Goal: Task Accomplishment & Management: Manage account settings

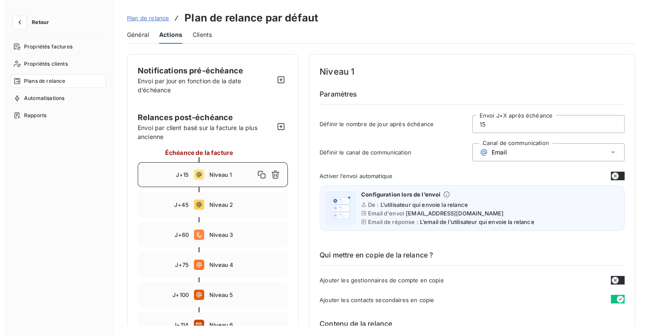
scroll to position [43, 0]
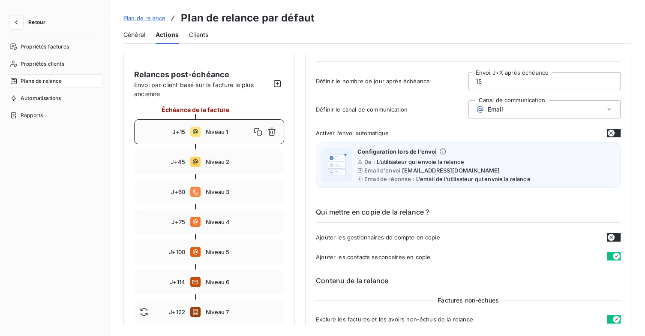
click at [33, 27] on button "Retour" at bounding box center [29, 22] width 45 height 14
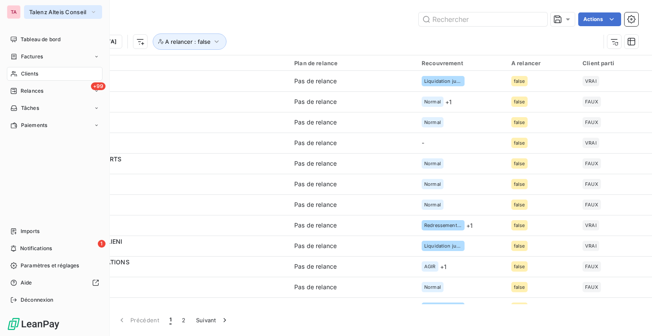
click at [80, 11] on span "Talenz Alteis Conseil" at bounding box center [57, 12] width 57 height 7
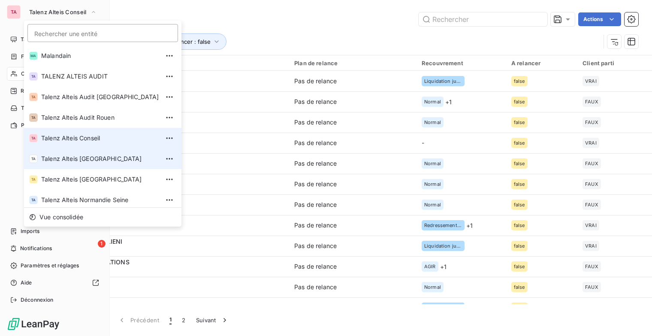
scroll to position [64, 0]
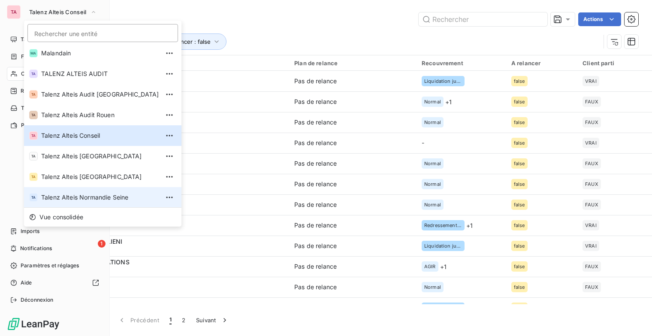
click at [95, 192] on li "TA Talenz Alteis Normandie Seine" at bounding box center [102, 197] width 157 height 21
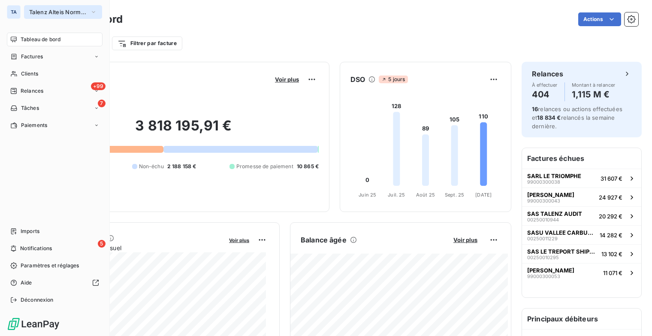
click at [87, 13] on button "Talenz Alteis Normandie Seine" at bounding box center [63, 12] width 78 height 14
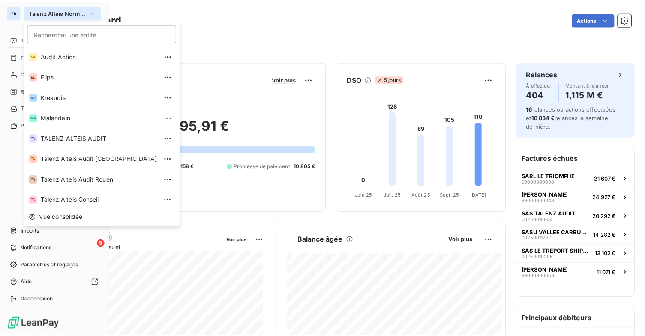
scroll to position [64, 0]
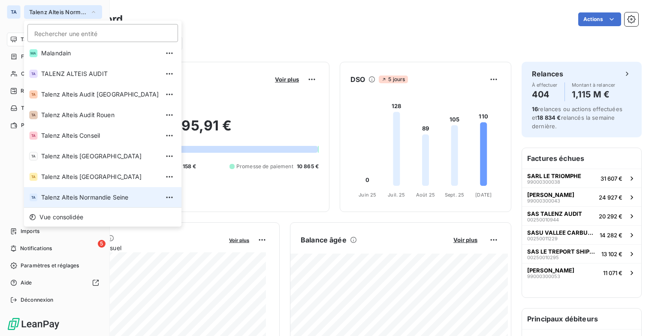
click at [58, 15] on span "Talenz Alteis Normandie Seine" at bounding box center [57, 12] width 57 height 7
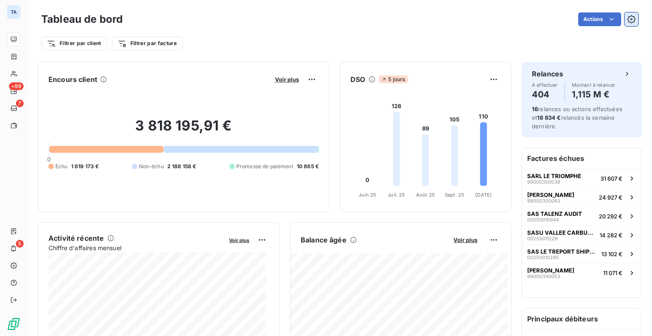
click at [628, 21] on icon "button" at bounding box center [631, 19] width 9 height 9
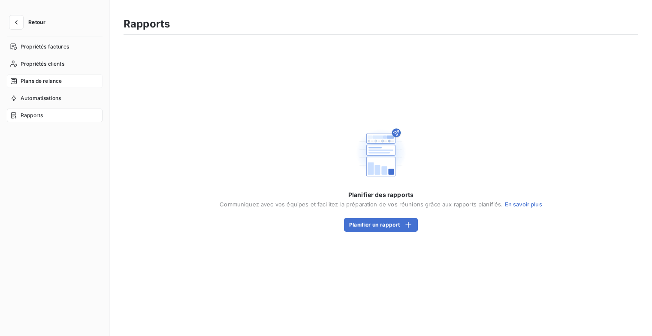
click at [59, 85] on div "Plans de relance" at bounding box center [55, 81] width 96 height 14
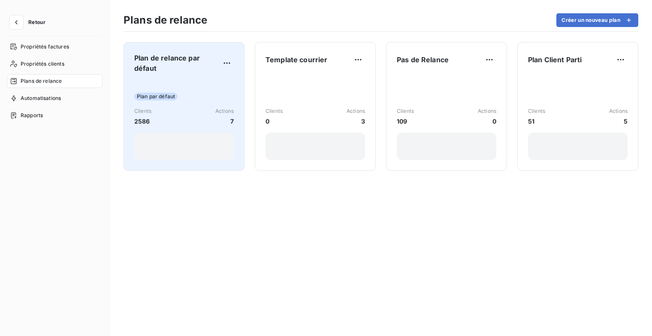
click at [152, 75] on div "Plan de relance par défaut Plan par défaut Clients 2586 Actions 7" at bounding box center [183, 106] width 99 height 107
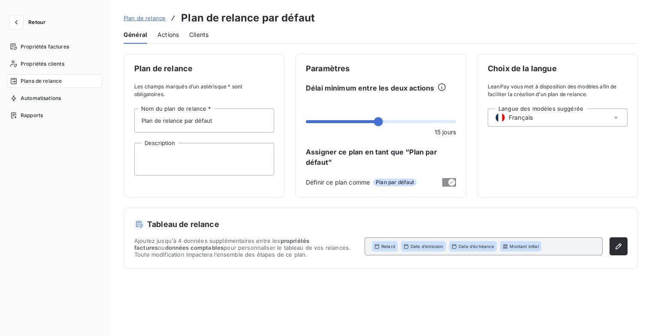
click at [171, 33] on span "Actions" at bounding box center [167, 34] width 21 height 9
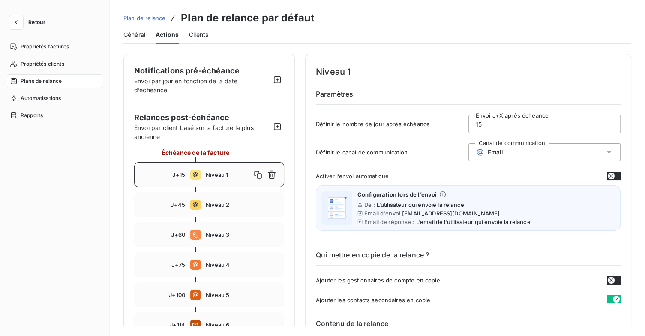
click at [613, 174] on button "button" at bounding box center [614, 175] width 14 height 9
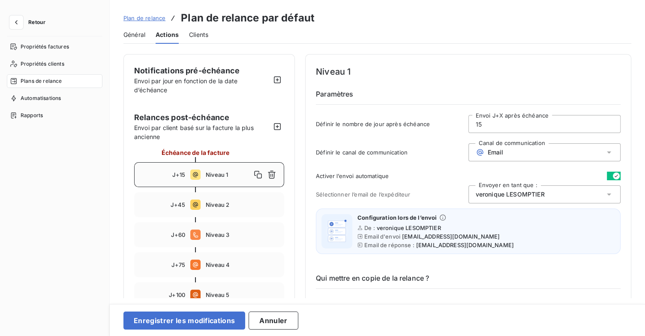
click at [591, 194] on div "[PERSON_NAME]" at bounding box center [545, 194] width 153 height 18
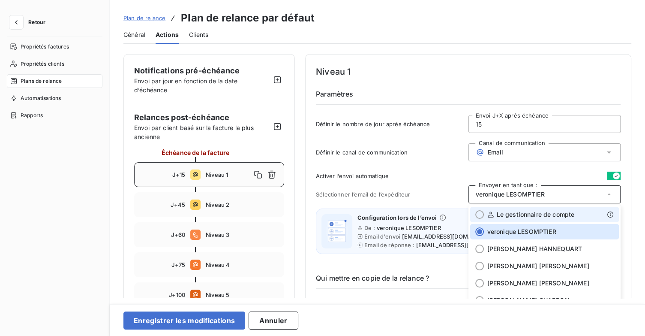
click at [524, 220] on li "Le gestionnaire de compte" at bounding box center [544, 214] width 149 height 15
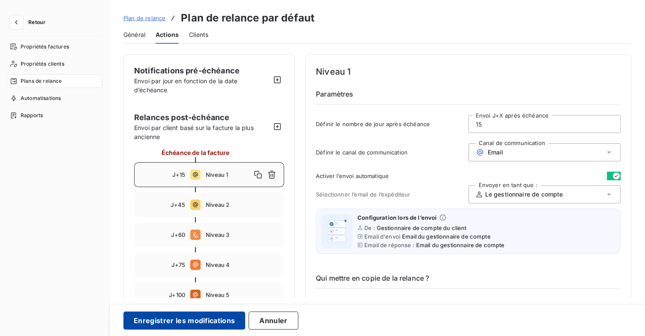
click at [217, 327] on button "Enregistrer les modifications" at bounding box center [184, 320] width 122 height 18
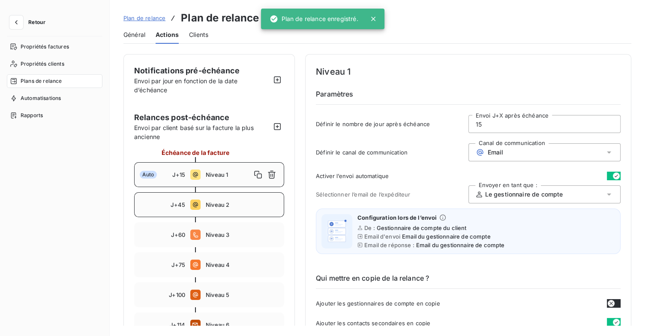
click at [242, 206] on span "Niveau 2" at bounding box center [242, 204] width 73 height 7
type input "45"
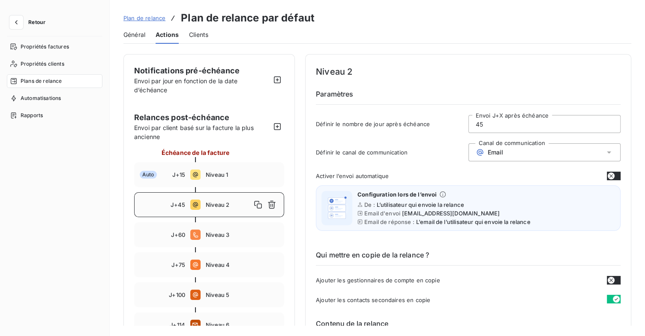
click at [613, 173] on button "button" at bounding box center [614, 175] width 14 height 9
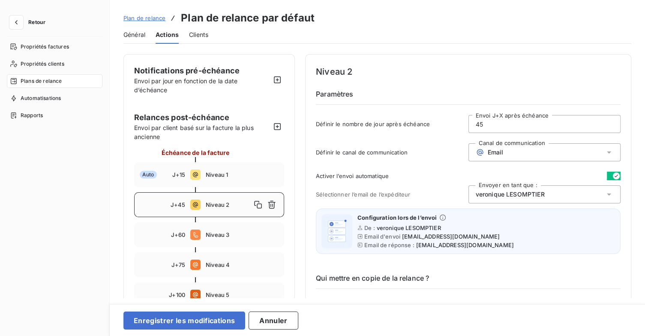
click at [570, 194] on div "[PERSON_NAME]" at bounding box center [545, 194] width 153 height 18
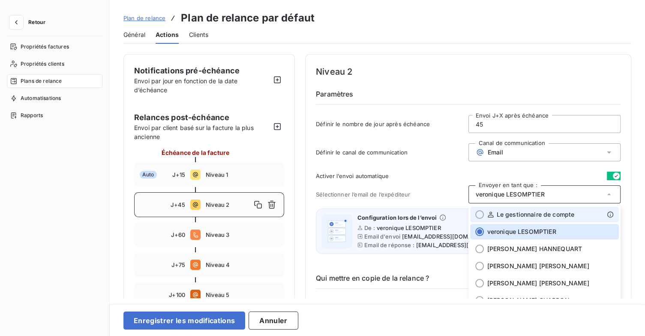
click at [535, 211] on span "Le gestionnaire de compte" at bounding box center [536, 214] width 78 height 9
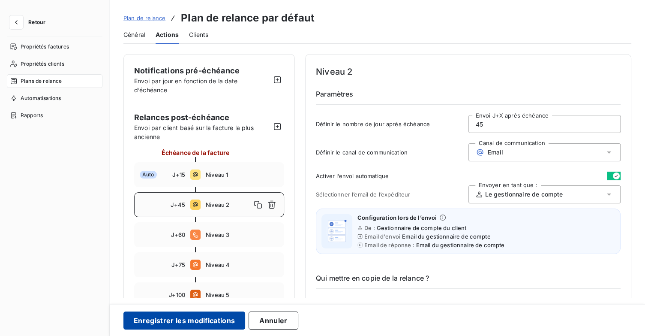
click at [204, 319] on button "Enregistrer les modifications" at bounding box center [184, 320] width 122 height 18
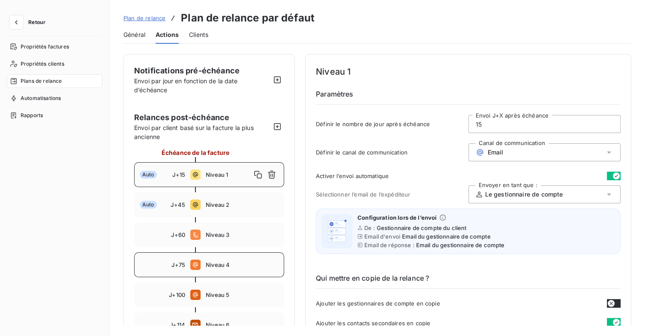
scroll to position [43, 0]
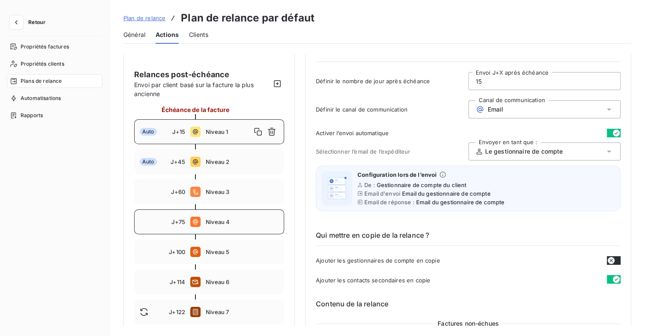
click at [219, 226] on div "J+75 Niveau 4" at bounding box center [209, 221] width 150 height 25
type input "75"
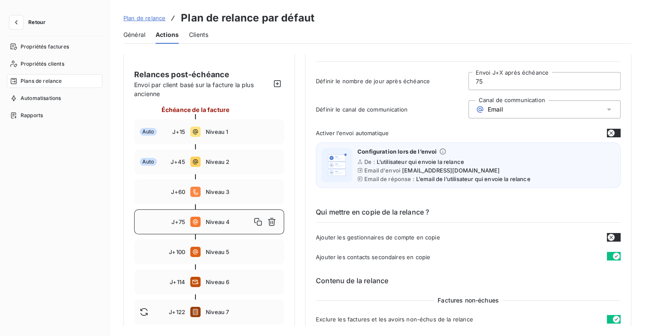
click at [613, 132] on button "button" at bounding box center [614, 133] width 14 height 9
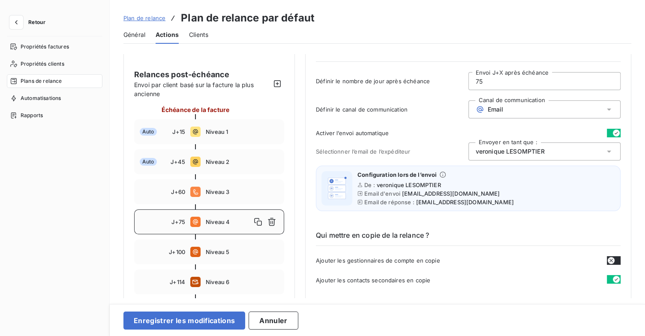
click at [554, 153] on div "[PERSON_NAME]" at bounding box center [545, 151] width 153 height 18
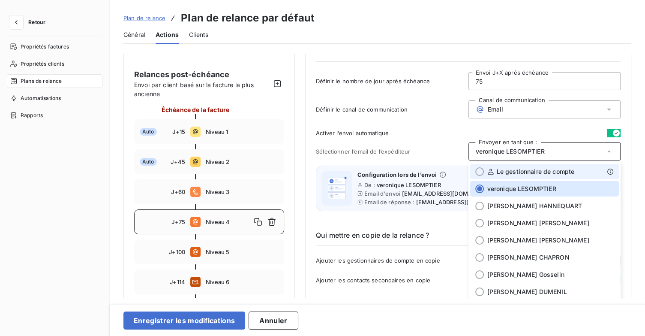
click at [544, 172] on span "Le gestionnaire de compte" at bounding box center [536, 171] width 78 height 9
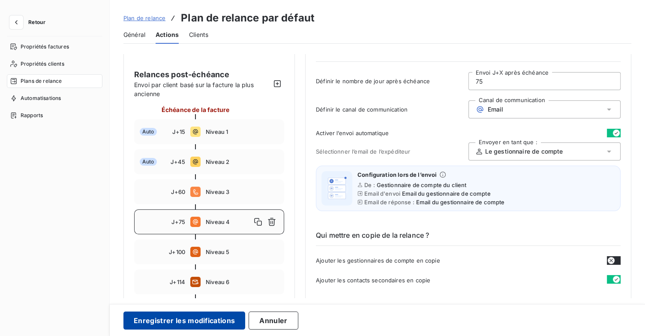
drag, startPoint x: 183, startPoint y: 329, endPoint x: 189, endPoint y: 324, distance: 7.9
click at [183, 328] on button "Enregistrer les modifications" at bounding box center [184, 320] width 122 height 18
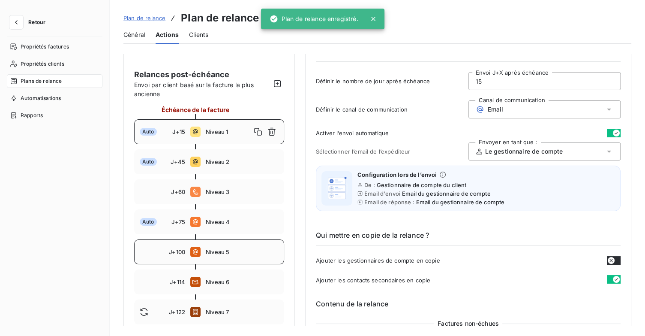
drag, startPoint x: 230, startPoint y: 255, endPoint x: 240, endPoint y: 252, distance: 10.8
click at [230, 255] on div "J+100 Niveau 5" at bounding box center [209, 251] width 150 height 25
type input "100"
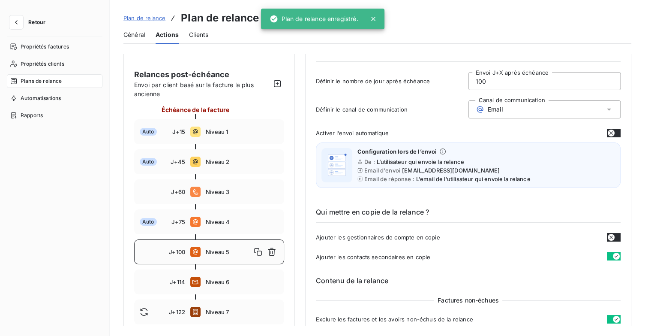
click at [612, 132] on button "button" at bounding box center [614, 133] width 14 height 9
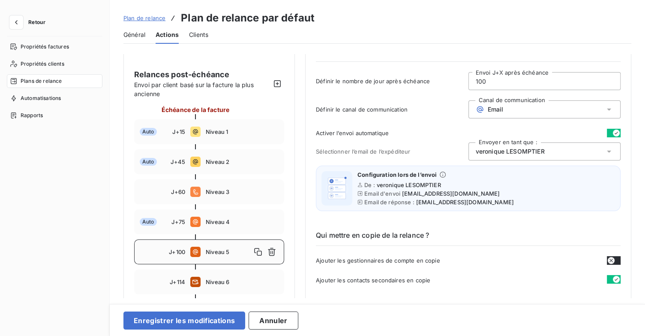
click at [605, 150] on icon at bounding box center [609, 151] width 9 height 9
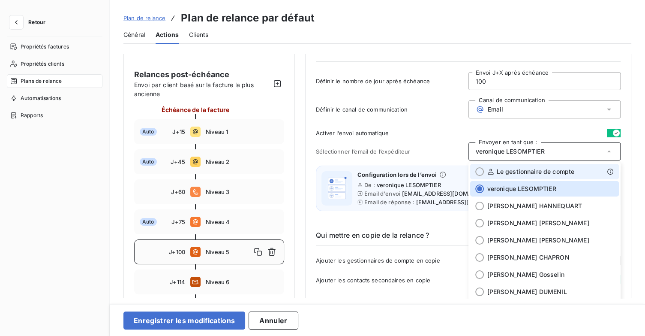
click at [554, 174] on span "Le gestionnaire de compte" at bounding box center [536, 171] width 78 height 9
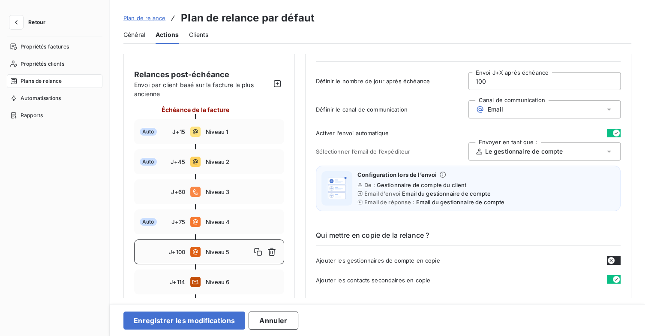
click at [168, 334] on div "Enregistrer les modifications Annuler" at bounding box center [377, 320] width 535 height 32
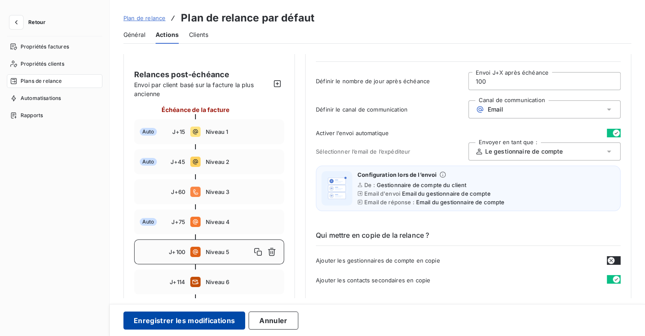
click at [177, 325] on button "Enregistrer les modifications" at bounding box center [184, 320] width 122 height 18
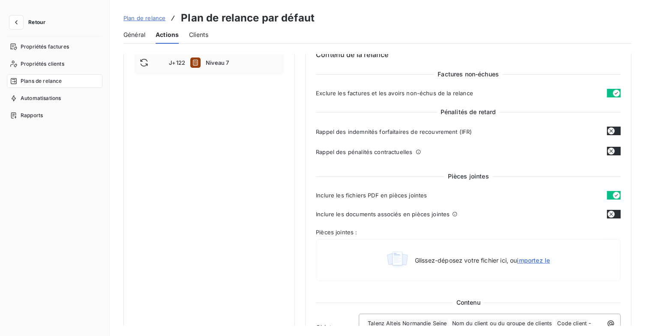
scroll to position [214, 0]
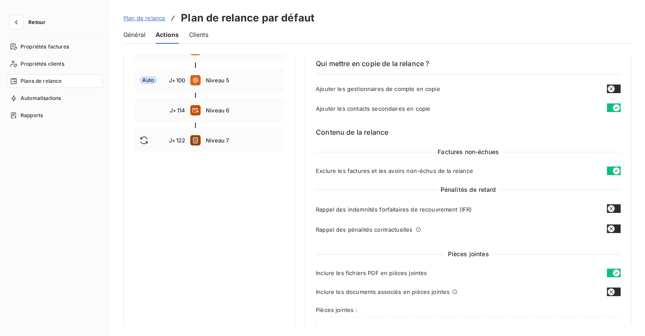
click at [64, 81] on div "Plans de relance" at bounding box center [55, 81] width 96 height 14
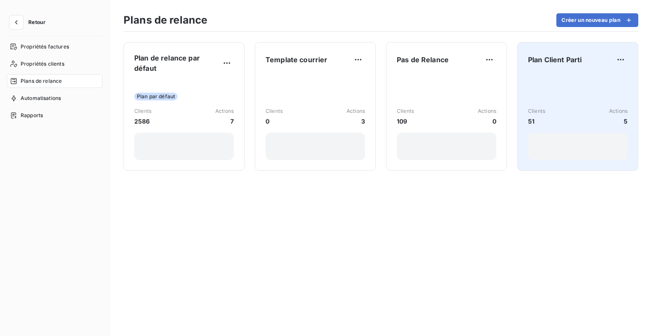
click at [545, 67] on div "Plan Client Parti Clients 51 Actions 5" at bounding box center [577, 106] width 99 height 107
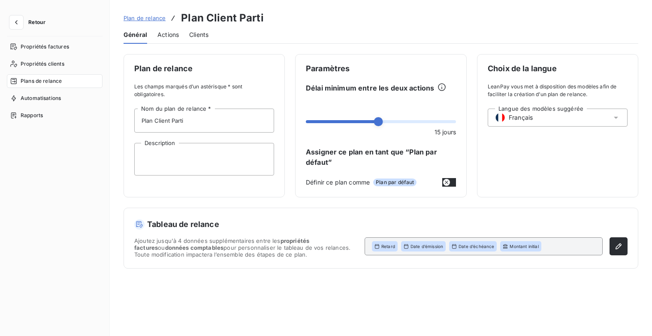
click at [176, 34] on span "Actions" at bounding box center [167, 34] width 21 height 9
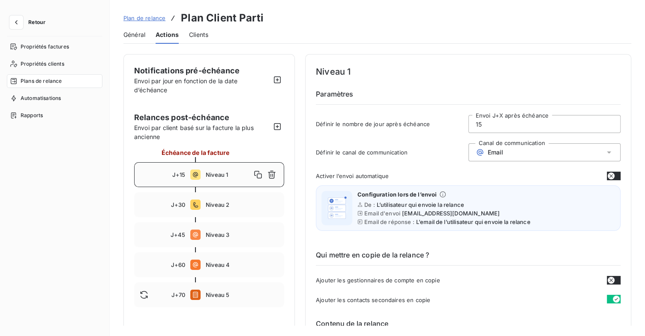
click at [606, 149] on icon at bounding box center [609, 152] width 9 height 9
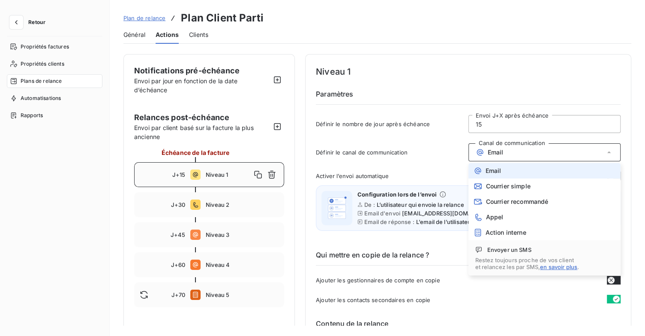
drag, startPoint x: 442, startPoint y: 156, endPoint x: 554, endPoint y: 178, distance: 114.9
click at [442, 156] on div "Définir le canal de communication Canal de communication Email Email Courrier s…" at bounding box center [468, 154] width 305 height 23
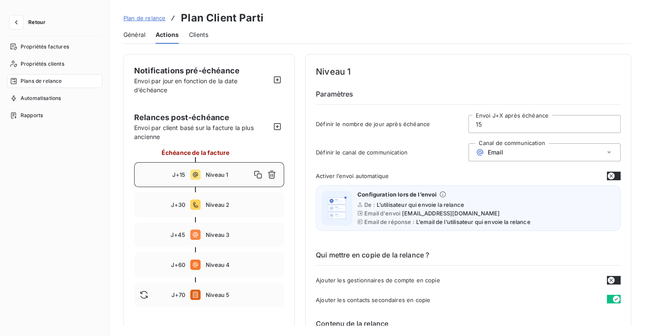
click at [613, 177] on button "button" at bounding box center [614, 175] width 14 height 9
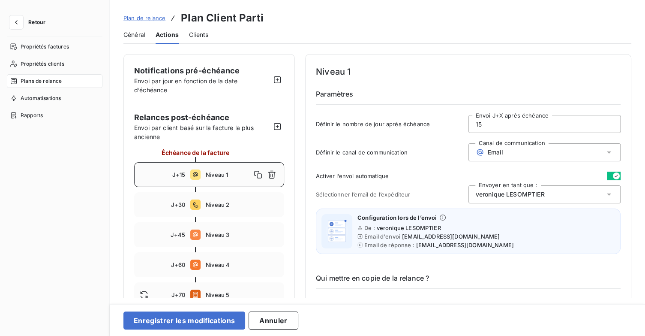
click at [607, 197] on icon at bounding box center [609, 194] width 9 height 9
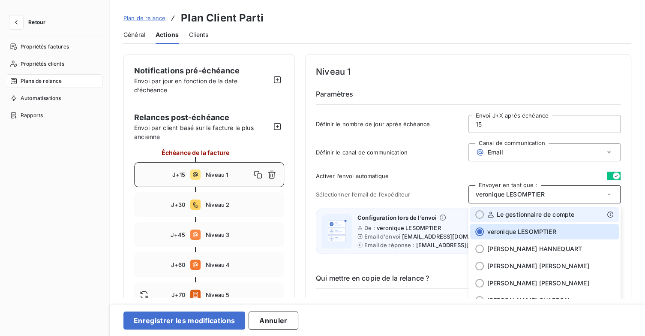
click at [584, 211] on div "Le gestionnaire de compte" at bounding box center [550, 214] width 127 height 9
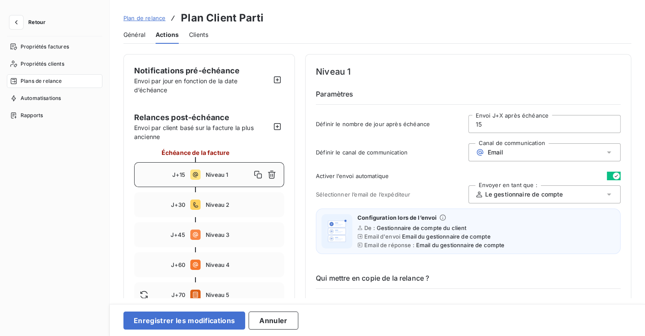
click at [631, 216] on div "Notifications pré-échéance Envoi par jour en fonction de la date d’échéance Rel…" at bounding box center [377, 176] width 535 height 244
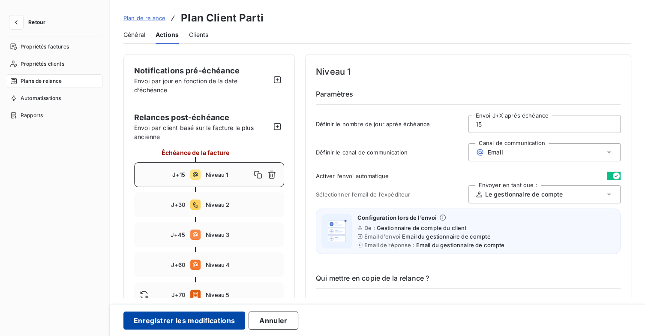
click at [182, 313] on button "Enregistrer les modifications" at bounding box center [184, 320] width 122 height 18
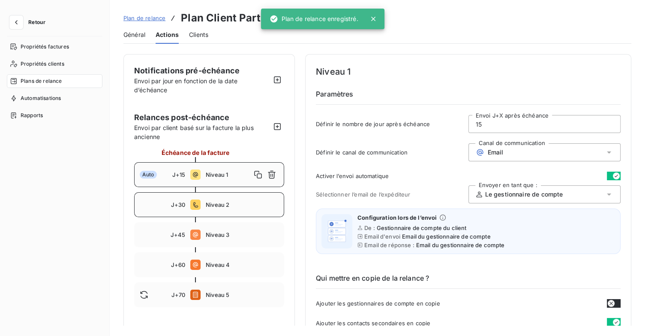
click at [233, 207] on span "Niveau 2" at bounding box center [242, 204] width 73 height 7
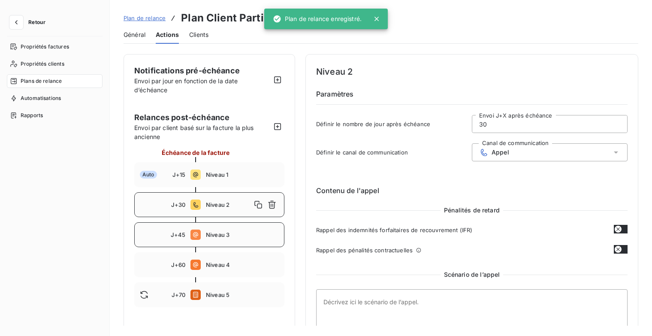
click at [232, 243] on div "J+45 Niveau 3" at bounding box center [209, 234] width 150 height 25
type input "45"
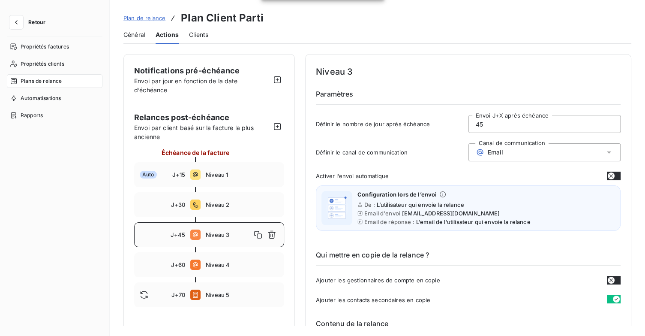
click at [607, 150] on icon at bounding box center [609, 152] width 9 height 9
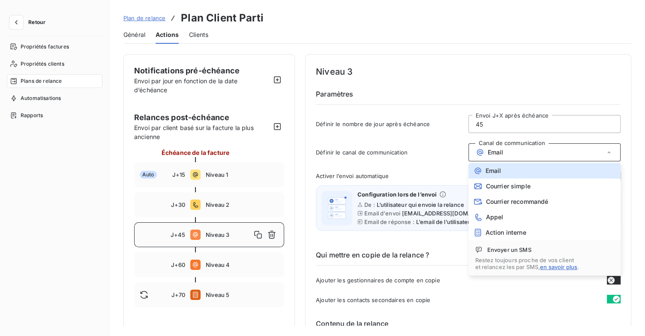
click at [635, 183] on div "Notifications pré-échéance Envoi par jour en fonction de la date d’échéance Rel…" at bounding box center [377, 189] width 535 height 271
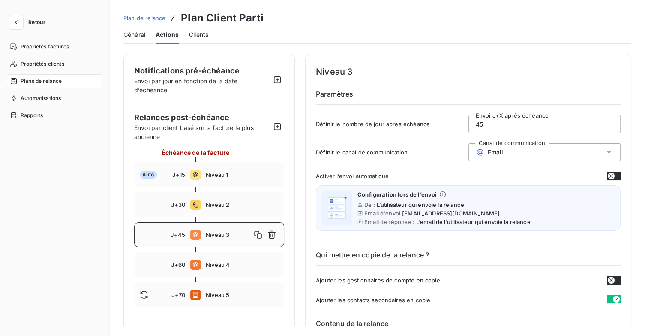
click at [610, 174] on icon "button" at bounding box center [611, 175] width 7 height 7
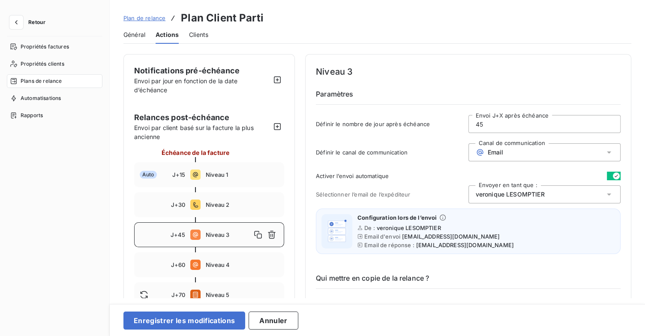
click at [605, 195] on icon at bounding box center [609, 194] width 9 height 9
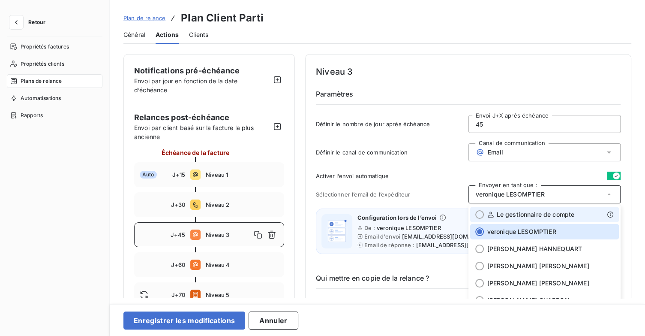
click at [570, 211] on span "Le gestionnaire de compte" at bounding box center [536, 214] width 78 height 9
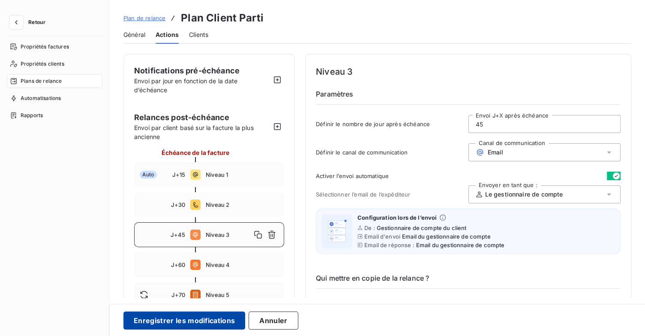
click at [218, 318] on button "Enregistrer les modifications" at bounding box center [184, 320] width 122 height 18
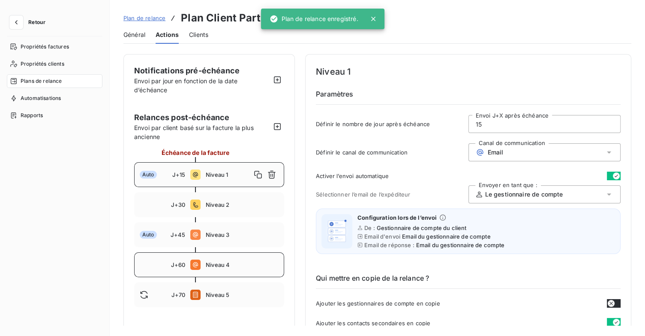
click at [245, 268] on span "Niveau 4" at bounding box center [242, 264] width 73 height 7
type input "60"
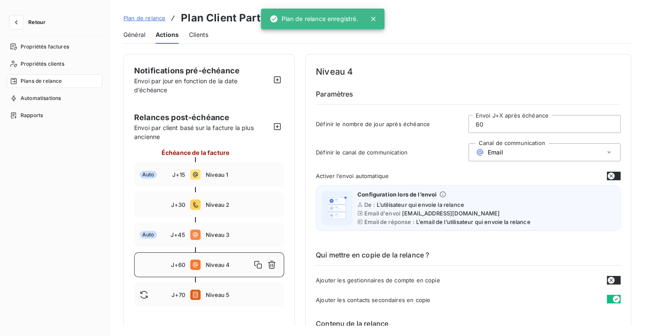
click at [605, 152] on icon at bounding box center [609, 152] width 9 height 9
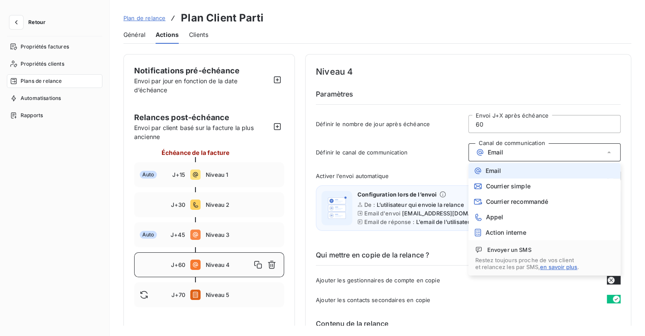
click at [546, 172] on li "Email" at bounding box center [545, 170] width 153 height 15
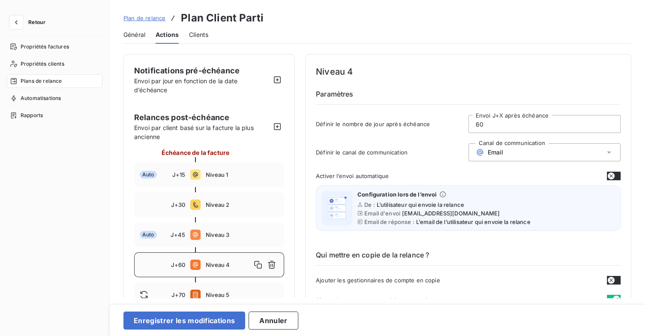
click at [614, 177] on button "button" at bounding box center [614, 175] width 14 height 9
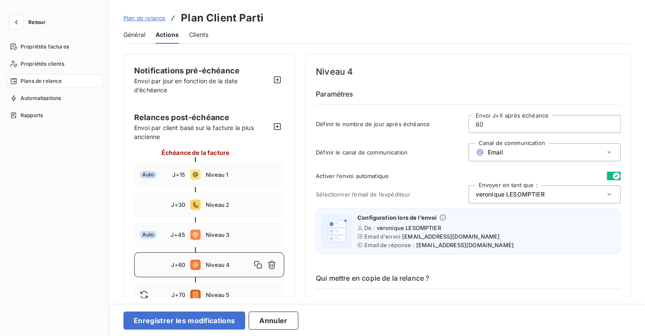
click at [605, 194] on icon at bounding box center [609, 194] width 9 height 9
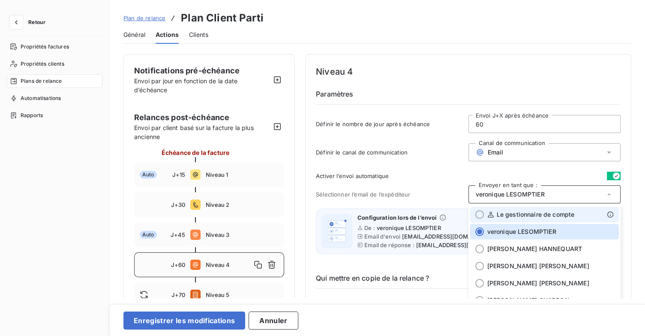
click at [578, 212] on div "Le gestionnaire de compte" at bounding box center [550, 214] width 127 height 9
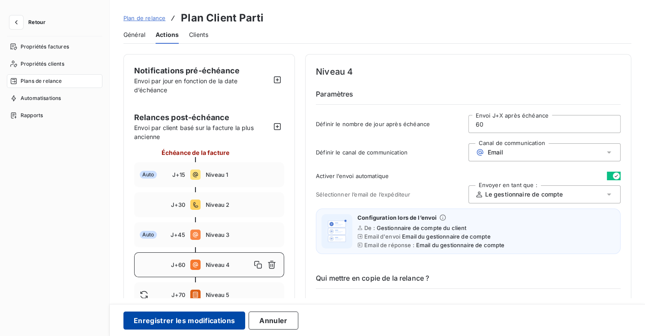
click at [213, 315] on button "Enregistrer les modifications" at bounding box center [184, 320] width 122 height 18
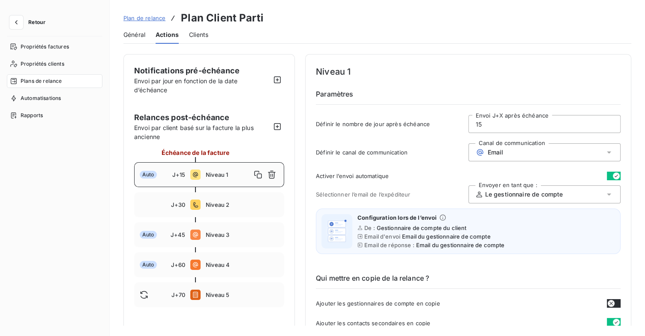
click at [147, 14] on link "Plan de relance" at bounding box center [144, 18] width 42 height 9
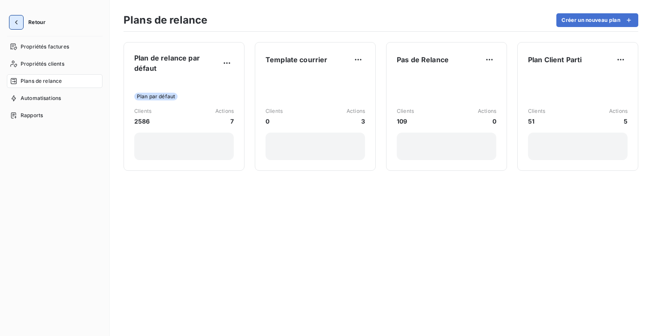
click at [16, 25] on icon "button" at bounding box center [16, 22] width 9 height 9
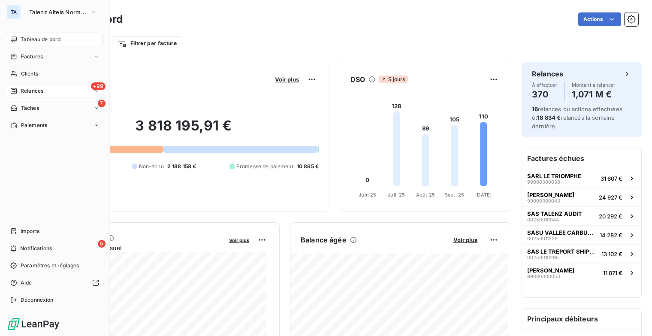
click at [45, 90] on div "+99 Relances" at bounding box center [55, 91] width 96 height 14
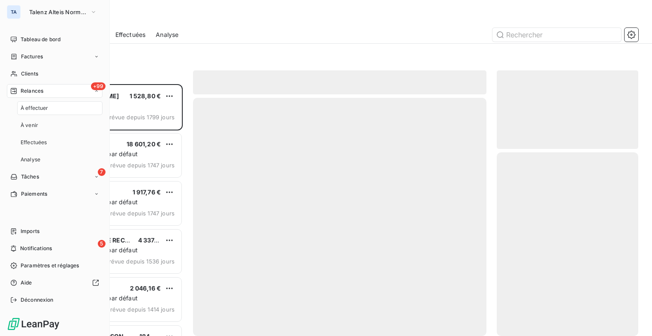
scroll to position [245, 135]
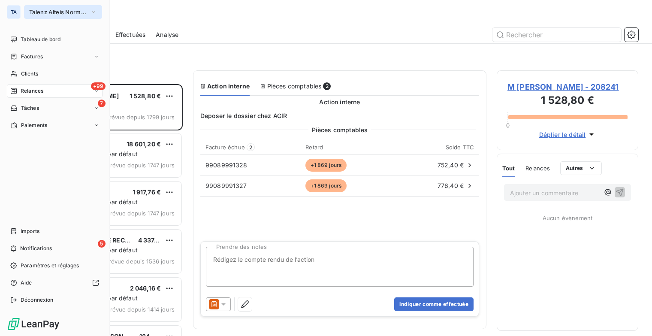
click at [88, 10] on button "Talenz Alteis Normandie Seine" at bounding box center [63, 12] width 78 height 14
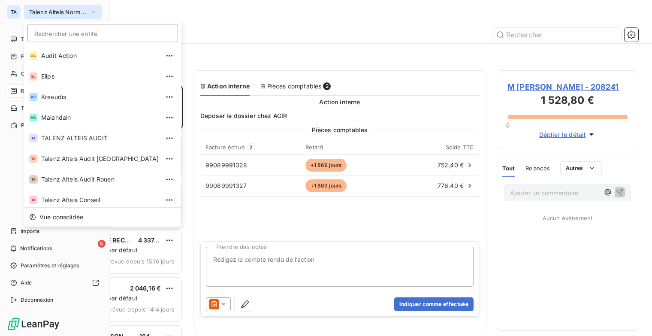
scroll to position [64, 0]
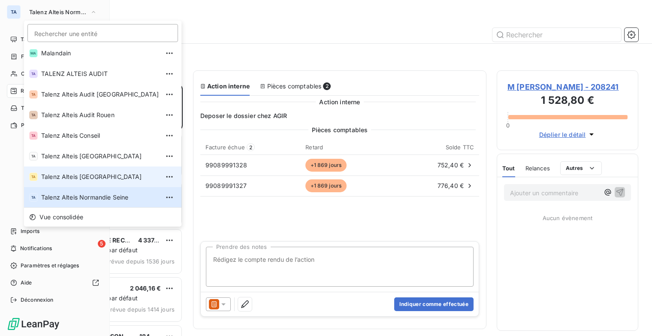
click at [81, 181] on li "TA Talenz Alteis [GEOGRAPHIC_DATA]" at bounding box center [102, 176] width 157 height 21
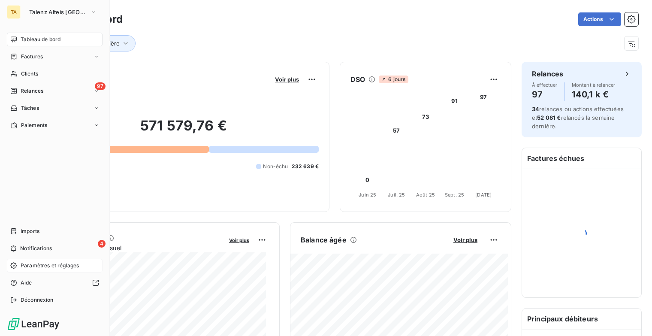
click at [66, 259] on div "Paramètres et réglages" at bounding box center [55, 266] width 96 height 14
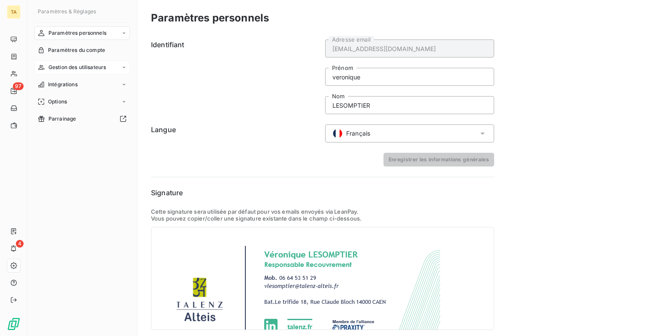
click at [114, 65] on div "Gestion des utilisateurs" at bounding box center [82, 67] width 96 height 14
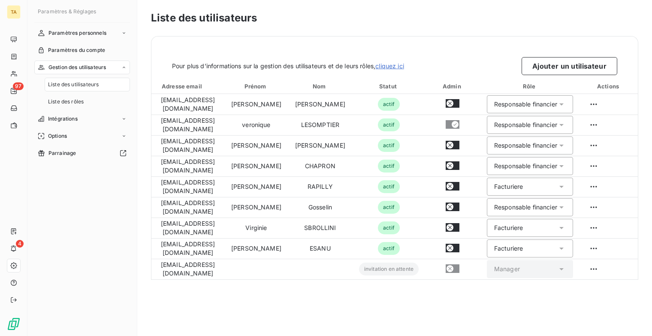
click at [103, 90] on div "Liste des utilisateurs" at bounding box center [87, 85] width 85 height 14
click at [597, 62] on button "Ajouter un utilisateur" at bounding box center [569, 66] width 96 height 18
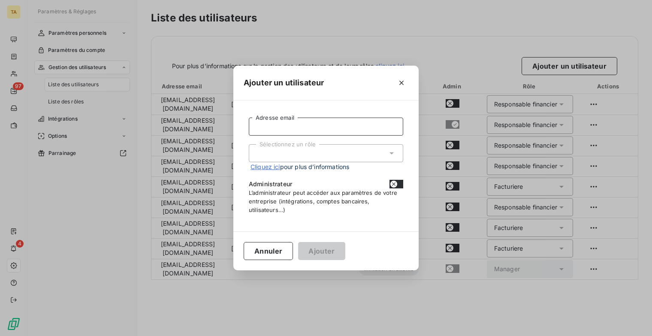
click at [318, 131] on input "Adresse email" at bounding box center [326, 126] width 154 height 18
type input "[EMAIL_ADDRESS][DOMAIN_NAME]"
click at [332, 149] on div "Sélectionnez un rôle" at bounding box center [326, 153] width 154 height 18
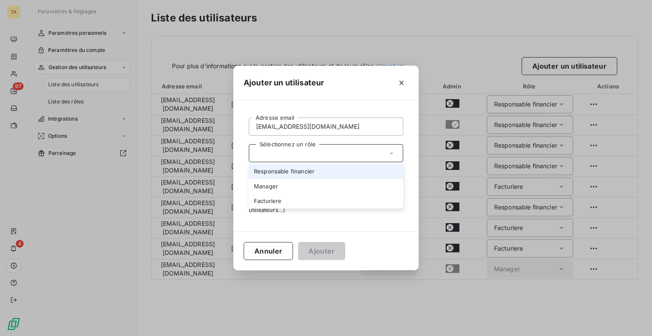
drag, startPoint x: 327, startPoint y: 161, endPoint x: 321, endPoint y: 168, distance: 9.5
click at [326, 162] on div "Sélectionnez un rôle Responsable financier Manager Facturiere Cliquez ici pour …" at bounding box center [326, 157] width 154 height 27
click at [319, 167] on li "Responsable financier" at bounding box center [326, 171] width 154 height 15
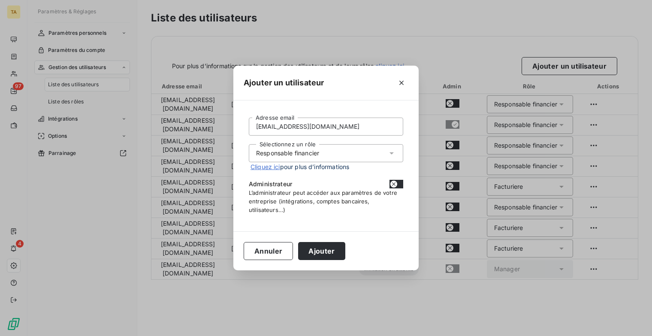
click at [400, 181] on button "button" at bounding box center [396, 184] width 14 height 9
checkbox input "true"
click at [336, 250] on button "Ajouter" at bounding box center [321, 251] width 47 height 18
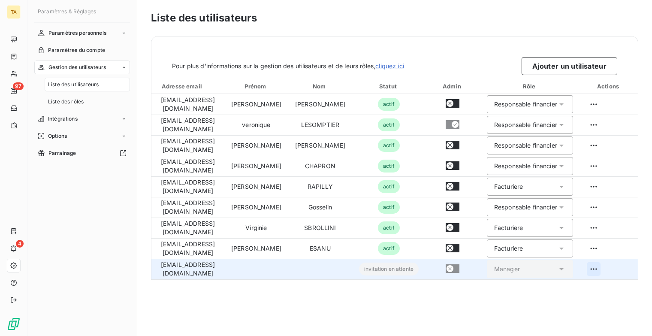
click at [595, 266] on html "TA 97 4 Paramètres & Réglages Paramètres personnels Paramètres du compte Gestio…" at bounding box center [326, 168] width 652 height 336
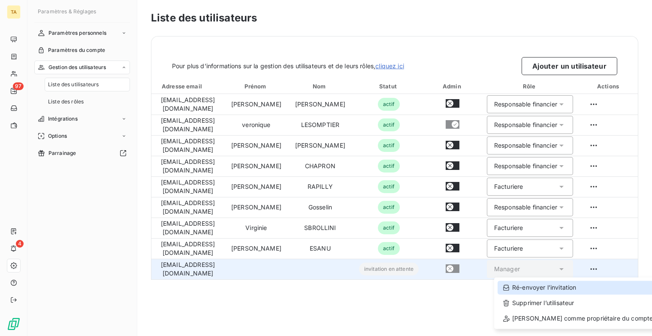
click at [564, 286] on div "Ré-envoyer l’invitation" at bounding box center [577, 287] width 160 height 14
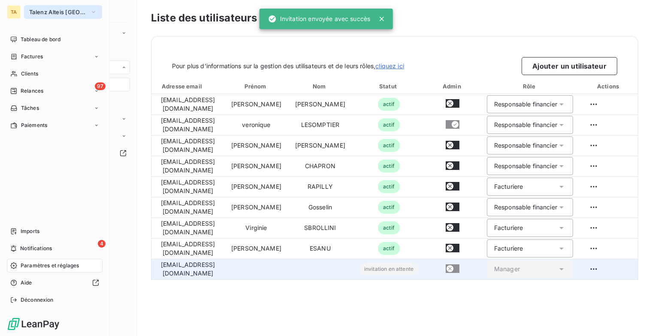
click at [96, 13] on icon "button" at bounding box center [93, 12] width 7 height 9
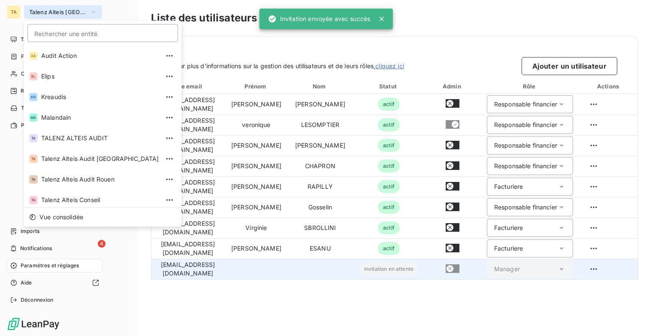
scroll to position [44, 0]
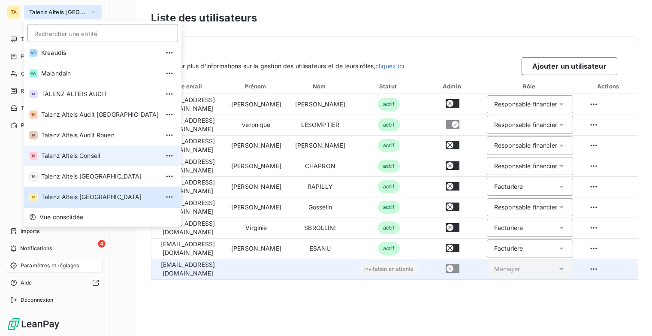
click at [88, 152] on span "Talenz Alteis Conseil" at bounding box center [100, 155] width 118 height 9
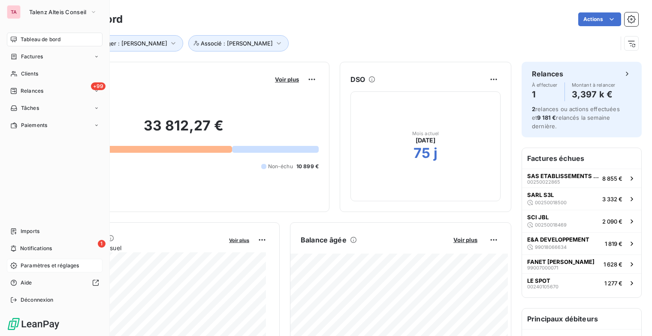
drag, startPoint x: 29, startPoint y: 265, endPoint x: 42, endPoint y: 262, distance: 13.8
click at [30, 265] on span "Paramètres et réglages" at bounding box center [50, 266] width 58 height 8
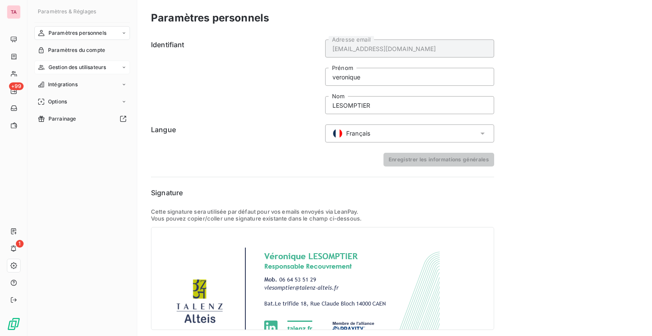
click at [114, 65] on div "Gestion des utilisateurs" at bounding box center [82, 67] width 96 height 14
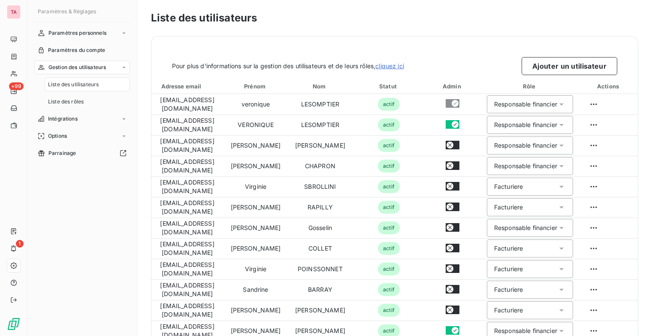
click at [97, 80] on div "Liste des utilisateurs" at bounding box center [87, 85] width 85 height 14
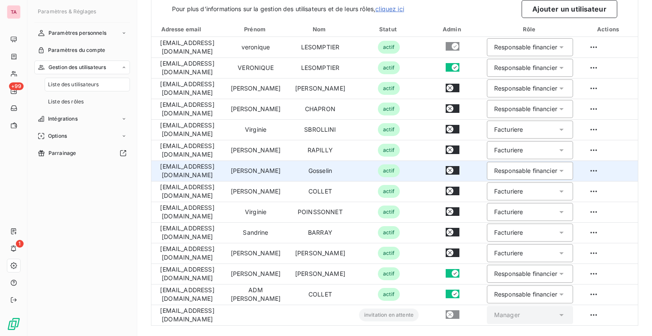
scroll to position [60, 0]
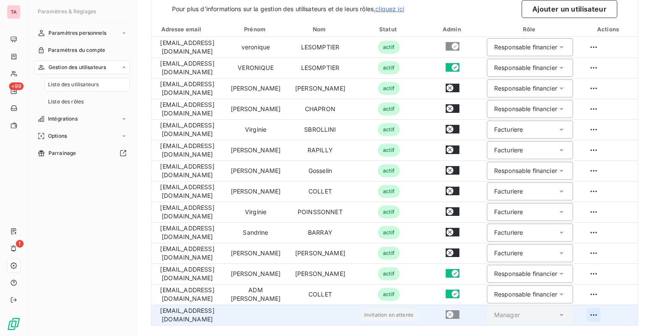
click at [616, 311] on html "TA +99 1 Paramètres & Réglages Paramètres personnels Paramètres du compte Gesti…" at bounding box center [326, 168] width 652 height 336
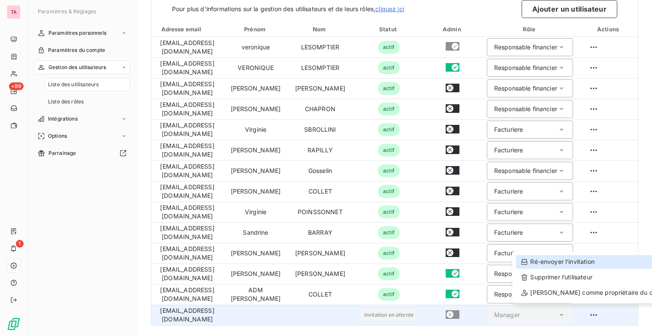
click at [568, 260] on div "Ré-envoyer l’invitation" at bounding box center [595, 262] width 160 height 14
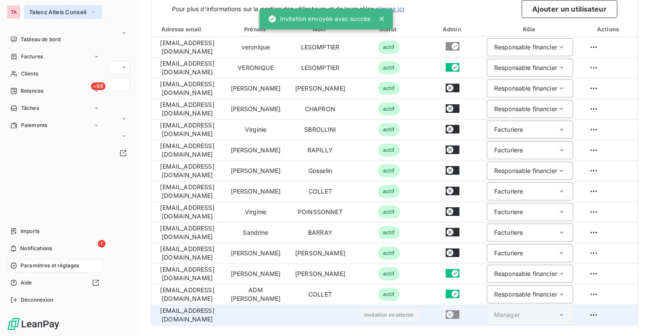
click at [92, 15] on icon "button" at bounding box center [93, 12] width 7 height 9
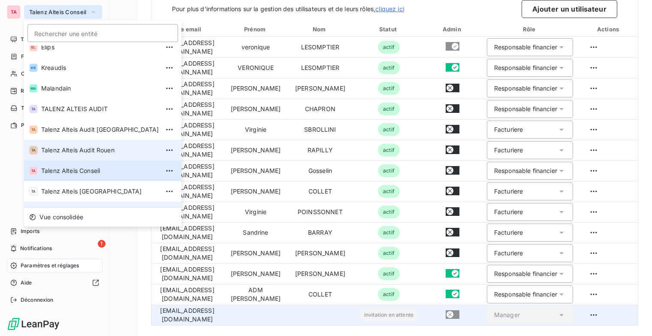
scroll to position [64, 0]
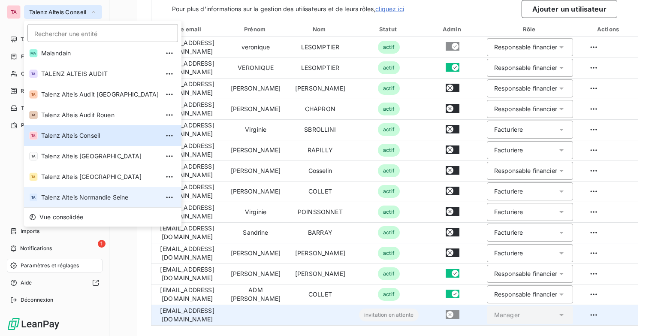
click at [98, 200] on span "Talenz Alteis Normandie Seine" at bounding box center [100, 197] width 118 height 9
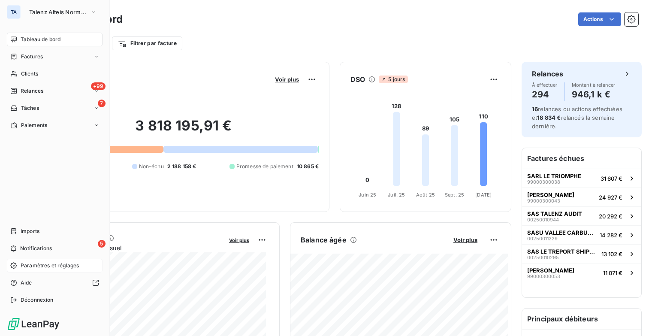
click at [64, 268] on span "Paramètres et réglages" at bounding box center [50, 266] width 58 height 8
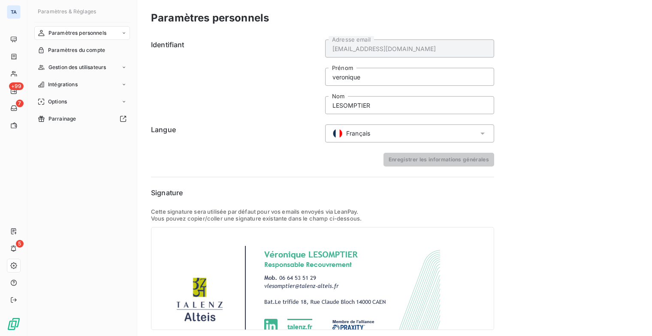
click at [127, 35] on div "Paramètres personnels" at bounding box center [82, 33] width 96 height 14
click at [119, 101] on div "Gestion des utilisateurs" at bounding box center [82, 102] width 96 height 14
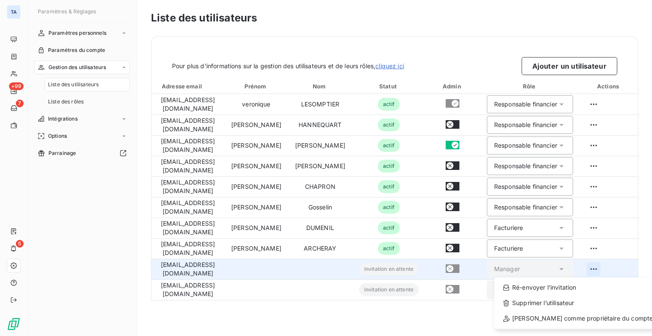
click at [593, 268] on html "TA +99 7 5 Paramètres & Réglages Paramètres personnels Paramètres du compte Ges…" at bounding box center [326, 168] width 652 height 336
click at [585, 289] on div "Ré-envoyer l’invitation" at bounding box center [577, 287] width 160 height 14
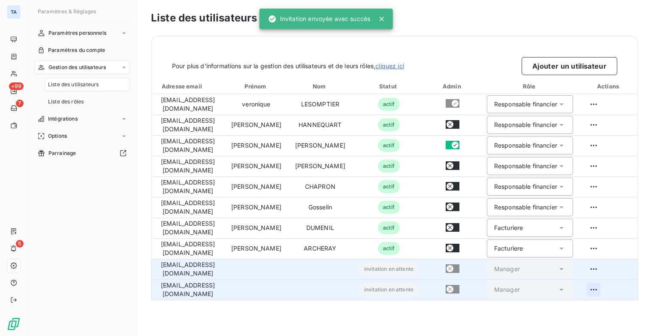
click at [596, 289] on html "TA +99 7 5 Paramètres & Réglages Paramètres personnels Paramètres du compte Ges…" at bounding box center [326, 168] width 652 height 336
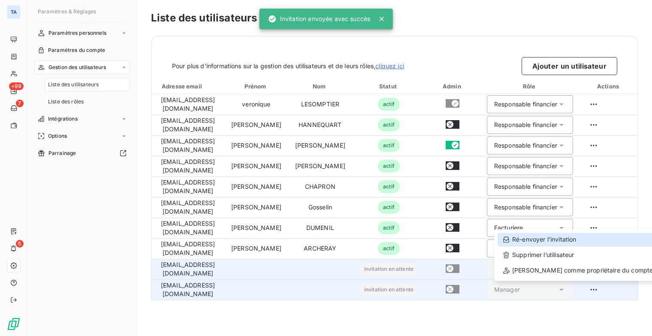
click at [561, 241] on div "Ré-envoyer l’invitation" at bounding box center [577, 239] width 160 height 14
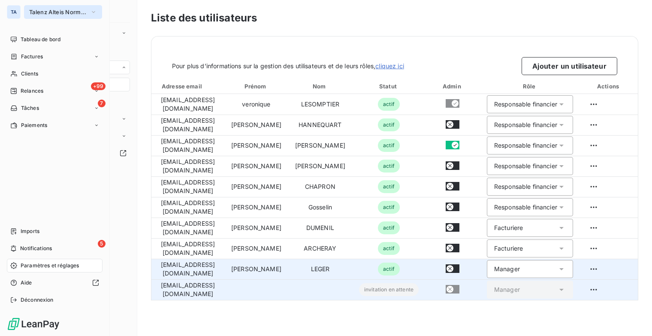
click at [93, 10] on icon "button" at bounding box center [93, 12] width 7 height 9
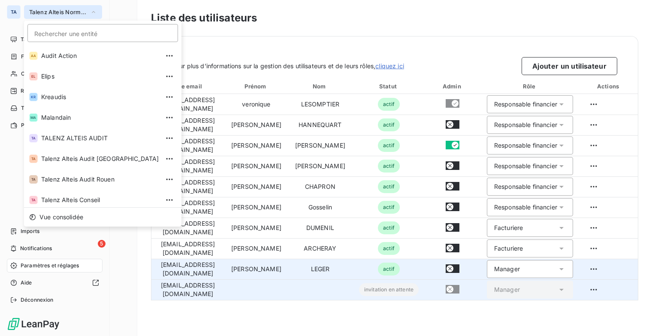
scroll to position [64, 0]
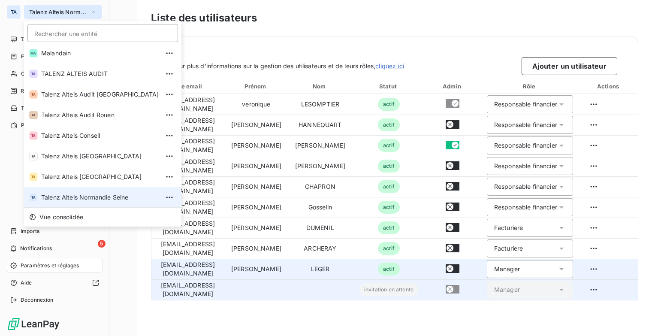
click at [107, 195] on span "Talenz Alteis Normandie Seine" at bounding box center [100, 197] width 118 height 9
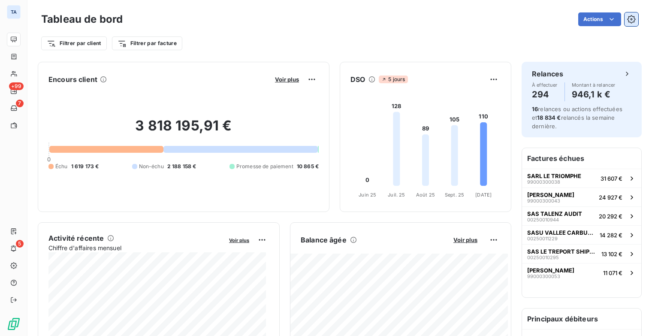
click at [627, 21] on icon "button" at bounding box center [631, 19] width 9 height 9
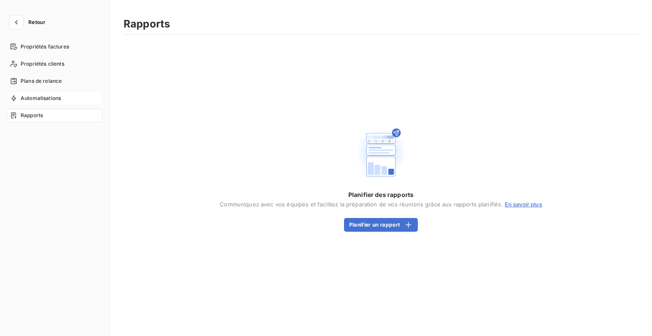
click at [33, 94] on span "Automatisations" at bounding box center [41, 98] width 40 height 8
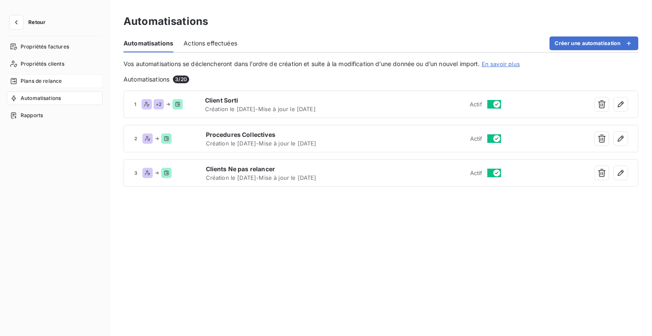
click at [37, 82] on span "Plans de relance" at bounding box center [41, 81] width 41 height 8
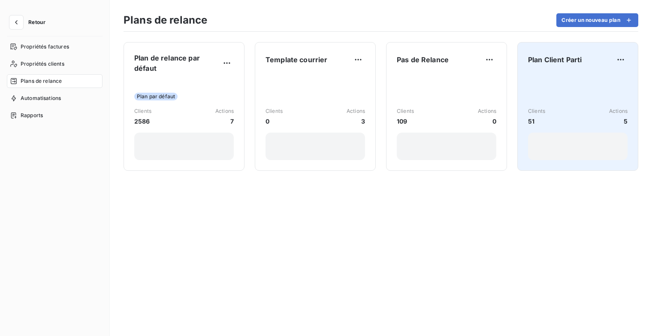
click at [596, 87] on div "Clients 51 Actions 5" at bounding box center [577, 116] width 99 height 87
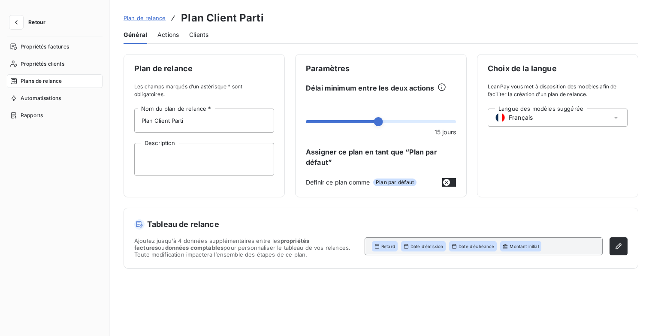
click at [171, 36] on span "Actions" at bounding box center [167, 34] width 21 height 9
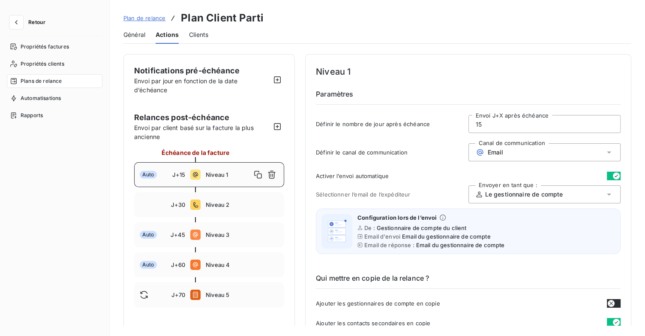
click at [144, 19] on span "Plan de relance" at bounding box center [144, 18] width 42 height 7
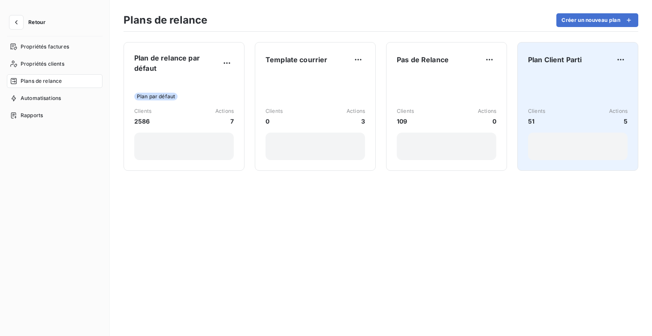
click at [564, 63] on span "Plan Client Parti" at bounding box center [555, 59] width 54 height 10
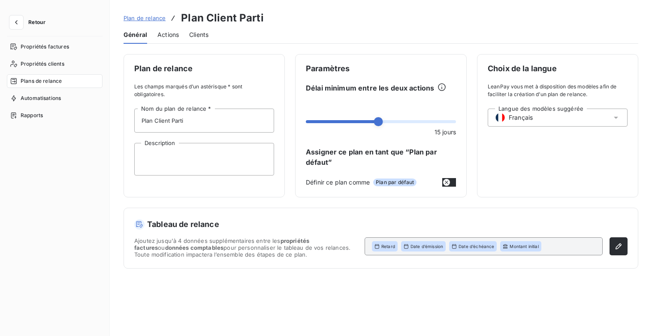
click at [129, 24] on div "Plan de relance Plan Client Parti" at bounding box center [193, 17] width 140 height 15
click at [132, 20] on span "Plan de relance" at bounding box center [144, 18] width 42 height 7
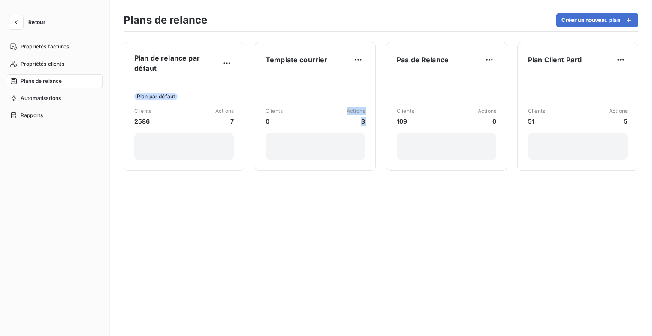
drag, startPoint x: 332, startPoint y: 91, endPoint x: 348, endPoint y: 193, distance: 103.7
click at [348, 193] on div "Plan de relance par défaut Plan par défaut Clients 2586 Actions 7 Template cour…" at bounding box center [381, 184] width 542 height 304
click at [421, 193] on div "Plan de relance par défaut Plan par défaut Clients 2586 Actions 7 Template cour…" at bounding box center [381, 184] width 542 height 304
click at [15, 20] on icon "button" at bounding box center [16, 22] width 9 height 9
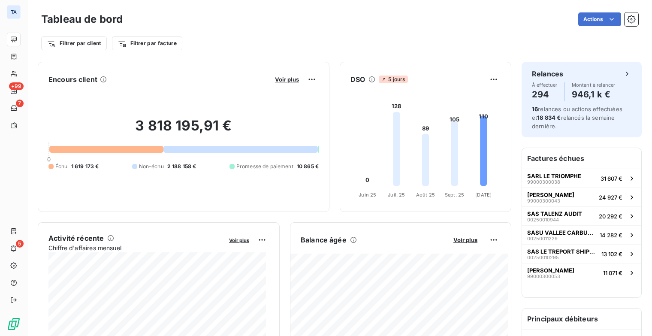
click at [183, 16] on div "Actions" at bounding box center [385, 19] width 505 height 14
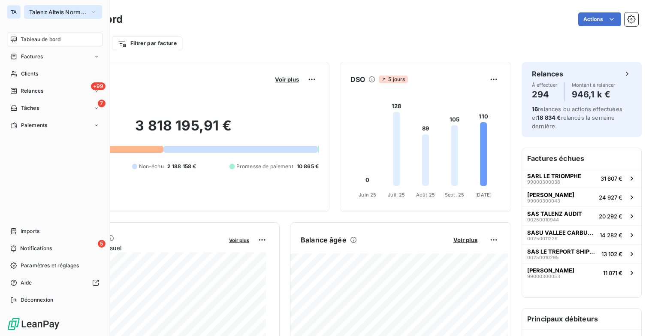
click at [85, 12] on span "Talenz Alteis Normandie Seine" at bounding box center [57, 12] width 57 height 7
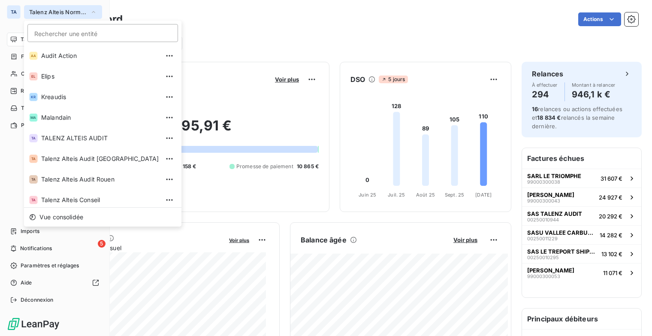
scroll to position [64, 0]
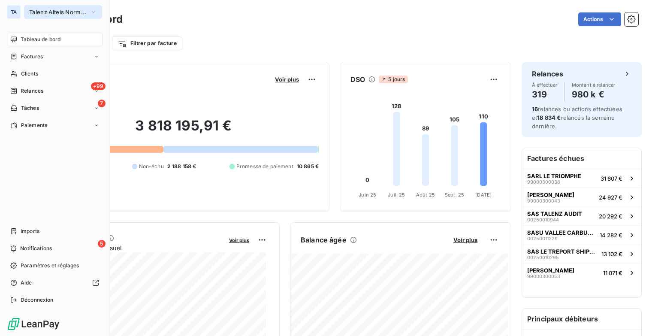
click at [94, 12] on icon "button" at bounding box center [93, 12] width 3 height 2
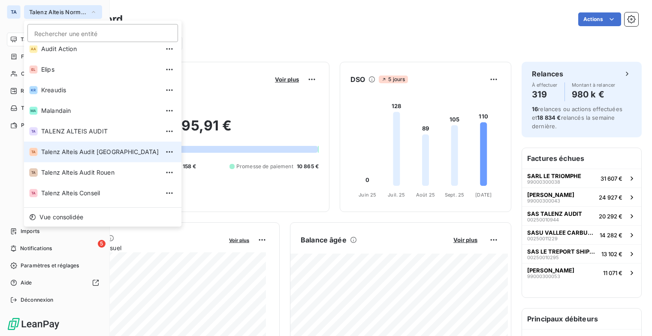
scroll to position [0, 0]
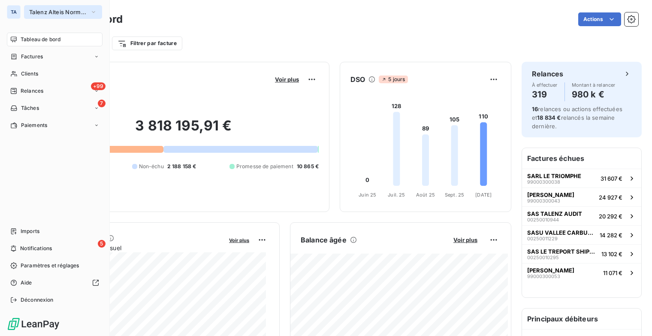
click at [95, 12] on icon "button" at bounding box center [93, 12] width 7 height 9
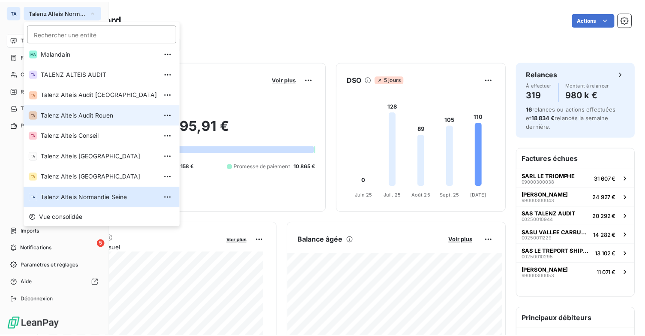
scroll to position [22, 0]
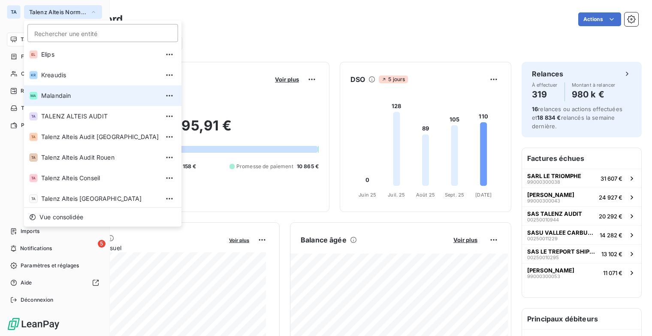
click at [96, 100] on li "MA Malandain" at bounding box center [102, 95] width 157 height 21
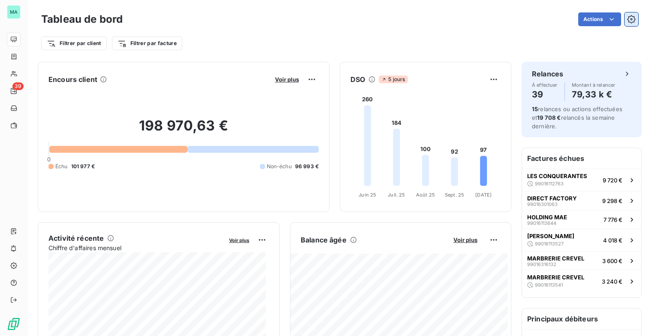
click at [628, 17] on icon "button" at bounding box center [631, 19] width 9 height 9
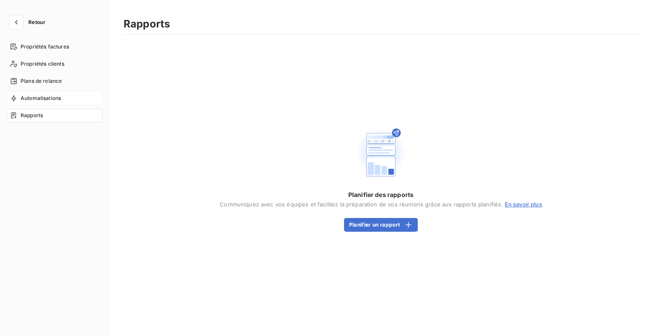
drag, startPoint x: 55, startPoint y: 96, endPoint x: 66, endPoint y: 95, distance: 11.6
click at [55, 96] on span "Automatisations" at bounding box center [41, 98] width 40 height 8
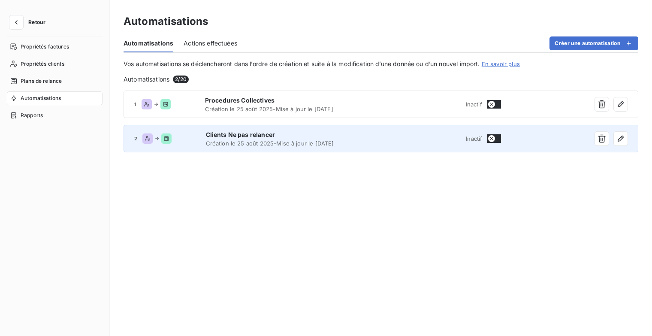
click at [331, 145] on span "Création le [DATE] - Mise à jour le [DATE]" at bounding box center [293, 143] width 174 height 7
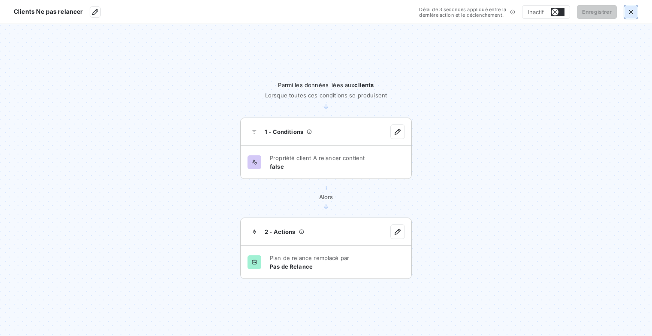
click at [631, 12] on icon "button" at bounding box center [630, 12] width 9 height 9
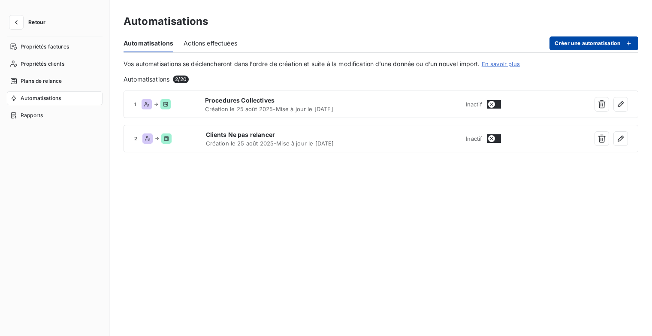
click at [596, 46] on button "Créer une automatisation" at bounding box center [593, 43] width 89 height 14
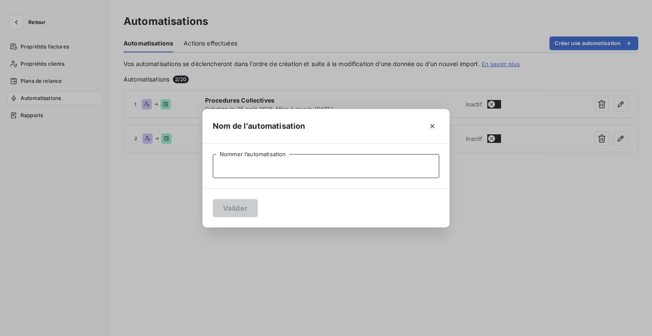
click at [253, 161] on input "Nommer l’automatisation" at bounding box center [326, 166] width 226 height 24
type input "Client Sorti"
click at [238, 203] on button "Valider" at bounding box center [235, 208] width 45 height 18
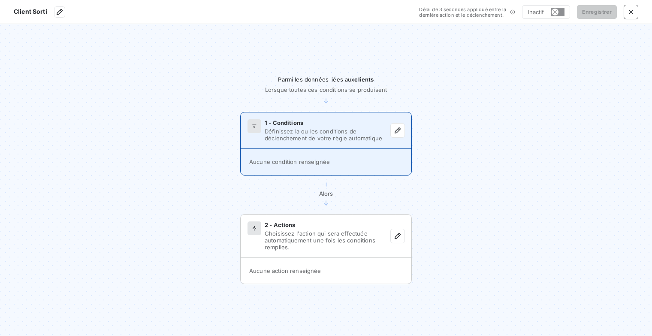
click at [333, 135] on span "Définissez la ou les conditions de déclenchement de votre règle automatique" at bounding box center [328, 135] width 126 height 14
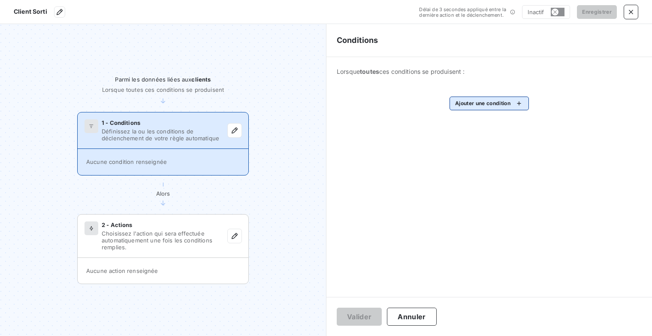
click at [490, 110] on html "Client Sorti Délai de 3 secondes appliqué entre la dernière action et le déclen…" at bounding box center [326, 168] width 652 height 336
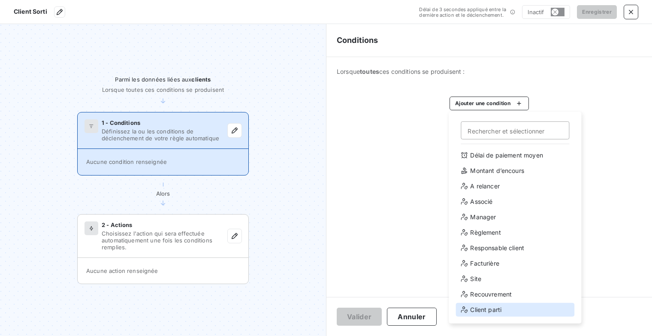
click at [495, 305] on div "Client parti" at bounding box center [514, 310] width 119 height 14
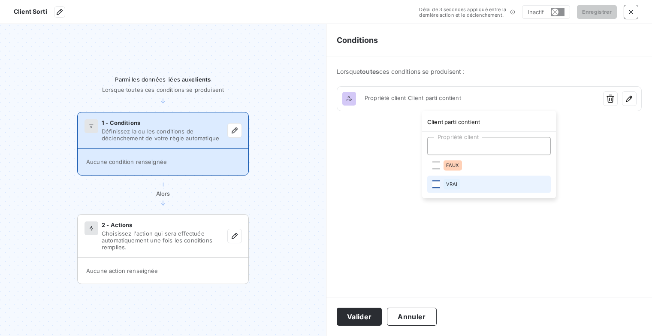
click at [438, 183] on div at bounding box center [436, 184] width 8 height 8
click at [585, 155] on html "Client Sorti Délai de 3 secondes appliqué entre la dernière action et le déclen…" at bounding box center [326, 168] width 652 height 336
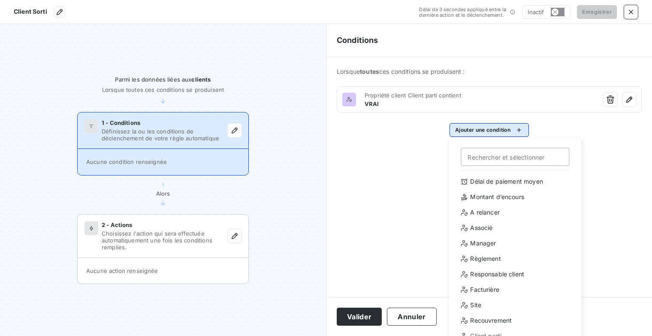
click at [518, 129] on html "Client Sorti Délai de 3 secondes appliqué entre la dernière action et le déclen…" at bounding box center [326, 168] width 652 height 336
click at [491, 213] on div "A relancer" at bounding box center [514, 212] width 119 height 14
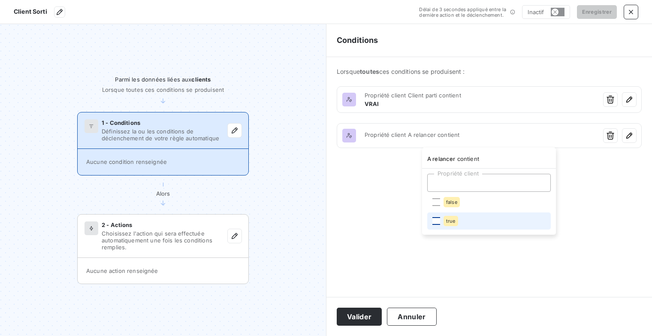
click at [436, 221] on div at bounding box center [436, 221] width 8 height 8
click at [615, 190] on html "Client Sorti Délai de 3 secondes appliqué entre la dernière action et le déclen…" at bounding box center [326, 168] width 652 height 336
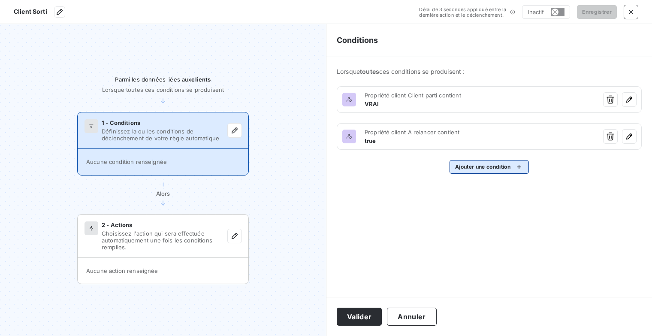
click at [522, 164] on html "Client Sorti Délai de 3 secondes appliqué entre la dernière action et le déclen…" at bounding box center [326, 168] width 652 height 336
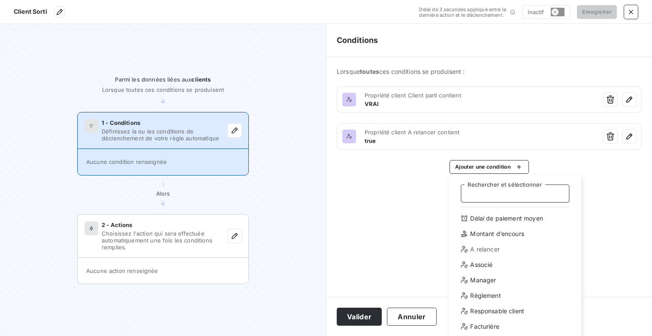
click at [500, 197] on input "Rechercher et sélectionner" at bounding box center [514, 193] width 108 height 18
type input "r"
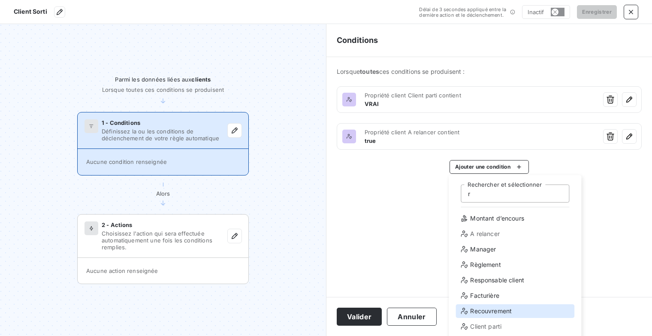
click at [495, 313] on div "Recouvrement" at bounding box center [514, 311] width 119 height 14
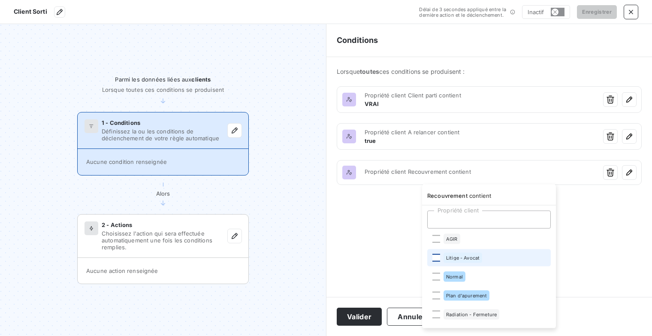
click at [436, 260] on div at bounding box center [436, 258] width 8 height 8
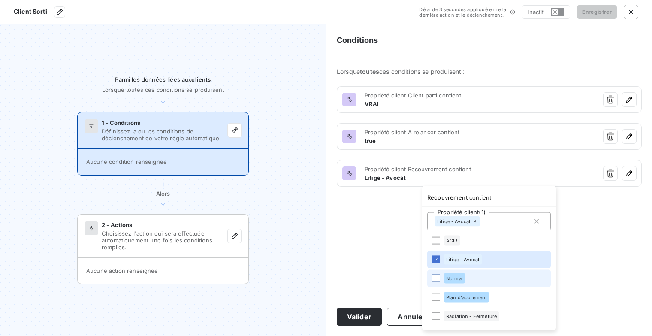
click at [437, 279] on div at bounding box center [436, 278] width 8 height 8
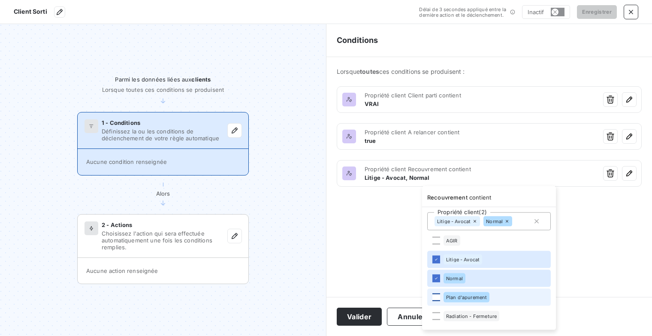
click at [436, 300] on div at bounding box center [436, 297] width 8 height 8
click at [608, 242] on html "Client Sorti Délai de 3 secondes appliqué entre la dernière action et le déclen…" at bounding box center [326, 168] width 652 height 336
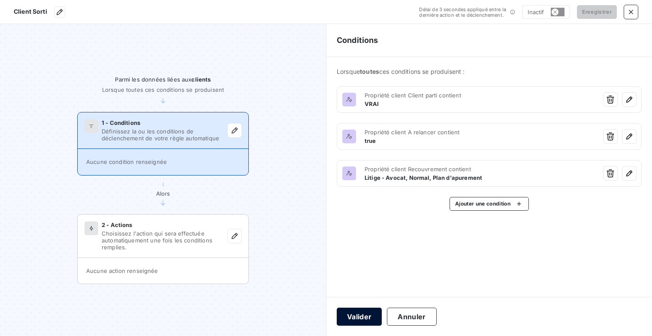
click at [360, 319] on button "Valider" at bounding box center [359, 316] width 45 height 18
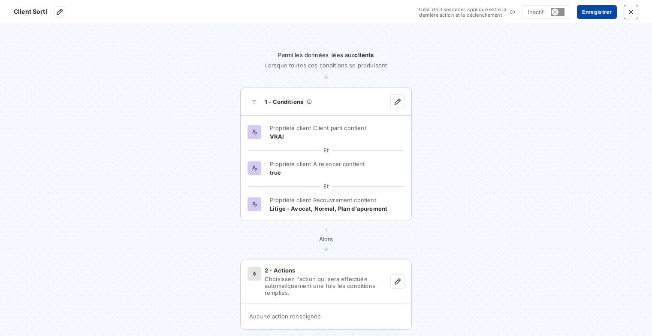
click at [600, 12] on button "Enregistrer" at bounding box center [597, 12] width 40 height 14
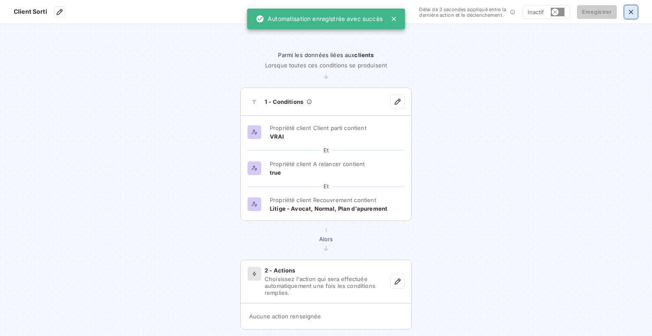
click at [629, 13] on icon "button" at bounding box center [630, 12] width 9 height 9
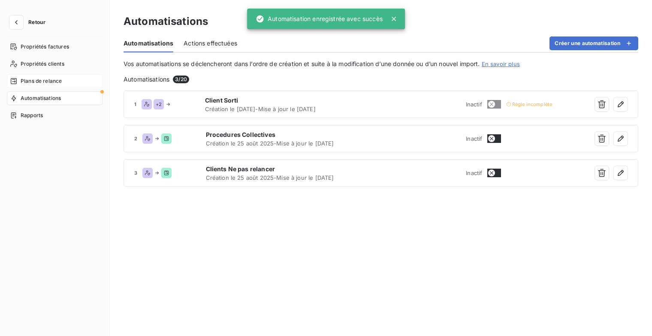
click at [48, 81] on span "Plans de relance" at bounding box center [41, 81] width 41 height 8
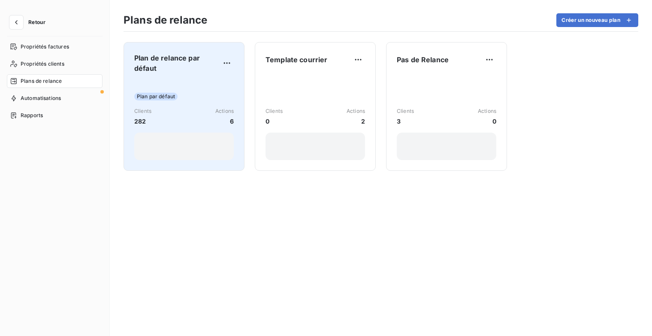
click at [176, 87] on div "Plan par défaut Clients 282 Actions 6" at bounding box center [183, 120] width 99 height 80
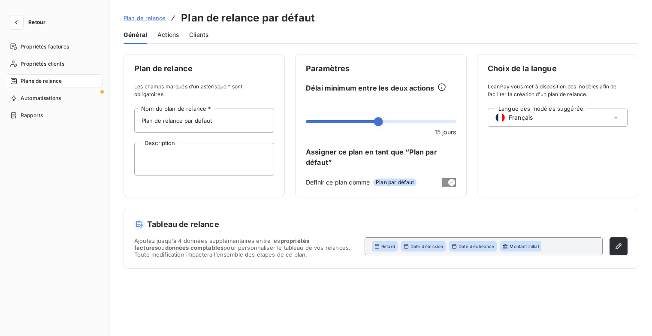
click at [175, 34] on span "Actions" at bounding box center [167, 34] width 21 height 9
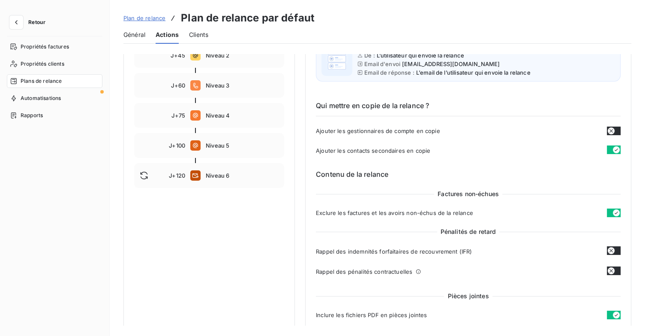
scroll to position [86, 0]
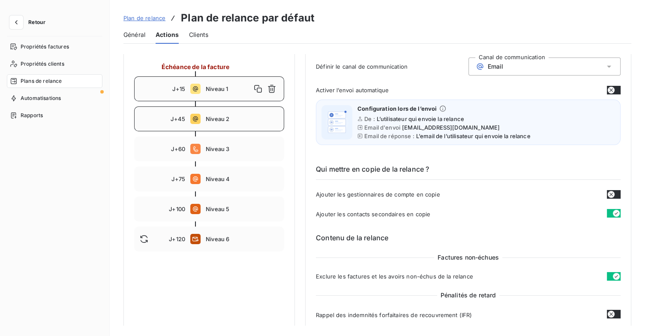
click at [257, 125] on div "J+45 Niveau 2" at bounding box center [209, 118] width 150 height 25
type input "45"
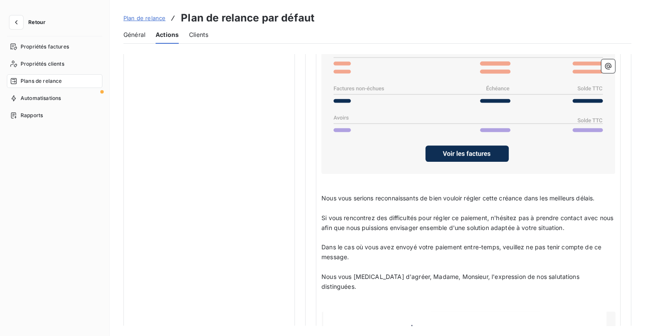
scroll to position [772, 0]
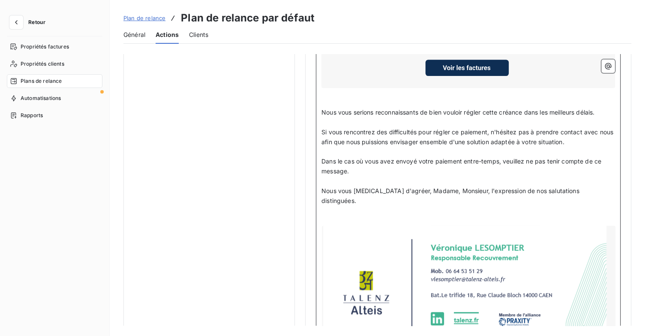
click at [350, 216] on p "﻿" at bounding box center [469, 221] width 294 height 10
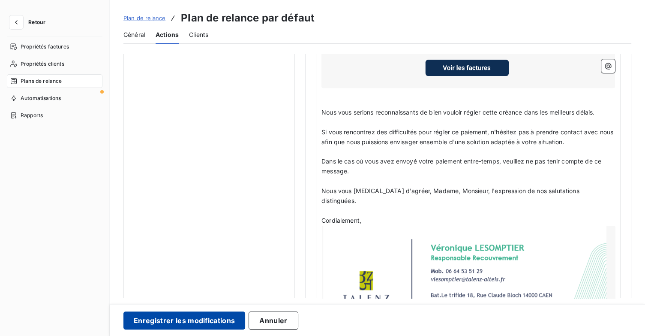
click at [218, 322] on button "Enregistrer les modifications" at bounding box center [184, 320] width 122 height 18
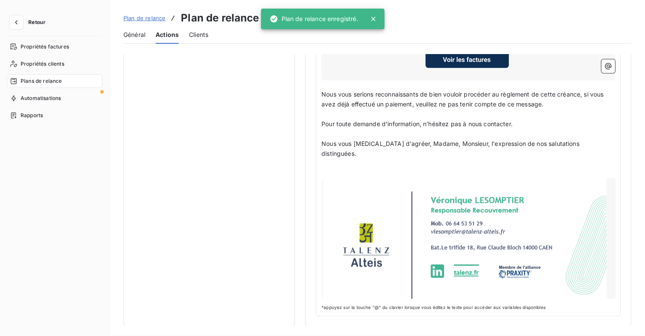
scroll to position [49, 0]
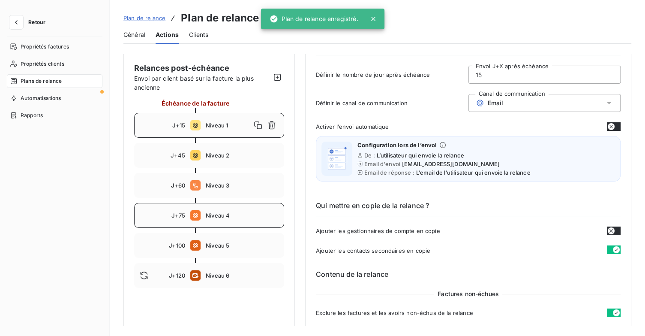
click at [230, 212] on span "Niveau 4" at bounding box center [242, 215] width 73 height 7
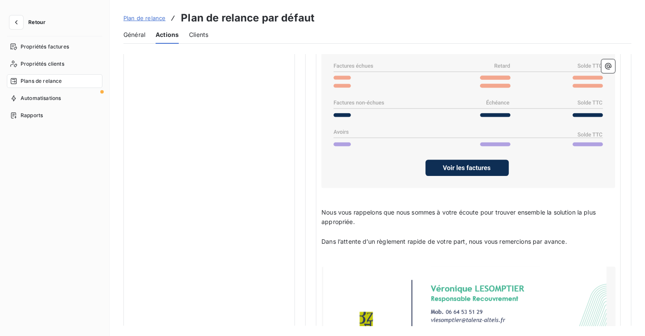
scroll to position [735, 0]
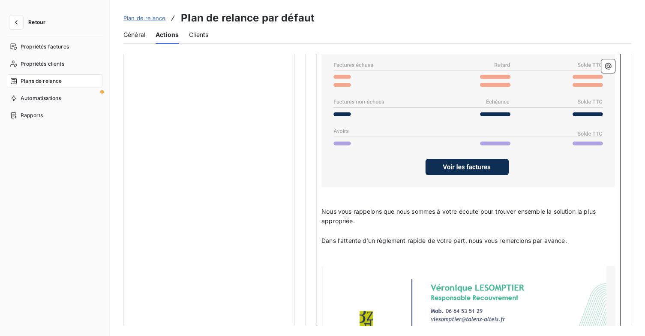
click at [363, 256] on p "﻿" at bounding box center [469, 261] width 294 height 10
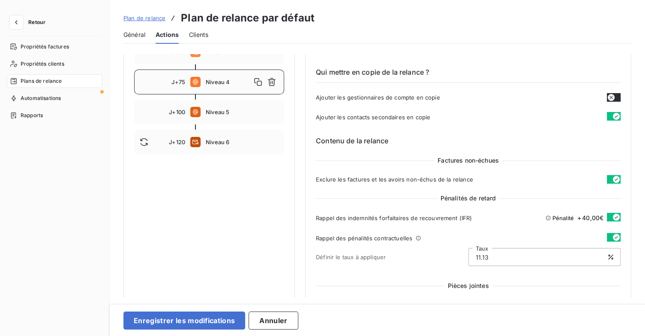
scroll to position [178, 0]
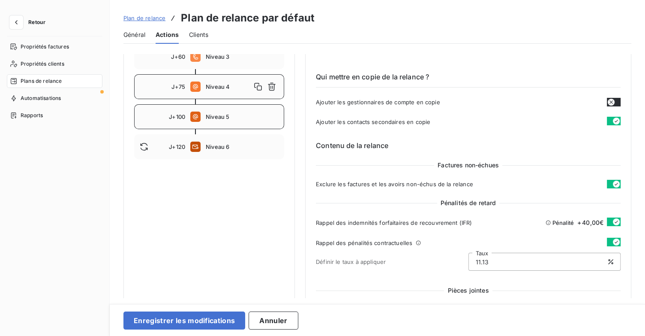
click at [251, 120] on div "J+100 Niveau 5" at bounding box center [209, 116] width 150 height 25
type input "100"
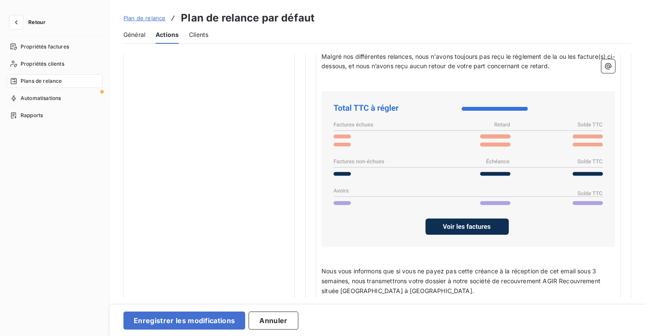
scroll to position [692, 0]
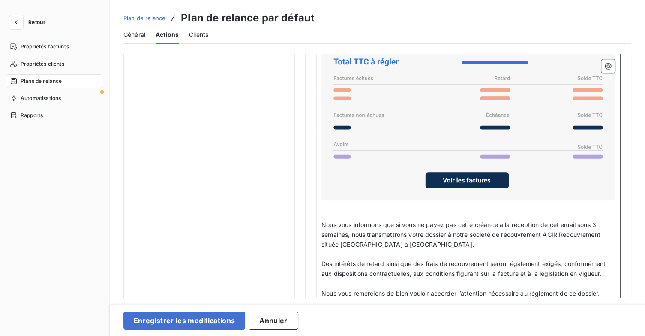
click at [598, 221] on span "Nous vous informons que si vous ne payez pas cette créance à la réception de ce…" at bounding box center [462, 234] width 281 height 27
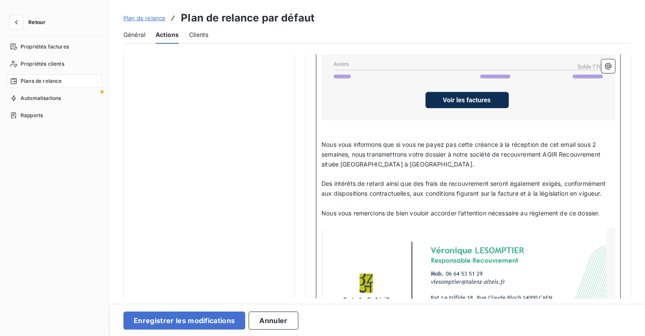
scroll to position [778, 0]
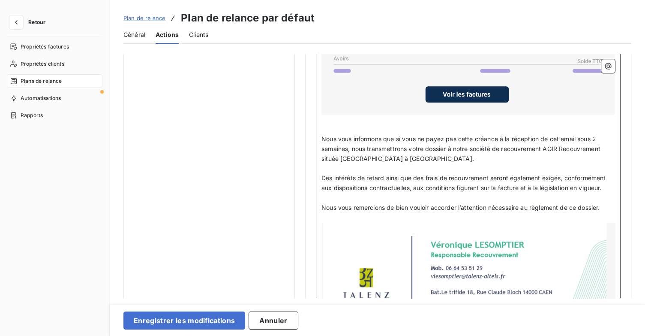
click at [362, 214] on p "﻿" at bounding box center [469, 218] width 294 height 10
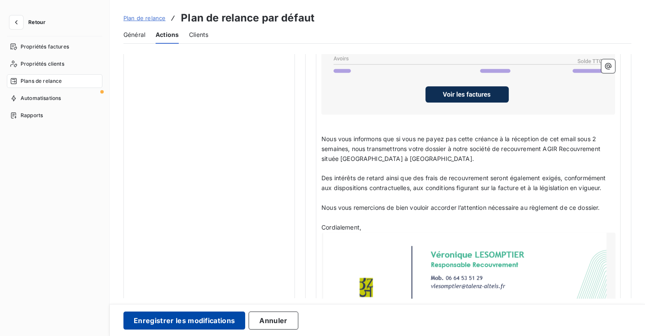
click at [209, 320] on button "Enregistrer les modifications" at bounding box center [184, 320] width 122 height 18
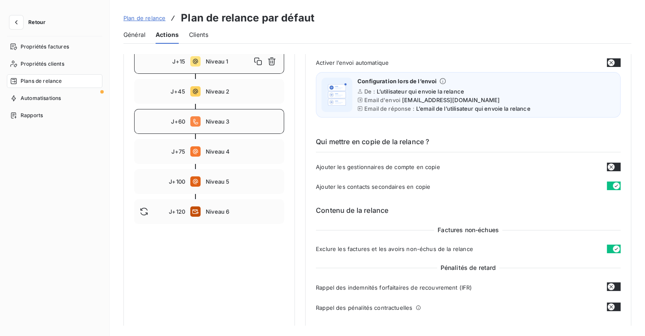
scroll to position [6, 0]
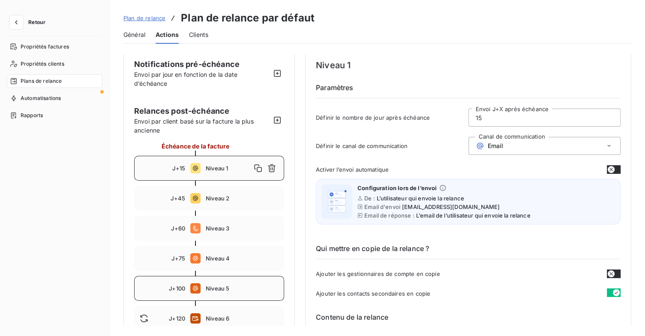
click at [243, 289] on span "Niveau 5" at bounding box center [242, 288] width 73 height 7
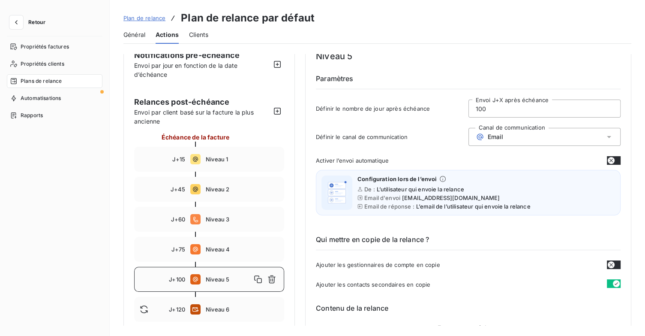
scroll to position [0, 0]
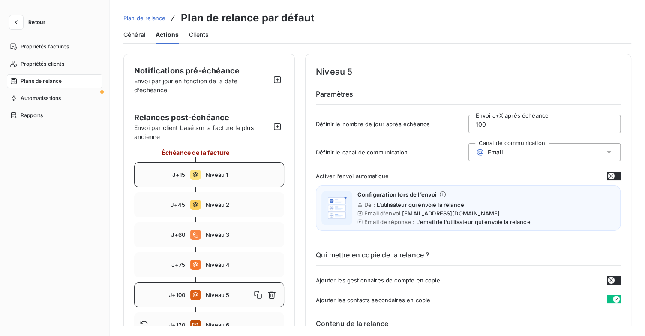
click at [241, 183] on div "J+15 Niveau 1" at bounding box center [209, 174] width 150 height 25
type input "15"
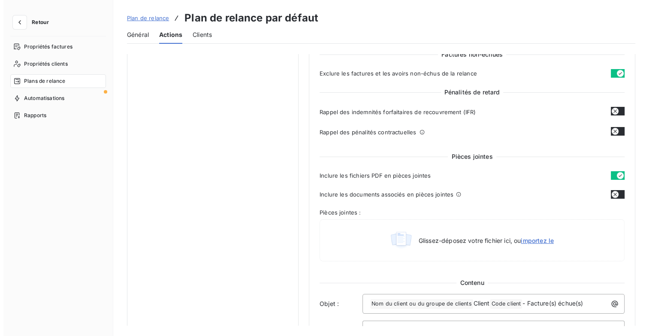
scroll to position [257, 0]
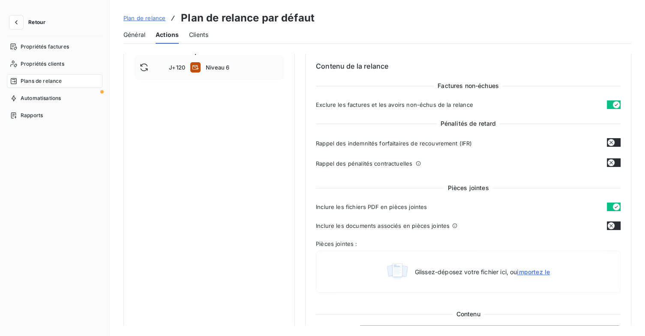
click at [27, 24] on button "Retour" at bounding box center [29, 22] width 45 height 14
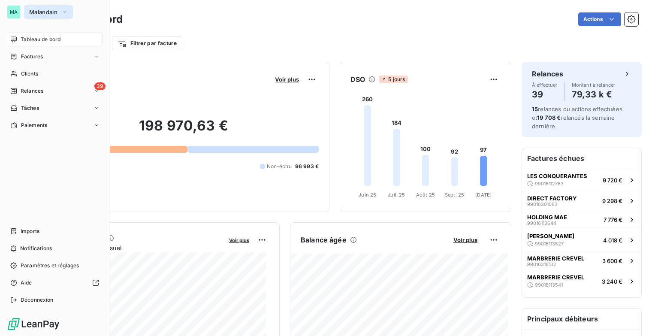
click at [65, 12] on icon "button" at bounding box center [64, 12] width 7 height 9
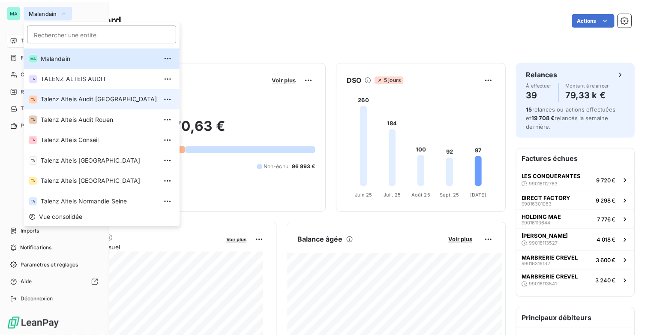
scroll to position [64, 0]
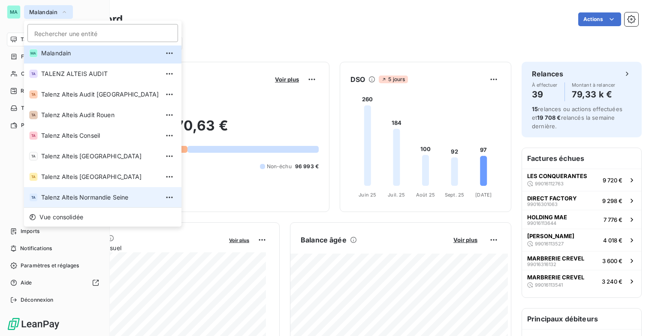
click at [95, 199] on span "Talenz Alteis Normandie Seine" at bounding box center [100, 197] width 118 height 9
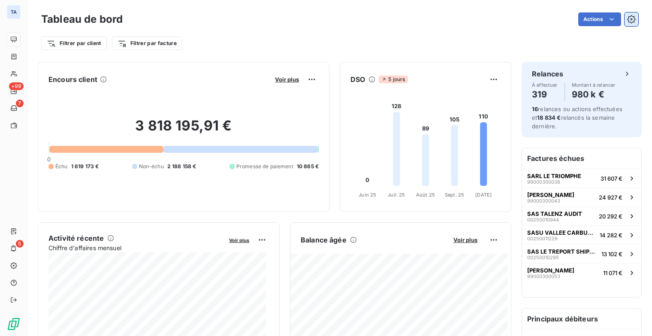
click at [628, 18] on icon "button" at bounding box center [631, 19] width 9 height 9
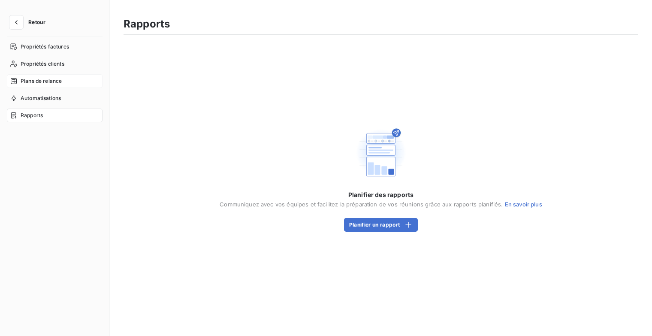
click at [38, 78] on span "Plans de relance" at bounding box center [41, 81] width 41 height 8
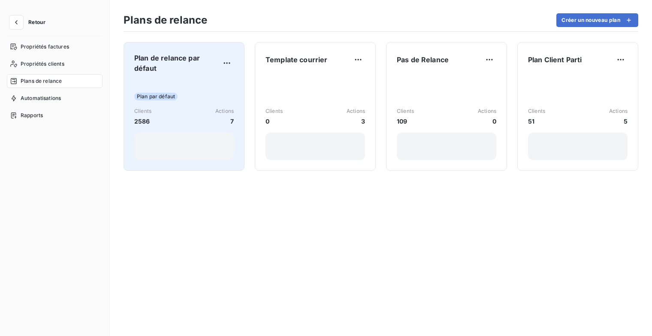
click at [190, 81] on div "Plan par défaut Clients 2586 Actions 7" at bounding box center [183, 120] width 99 height 80
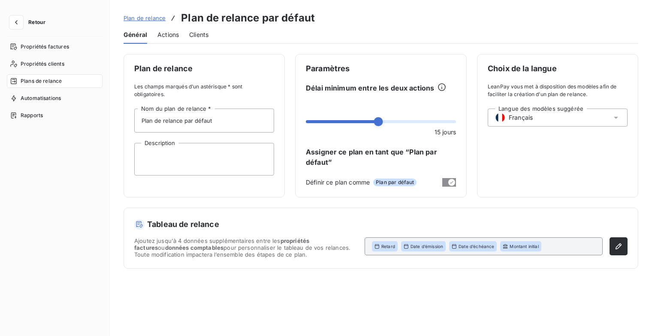
drag, startPoint x: 168, startPoint y: 34, endPoint x: 209, endPoint y: 42, distance: 42.0
click at [168, 34] on span "Actions" at bounding box center [167, 34] width 21 height 9
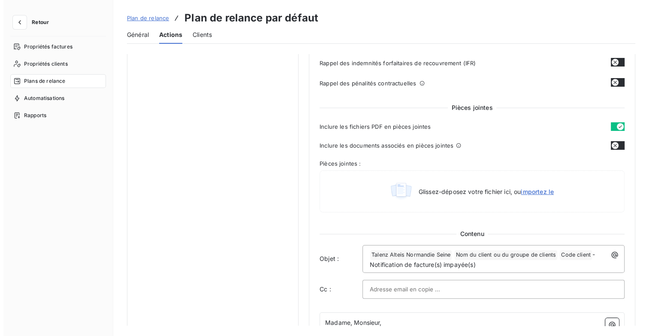
scroll to position [429, 0]
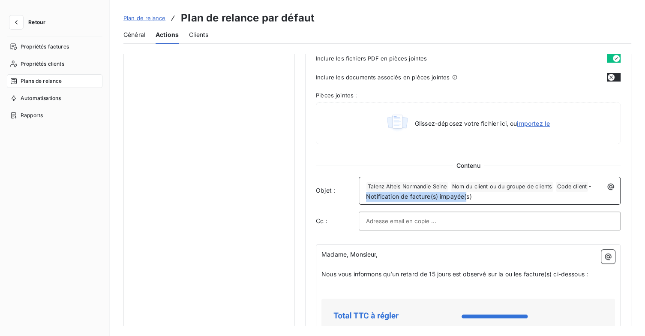
drag, startPoint x: 480, startPoint y: 196, endPoint x: 340, endPoint y: 200, distance: 140.7
click at [342, 200] on div "Objet : ﻿ Talenz Alteis Normandie Seine ﻿ Nom du client ou du groupe de clients…" at bounding box center [468, 191] width 305 height 28
copy span "Notification de facture(s) impayée("
click at [35, 21] on span "Retour" at bounding box center [36, 22] width 17 height 5
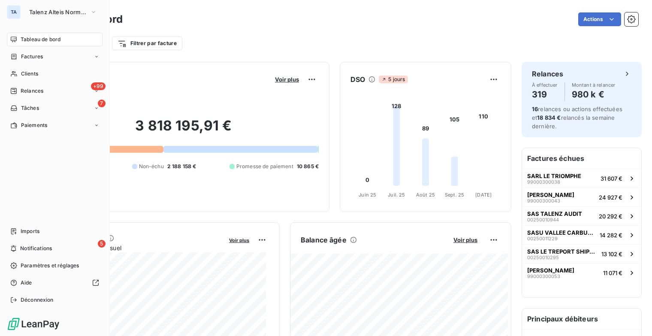
click at [17, 12] on div "TA" at bounding box center [14, 12] width 14 height 14
click at [79, 15] on span "Talenz Alteis Normandie Seine" at bounding box center [57, 12] width 57 height 7
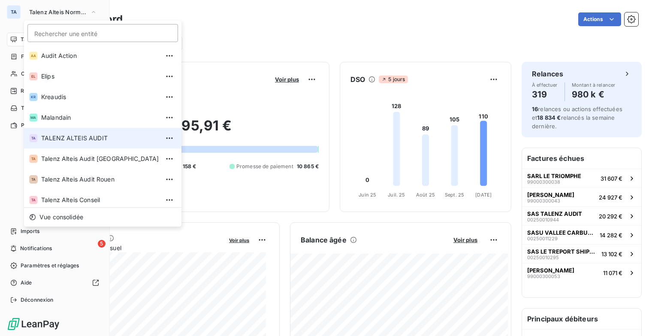
scroll to position [64, 0]
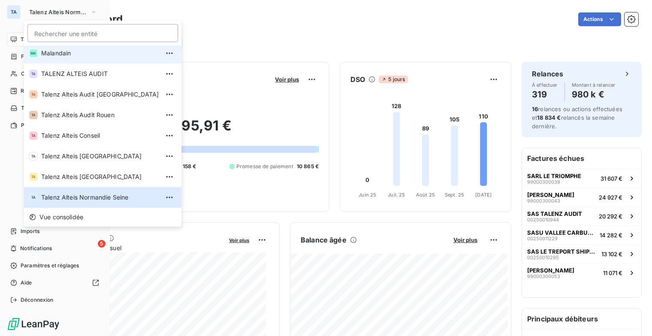
click at [63, 54] on span "Malandain" at bounding box center [100, 53] width 118 height 9
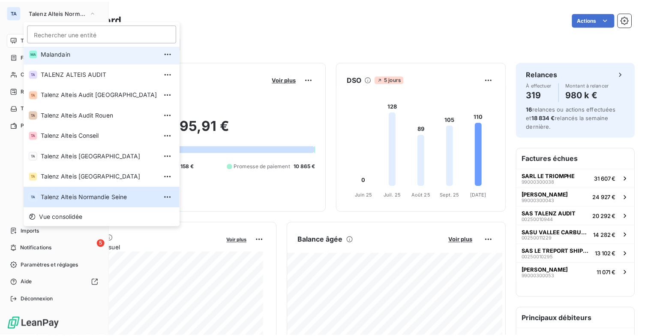
scroll to position [0, 0]
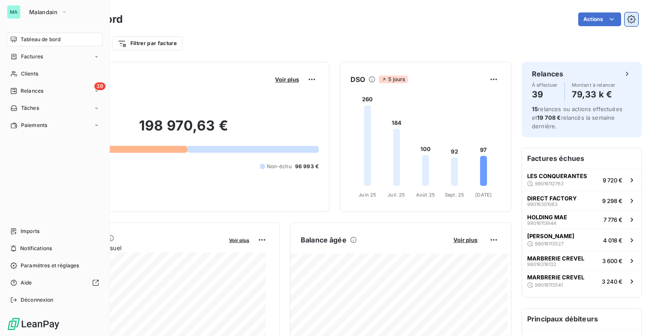
click at [627, 19] on icon "button" at bounding box center [631, 19] width 9 height 9
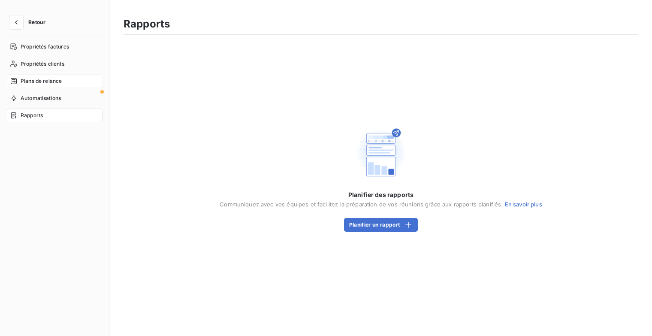
click at [56, 82] on span "Plans de relance" at bounding box center [41, 81] width 41 height 8
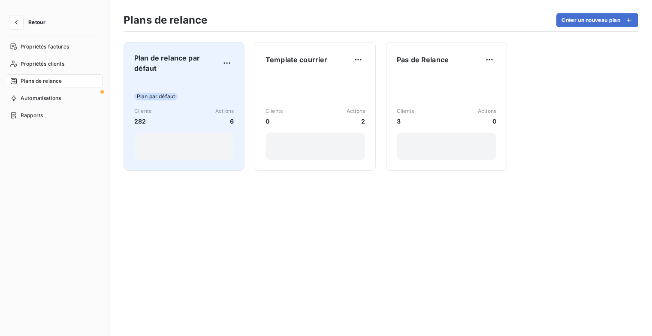
click at [200, 65] on span "Plan de relance par défaut" at bounding box center [177, 63] width 86 height 21
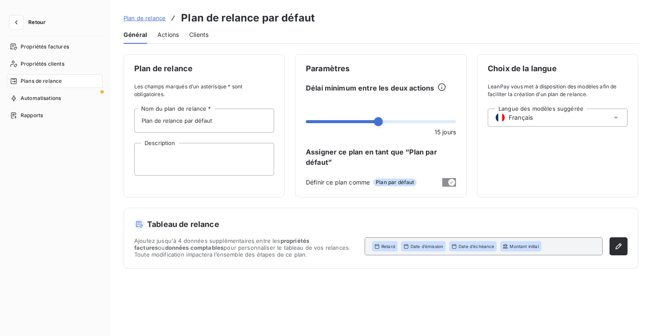
click at [176, 35] on span "Actions" at bounding box center [167, 34] width 21 height 9
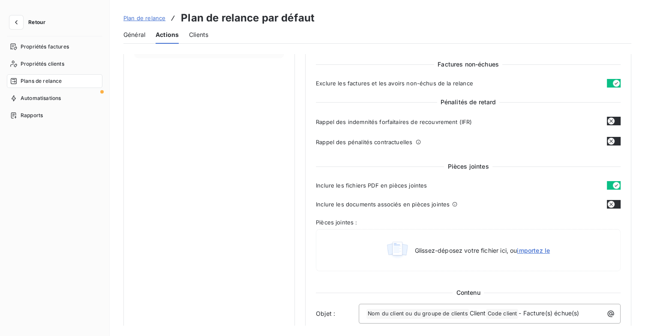
scroll to position [386, 0]
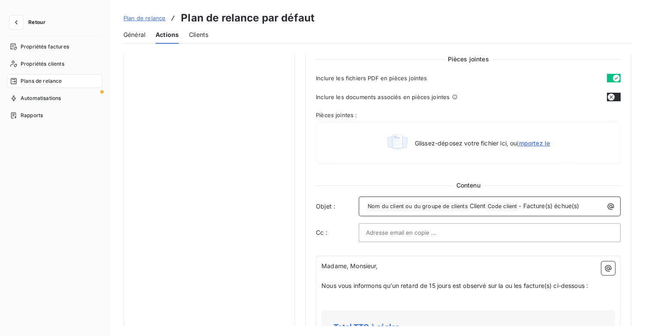
drag, startPoint x: 526, startPoint y: 205, endPoint x: 593, endPoint y: 207, distance: 66.9
click at [593, 207] on p "﻿ Nom du client ou du groupe de clients ﻿ Client Code client ﻿ - Facture(s) éch…" at bounding box center [492, 206] width 252 height 10
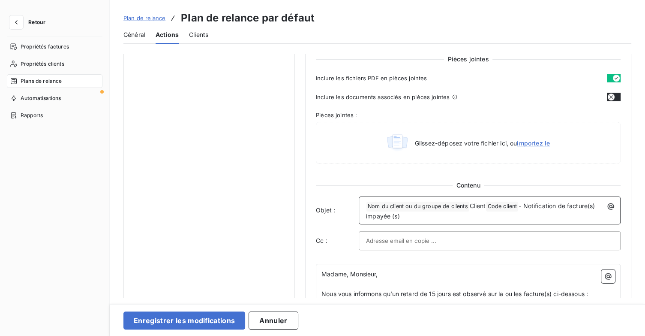
click at [392, 216] on span "- Notification de facture(s) impayée (s)" at bounding box center [481, 211] width 231 height 18
click at [364, 207] on div "﻿ Nom du client ou du groupe de clients ﻿ Client Code client ﻿ - Notification d…" at bounding box center [490, 210] width 256 height 22
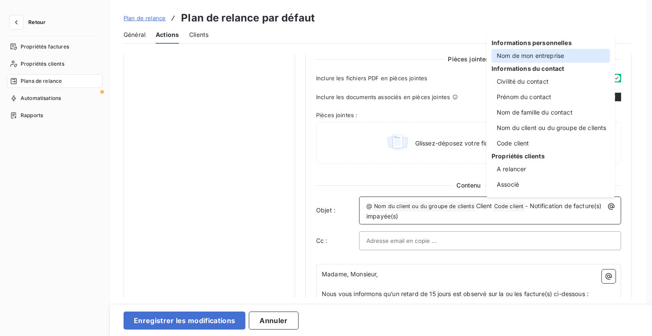
click at [520, 58] on div "Nom de mon entreprise" at bounding box center [550, 56] width 118 height 14
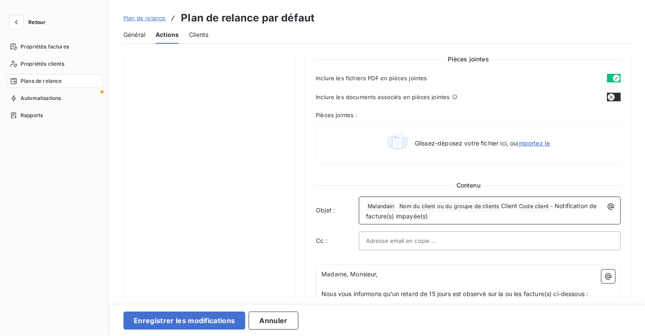
click at [521, 205] on span "Code client ﻿" at bounding box center [534, 206] width 32 height 10
click at [517, 204] on span "Client" at bounding box center [509, 205] width 16 height 7
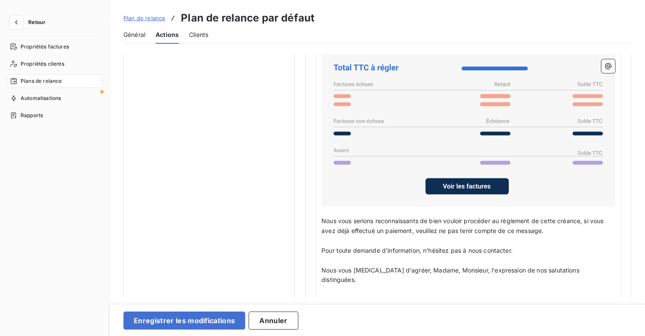
scroll to position [686, 0]
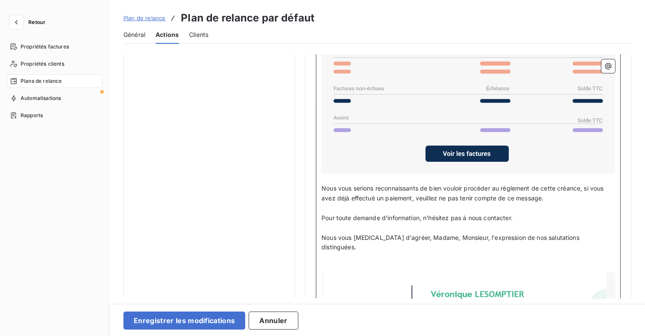
click at [351, 252] on p "﻿" at bounding box center [469, 257] width 294 height 10
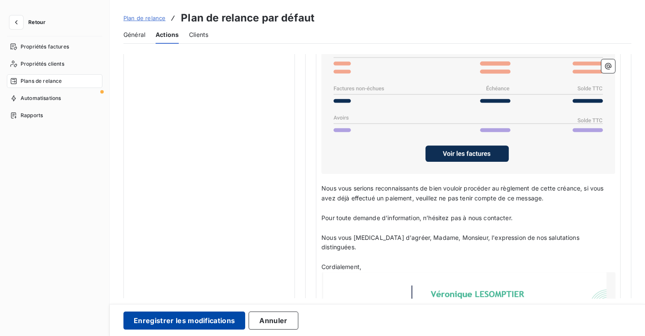
click at [217, 316] on button "Enregistrer les modifications" at bounding box center [184, 320] width 122 height 18
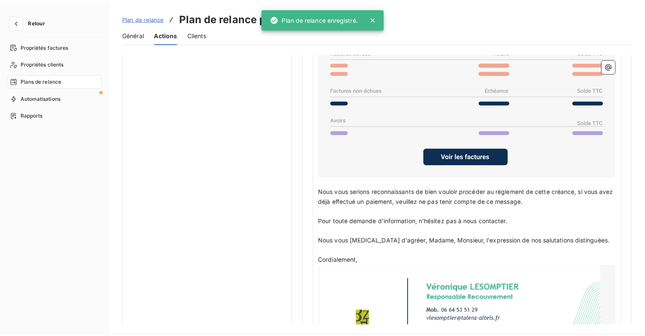
scroll to position [49, 0]
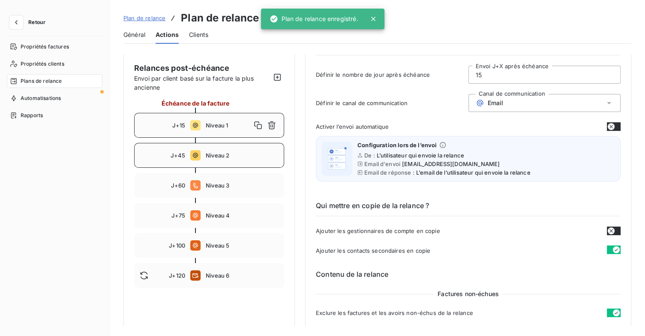
click at [233, 156] on span "Niveau 2" at bounding box center [242, 155] width 73 height 7
type input "45"
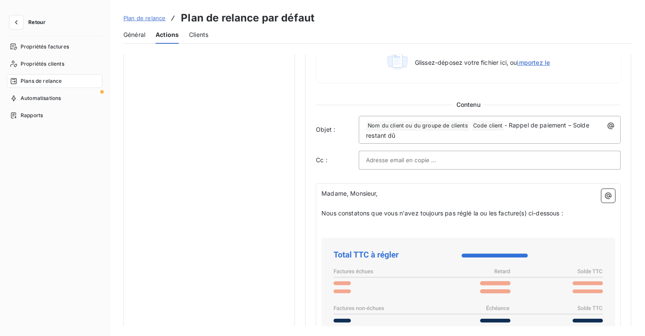
scroll to position [392, 0]
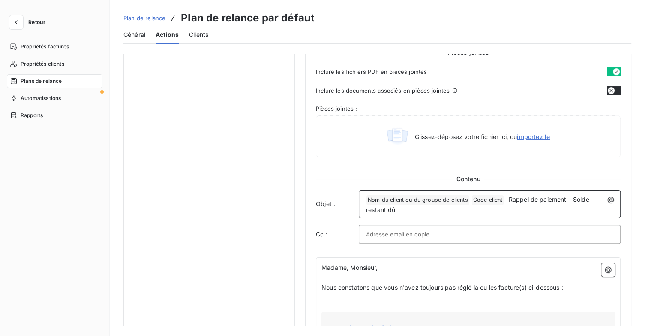
click at [365, 200] on div "﻿ Nom du client ou du groupe de clients ﻿ Code client ﻿ - Rappel de paiement – …" at bounding box center [490, 204] width 256 height 22
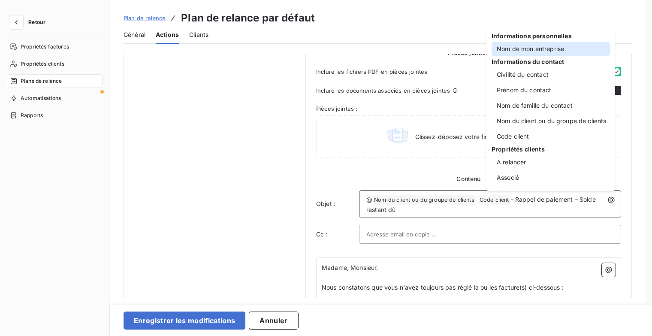
click at [513, 54] on div "Nom de mon entreprise" at bounding box center [550, 49] width 118 height 14
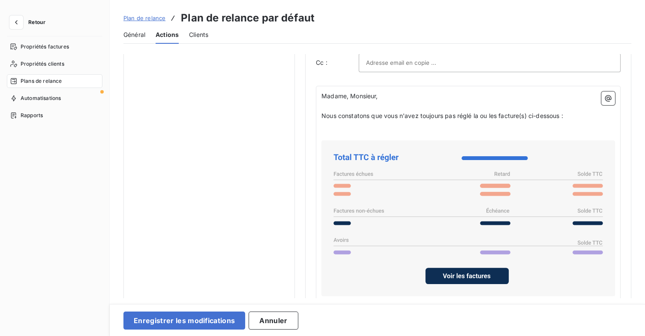
scroll to position [735, 0]
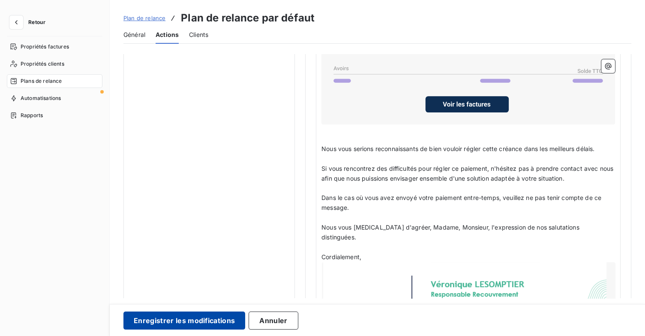
click at [235, 318] on button "Enregistrer les modifications" at bounding box center [184, 320] width 122 height 18
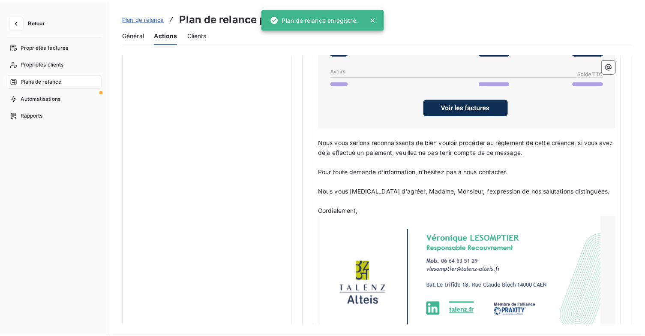
scroll to position [49, 0]
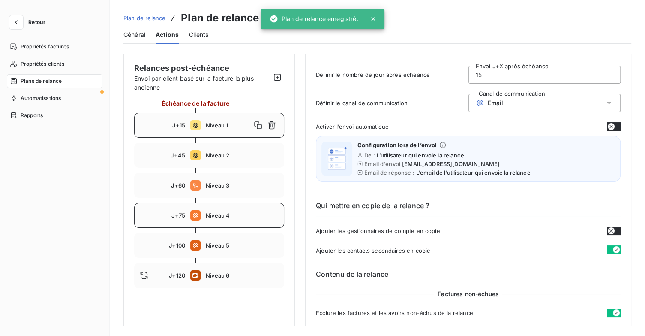
click at [232, 215] on span "Niveau 4" at bounding box center [242, 215] width 73 height 7
type input "75"
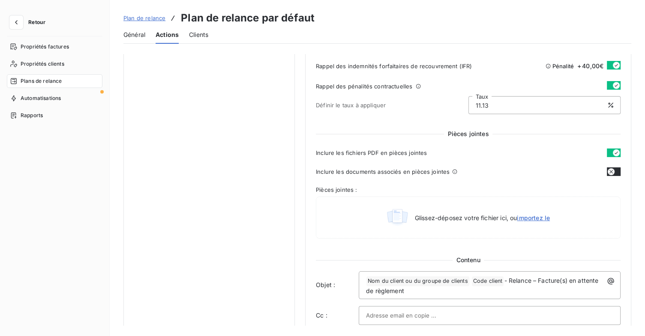
scroll to position [349, 0]
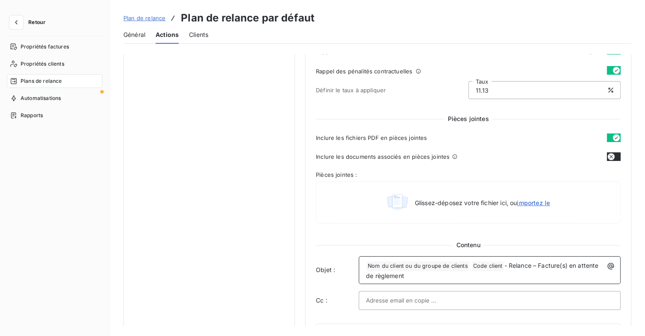
click at [367, 264] on span "Nom du client ou du groupe de clients ﻿" at bounding box center [418, 266] width 103 height 10
click at [363, 264] on div "﻿ Nom du client ou du groupe de clients ﻿ Code client ﻿ - Relance – Facture(s) …" at bounding box center [490, 270] width 256 height 22
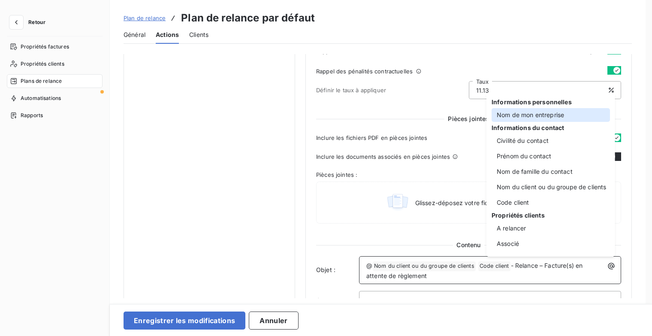
click at [532, 117] on div "Nom de mon entreprise" at bounding box center [550, 115] width 118 height 14
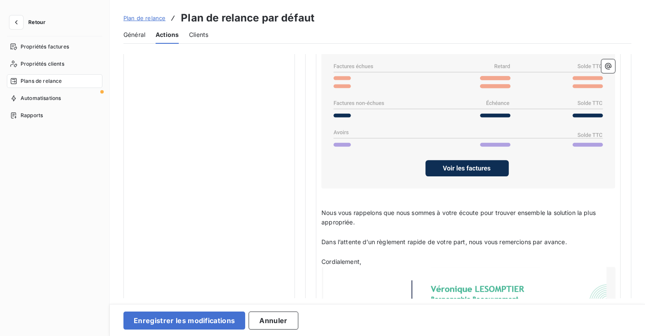
scroll to position [735, 0]
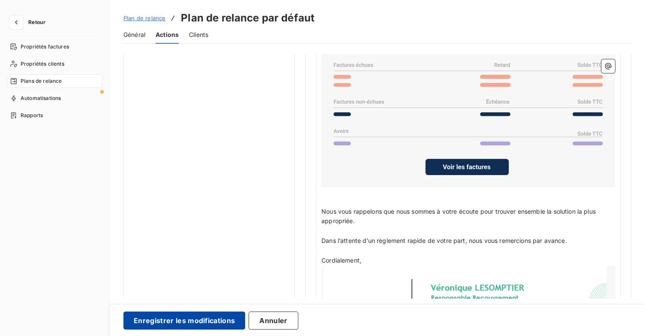
click at [198, 324] on button "Enregistrer les modifications" at bounding box center [184, 320] width 122 height 18
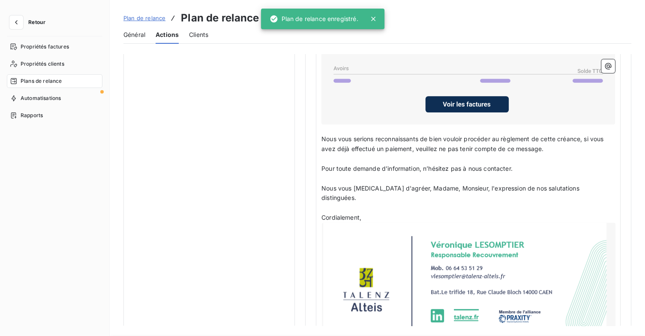
scroll to position [49, 0]
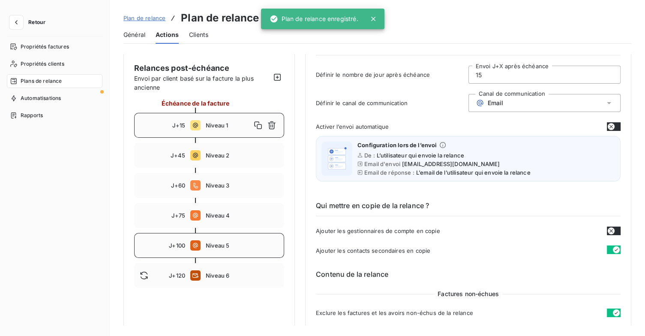
click at [226, 247] on span "Niveau 5" at bounding box center [242, 245] width 73 height 7
type input "100"
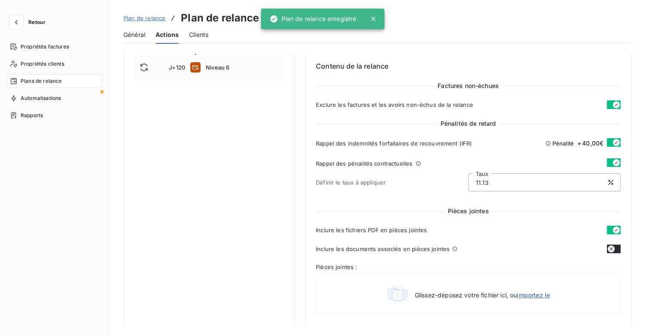
scroll to position [349, 0]
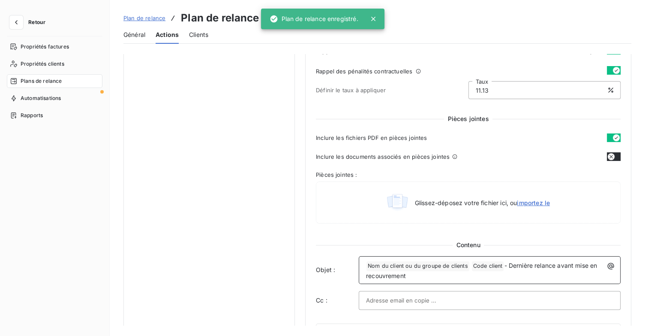
click at [362, 261] on div "﻿ Nom du client ou du groupe de clients ﻿ Code client ﻿ - Dernière relance avan…" at bounding box center [490, 270] width 256 height 22
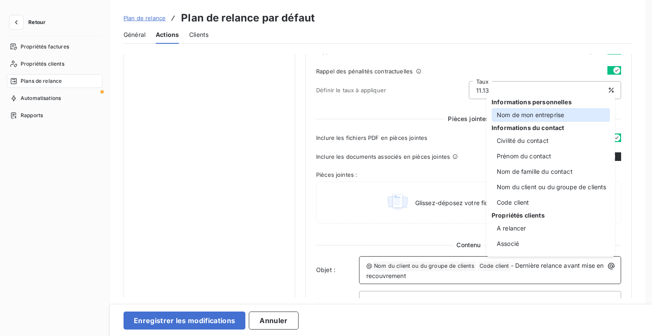
click at [545, 117] on div "Nom de mon entreprise" at bounding box center [550, 115] width 118 height 14
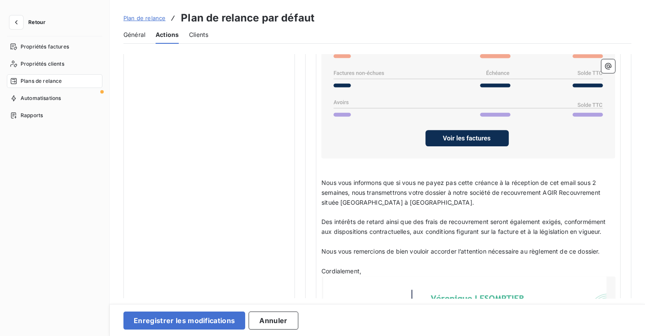
scroll to position [735, 0]
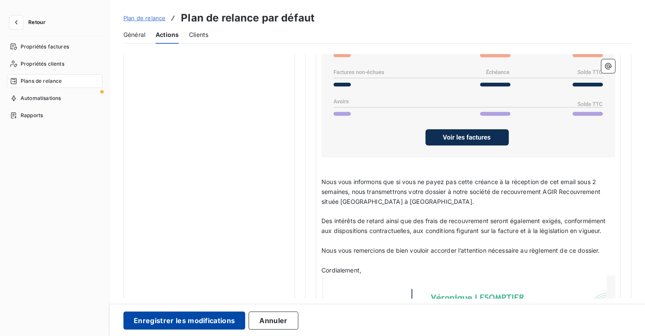
drag, startPoint x: 193, startPoint y: 321, endPoint x: 203, endPoint y: 317, distance: 10.6
click at [194, 321] on button "Enregistrer les modifications" at bounding box center [184, 320] width 122 height 18
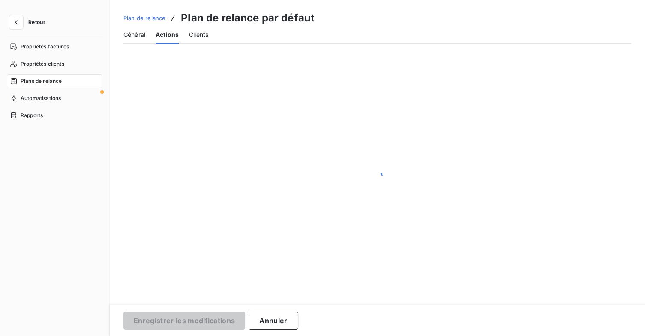
scroll to position [49, 0]
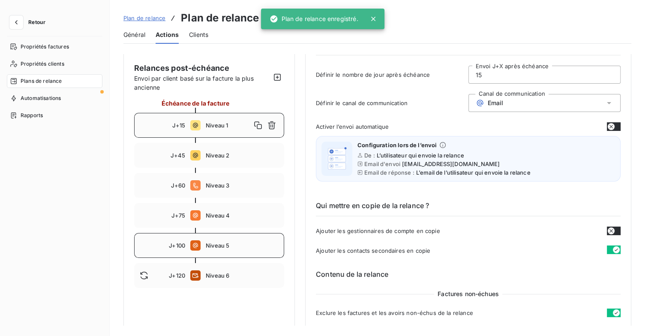
click at [232, 245] on span "Niveau 5" at bounding box center [242, 245] width 73 height 7
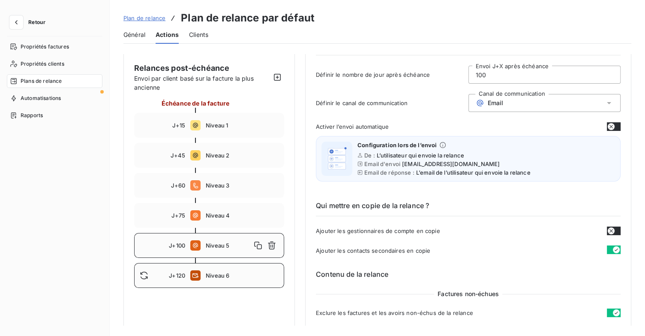
click at [224, 273] on span "Niveau 6" at bounding box center [242, 275] width 73 height 7
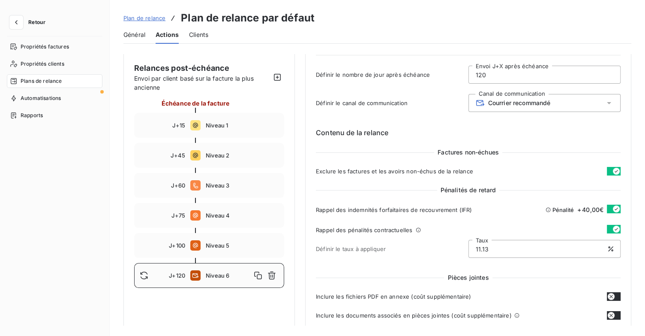
click at [497, 71] on input "120" at bounding box center [545, 74] width 152 height 17
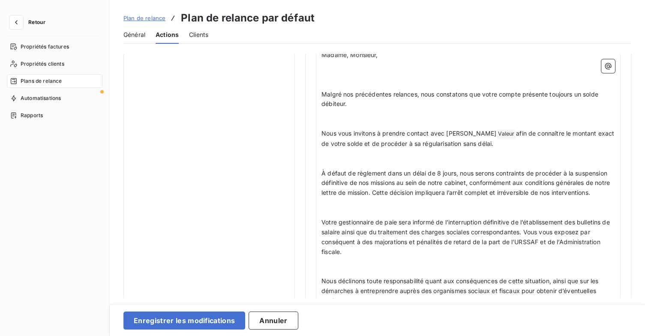
scroll to position [408, 0]
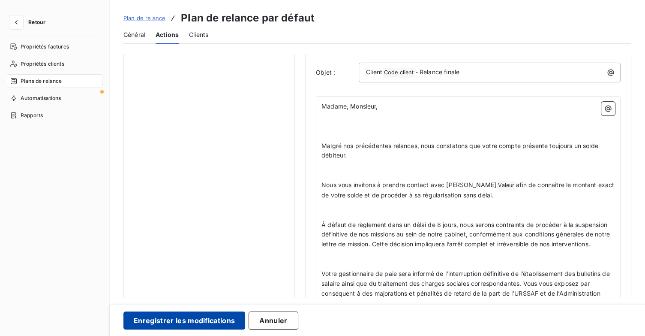
type input "114"
click at [223, 313] on button "Enregistrer les modifications" at bounding box center [184, 320] width 122 height 18
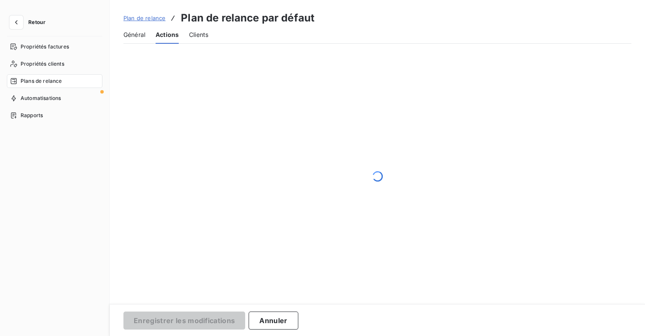
scroll to position [49, 0]
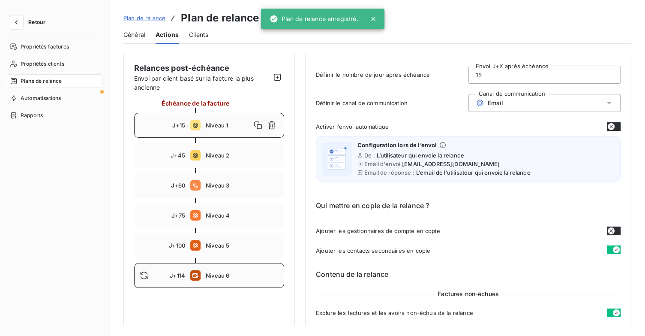
click at [235, 273] on span "Niveau 6" at bounding box center [242, 275] width 73 height 7
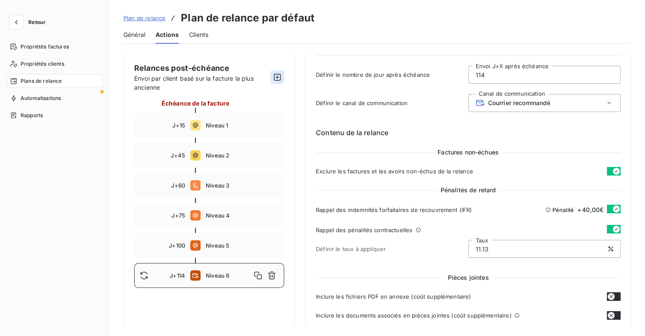
click at [277, 78] on icon "button" at bounding box center [277, 77] width 9 height 9
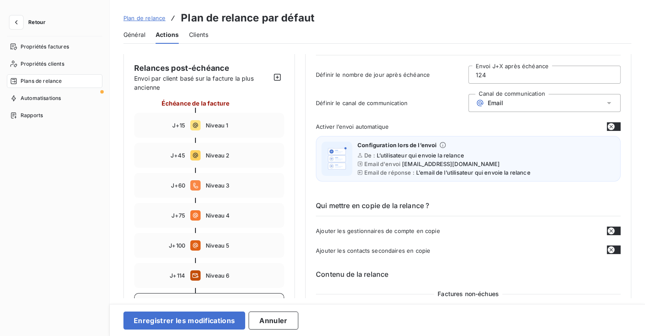
drag, startPoint x: 493, startPoint y: 72, endPoint x: 466, endPoint y: 72, distance: 27.0
click at [469, 72] on input "124" at bounding box center [545, 74] width 152 height 17
type input "122"
drag, startPoint x: 550, startPoint y: 100, endPoint x: 547, endPoint y: 108, distance: 7.9
click at [550, 100] on div "Email" at bounding box center [545, 103] width 153 height 18
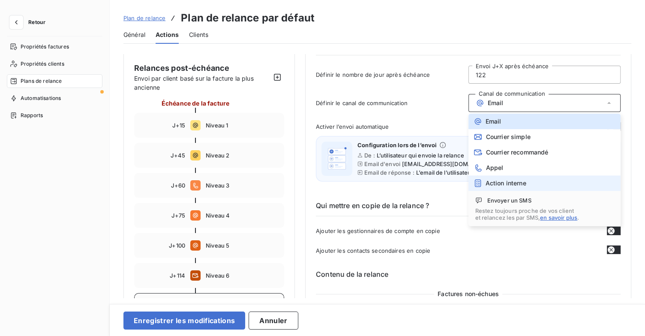
click at [526, 185] on li "Action interne" at bounding box center [545, 182] width 153 height 15
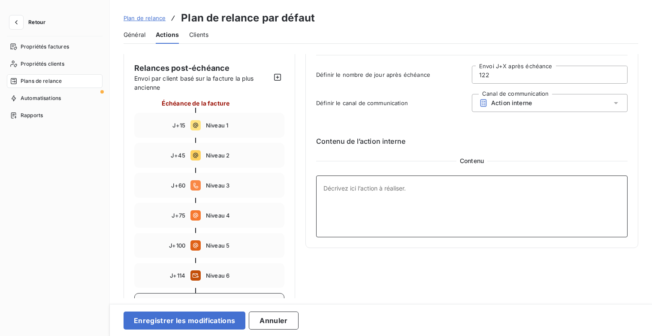
click at [364, 190] on textarea at bounding box center [471, 206] width 311 height 62
type textarea "d"
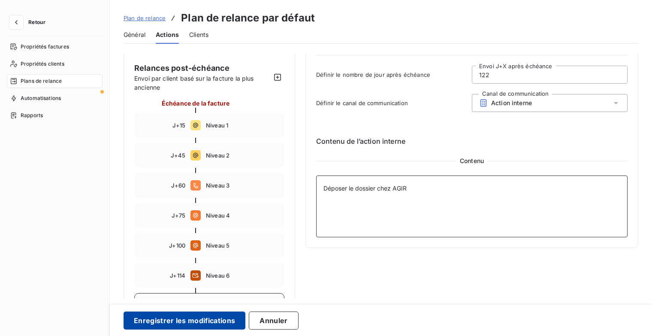
type textarea "Déposer le dossier chez AGIR"
click at [216, 320] on button "Enregistrer les modifications" at bounding box center [184, 320] width 122 height 18
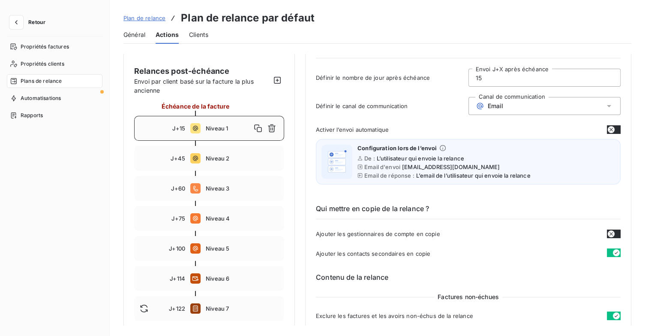
scroll to position [129, 0]
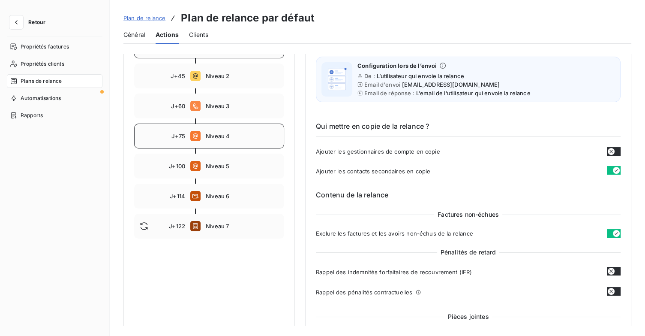
click at [225, 142] on div "J+75 Niveau 4" at bounding box center [209, 135] width 150 height 25
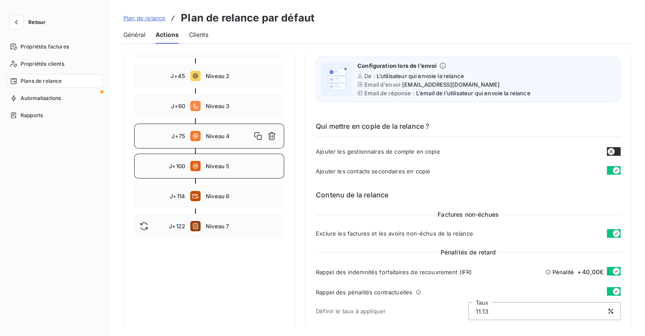
click at [217, 168] on span "Niveau 5" at bounding box center [242, 165] width 73 height 7
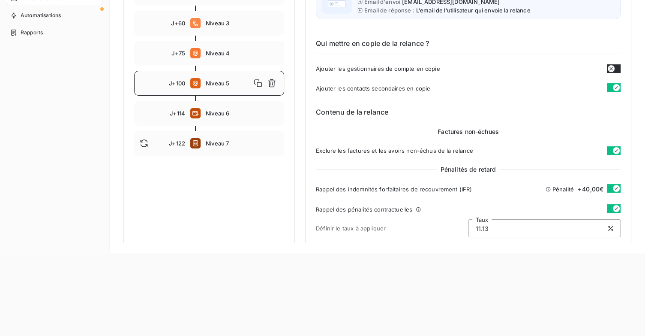
scroll to position [0, 0]
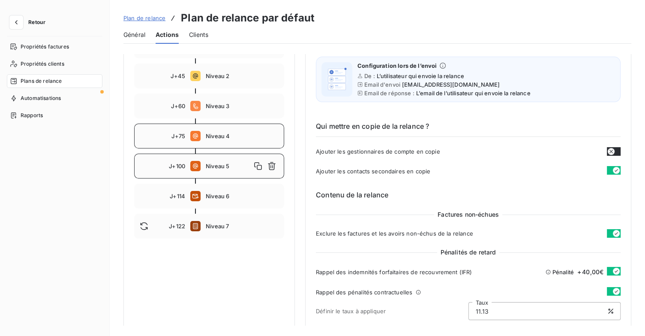
click at [220, 129] on div "J+75 Niveau 4" at bounding box center [209, 135] width 150 height 25
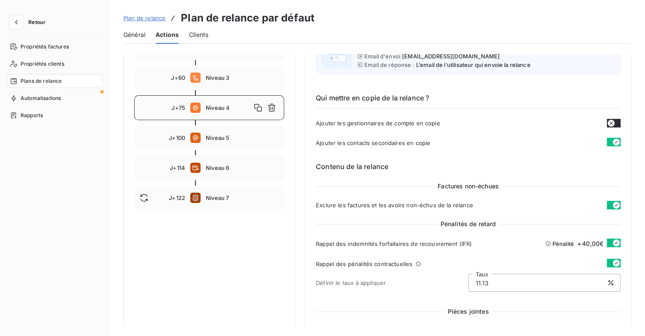
scroll to position [257, 0]
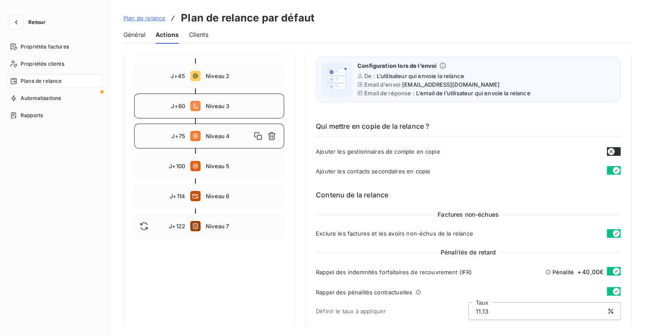
click at [226, 113] on div "J+60 Niveau 3" at bounding box center [209, 105] width 150 height 25
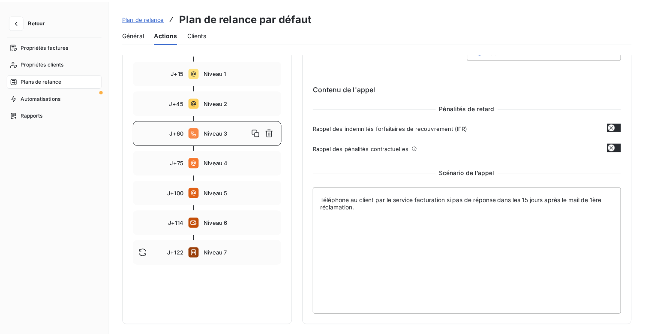
scroll to position [99, 0]
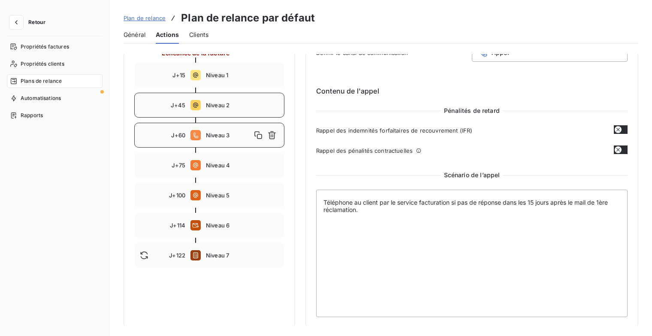
click at [225, 108] on span "Niveau 2" at bounding box center [242, 105] width 73 height 7
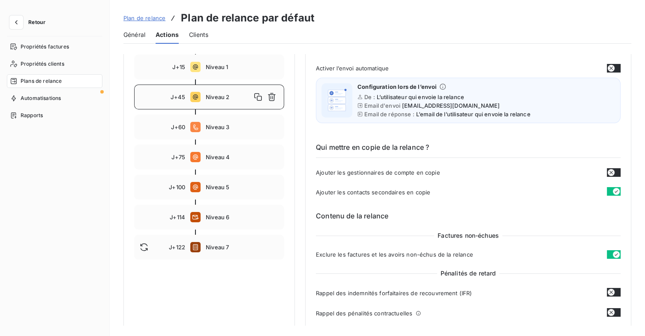
scroll to position [0, 0]
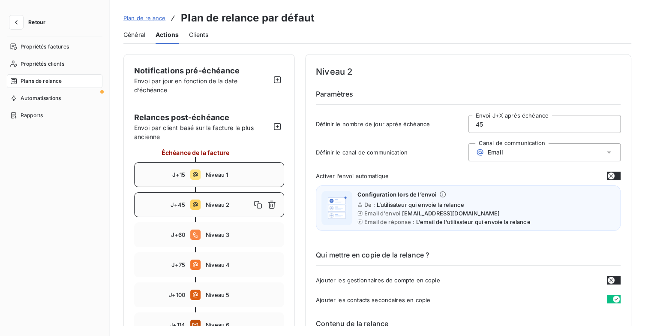
click at [221, 171] on span "Niveau 1" at bounding box center [242, 174] width 73 height 7
type input "15"
click at [37, 24] on span "Retour" at bounding box center [36, 22] width 17 height 5
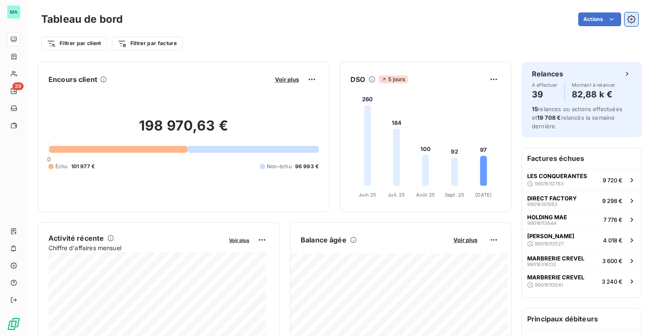
click at [627, 23] on icon "button" at bounding box center [631, 19] width 9 height 9
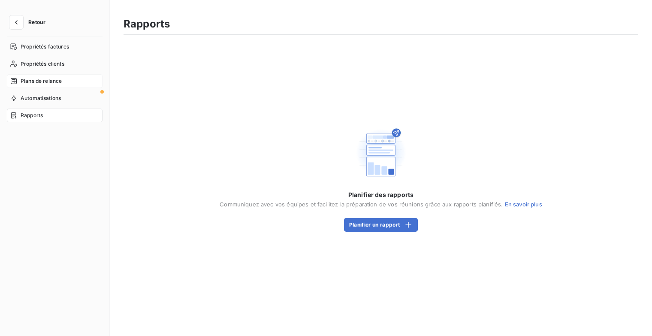
click at [50, 87] on div "Plans de relance" at bounding box center [55, 81] width 96 height 14
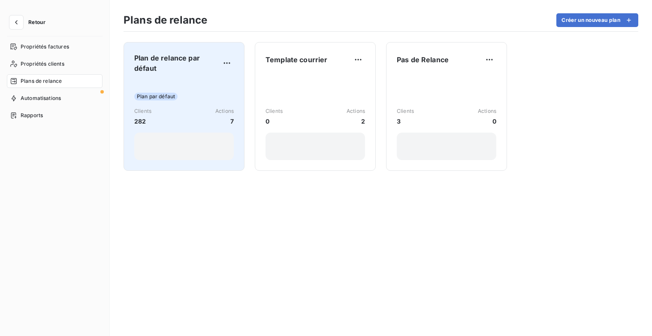
click at [188, 68] on span "Plan de relance par défaut" at bounding box center [177, 63] width 86 height 21
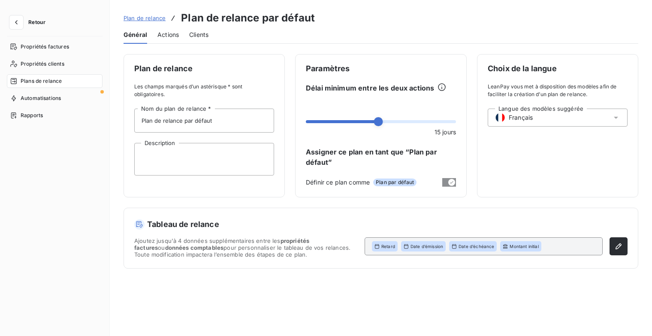
click at [170, 39] on span "Actions" at bounding box center [167, 34] width 21 height 9
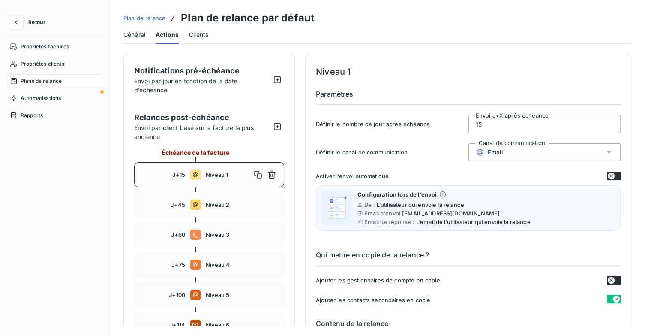
click at [158, 15] on span "Plan de relance" at bounding box center [144, 18] width 42 height 7
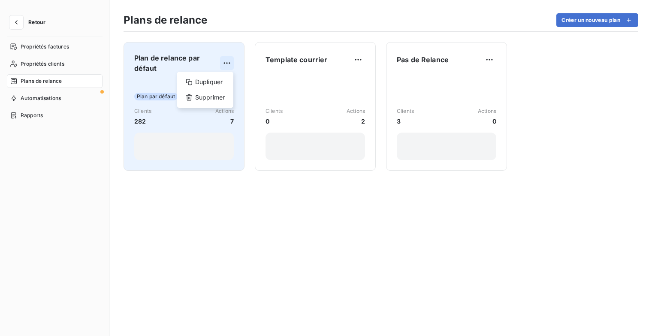
click at [233, 61] on html "Retour Propriétés factures Propriétés clients Plans de relance Automatisations …" at bounding box center [326, 168] width 652 height 336
click at [216, 80] on div "Dupliquer" at bounding box center [204, 82] width 49 height 14
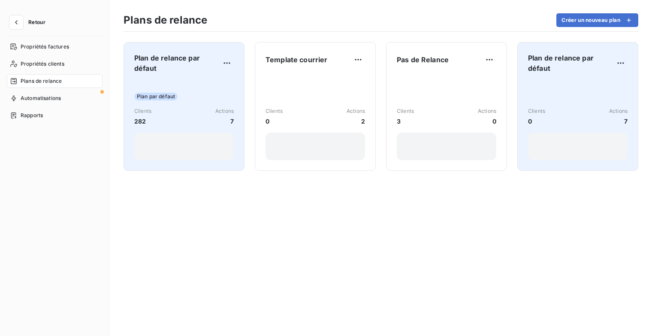
click at [586, 77] on div "Plan de relance par défaut Clients 0 Actions 7" at bounding box center [577, 106] width 99 height 107
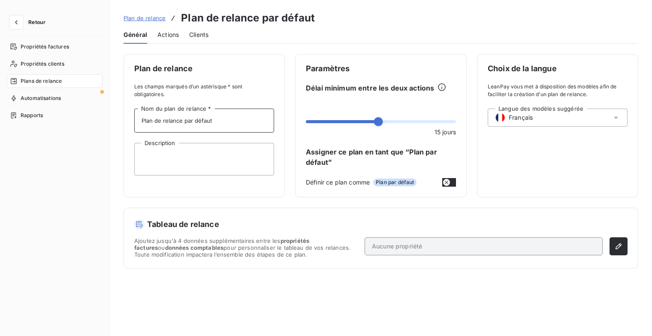
drag, startPoint x: 223, startPoint y: 119, endPoint x: 115, endPoint y: 120, distance: 108.0
click at [115, 120] on div "Plan de relance Les champs marqués d’un astérisque * sont obligatoires. Plan de…" at bounding box center [381, 189] width 542 height 271
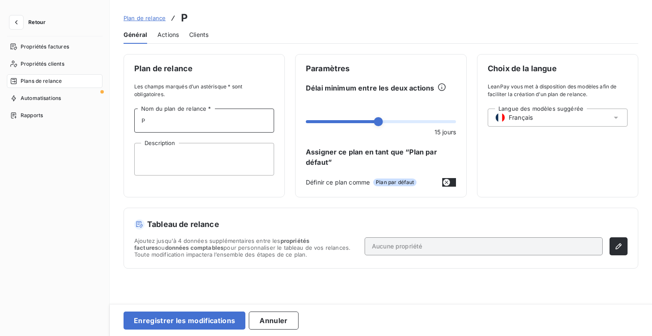
type input "Plan Client Parti"
click at [622, 243] on icon "button" at bounding box center [618, 246] width 9 height 9
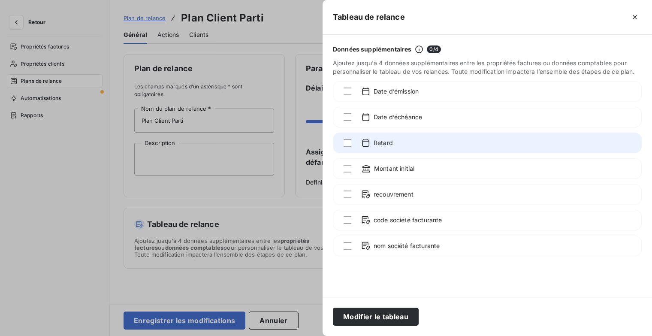
drag, startPoint x: 349, startPoint y: 143, endPoint x: 352, endPoint y: 132, distance: 10.7
click at [349, 143] on div at bounding box center [347, 143] width 8 height 8
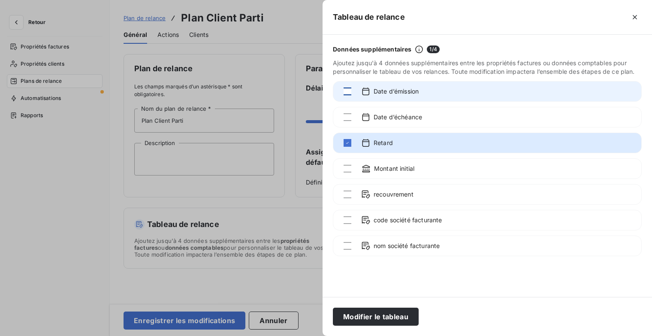
click at [346, 92] on div at bounding box center [347, 91] width 8 height 8
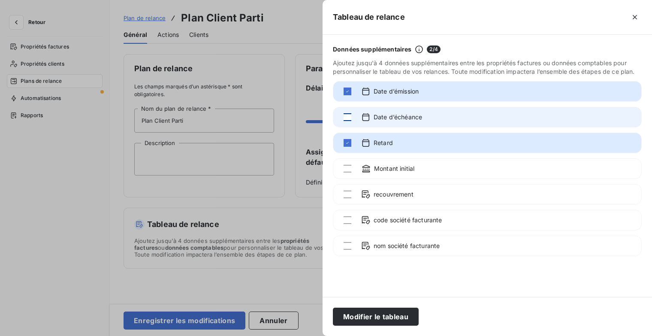
click at [348, 120] on div at bounding box center [347, 117] width 8 height 8
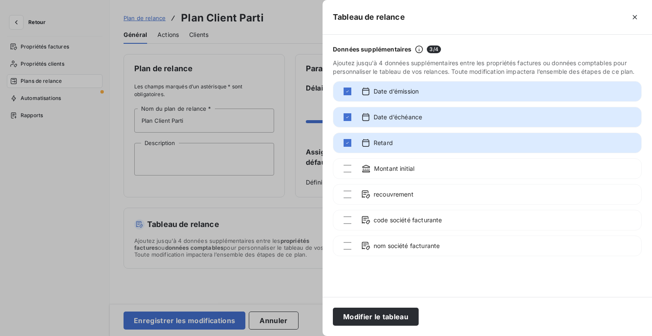
click at [348, 171] on div at bounding box center [347, 169] width 8 height 8
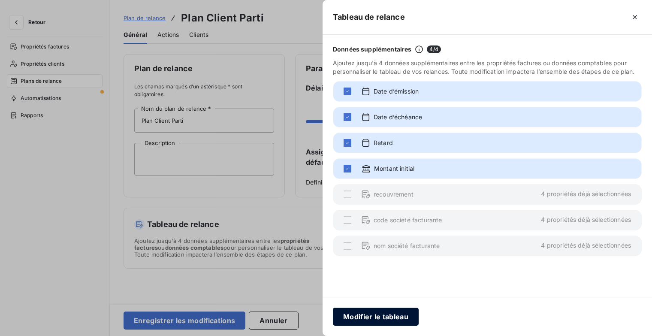
click at [388, 314] on button "Modifier le tableau" at bounding box center [376, 316] width 86 height 18
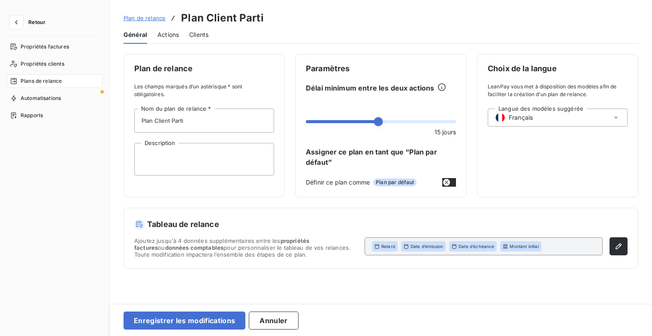
click at [163, 36] on span "Actions" at bounding box center [167, 34] width 21 height 9
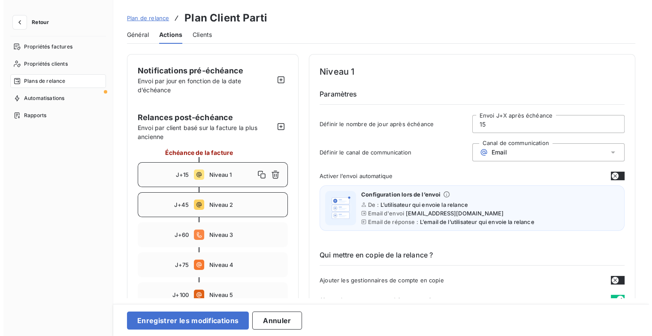
scroll to position [43, 0]
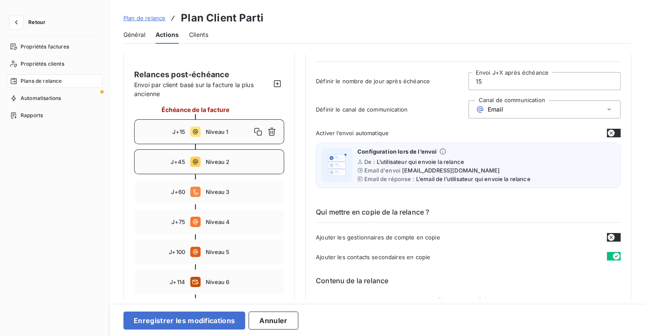
click at [245, 163] on span "Niveau 2" at bounding box center [242, 161] width 73 height 7
type input "45"
click at [271, 162] on icon "button" at bounding box center [272, 162] width 8 height 8
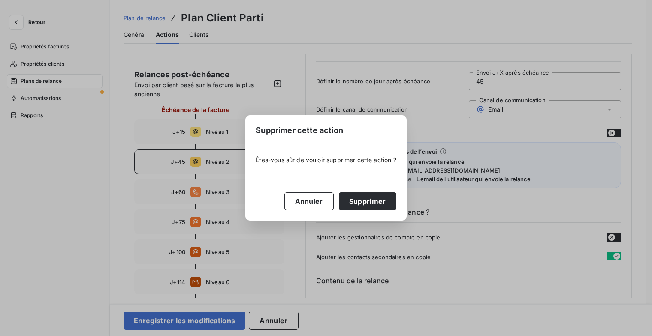
click at [363, 201] on button "Supprimer" at bounding box center [367, 201] width 57 height 18
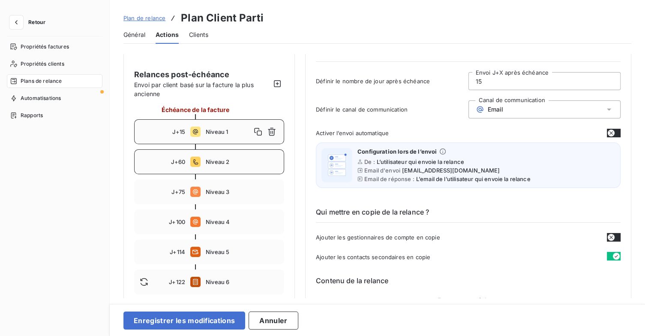
click at [254, 166] on div "J+60 Niveau 2" at bounding box center [209, 161] width 150 height 25
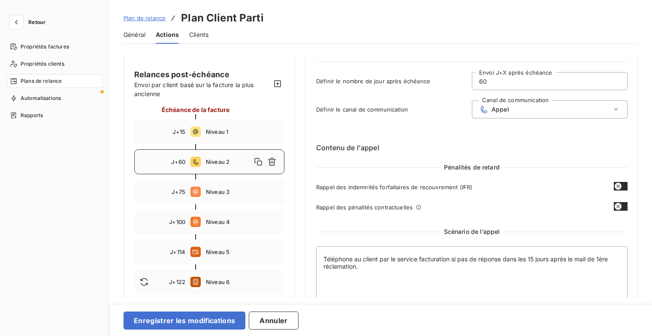
drag, startPoint x: 487, startPoint y: 84, endPoint x: 492, endPoint y: 84, distance: 5.1
click at [488, 84] on input "60" at bounding box center [549, 80] width 155 height 17
type input "6"
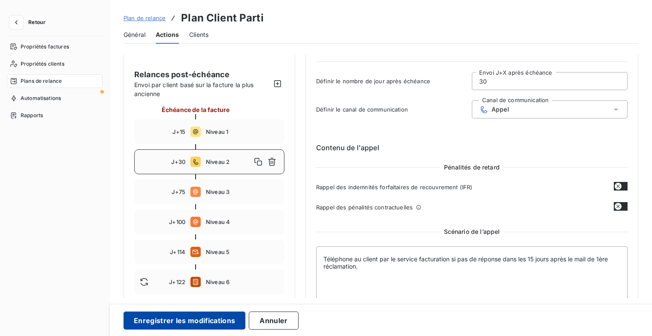
type input "30"
click at [189, 325] on button "Enregistrer les modifications" at bounding box center [184, 320] width 122 height 18
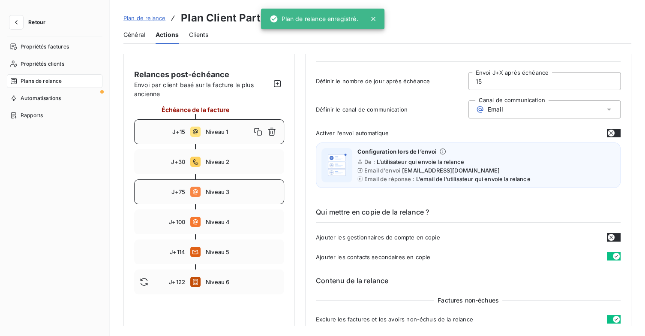
click at [235, 195] on span "Niveau 3" at bounding box center [242, 191] width 73 height 7
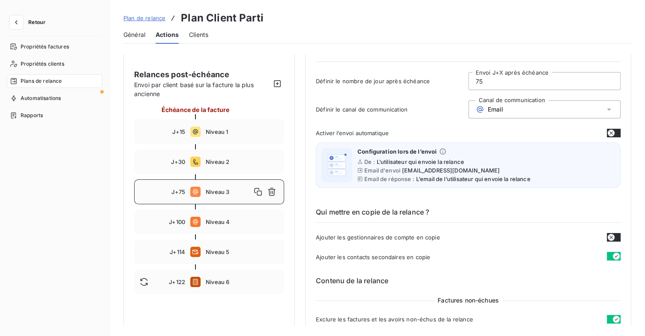
drag, startPoint x: 472, startPoint y: 82, endPoint x: 461, endPoint y: 85, distance: 11.1
click at [463, 82] on div "Définir le nombre de jour après échéance 75 Envoi J+X après échéance" at bounding box center [468, 83] width 305 height 23
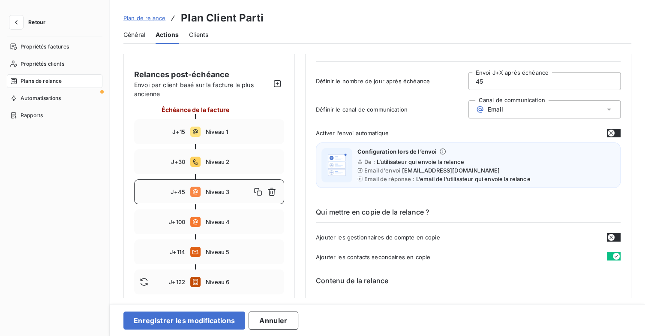
type input "45"
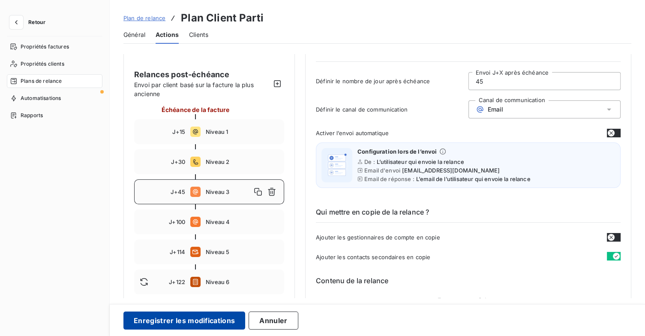
click at [221, 310] on div "Enregistrer les modifications Annuler" at bounding box center [377, 320] width 535 height 32
click at [226, 314] on button "Enregistrer les modifications" at bounding box center [184, 320] width 122 height 18
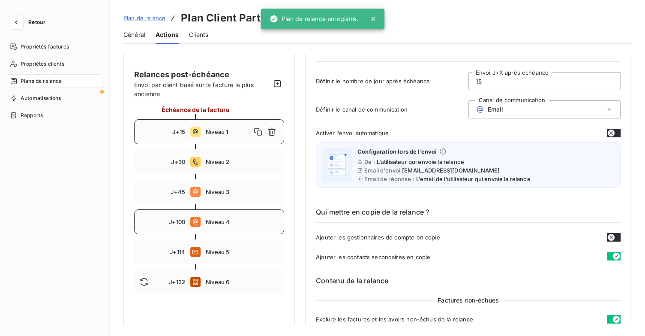
click at [246, 223] on span "Niveau 4" at bounding box center [242, 221] width 73 height 7
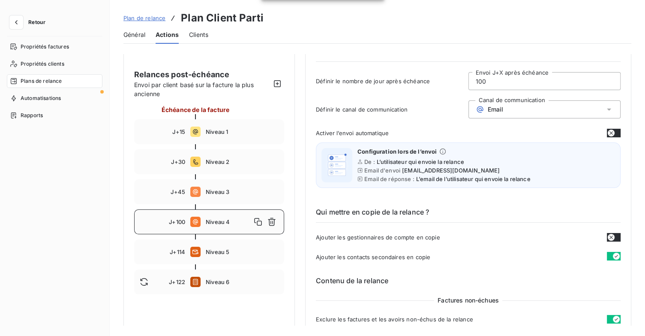
drag, startPoint x: 463, startPoint y: 84, endPoint x: 447, endPoint y: 84, distance: 15.9
click at [448, 84] on div "Définir le nombre de jour après échéance 100 Envoi J+X après échéance" at bounding box center [468, 83] width 305 height 23
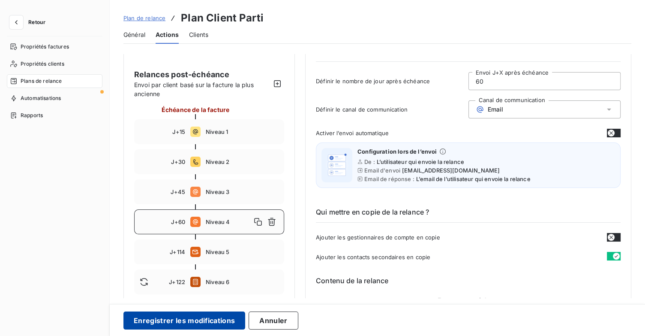
type input "60"
click at [230, 319] on button "Enregistrer les modifications" at bounding box center [184, 320] width 122 height 18
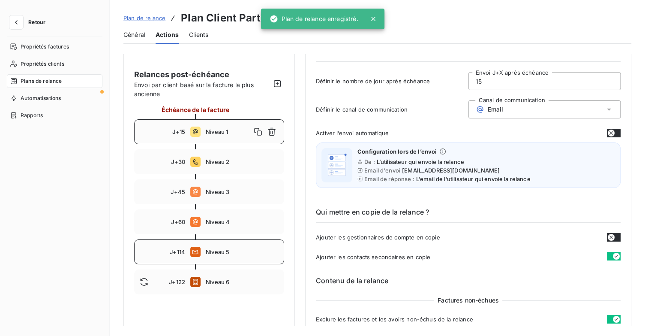
click at [249, 255] on div "J+114 Niveau 5" at bounding box center [209, 251] width 150 height 25
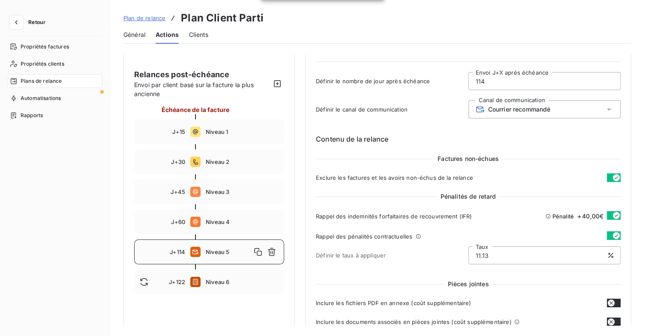
click at [576, 104] on div "Courrier recommandé" at bounding box center [545, 109] width 153 height 18
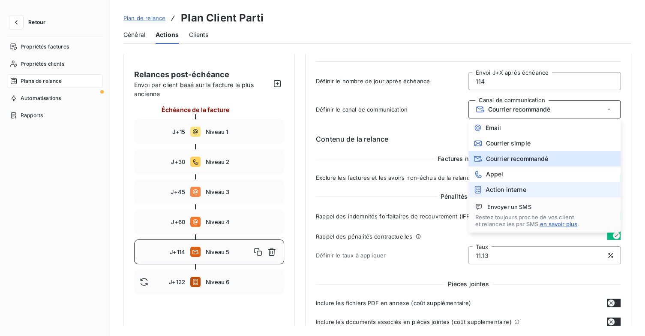
click at [538, 187] on li "Action interne" at bounding box center [545, 189] width 153 height 15
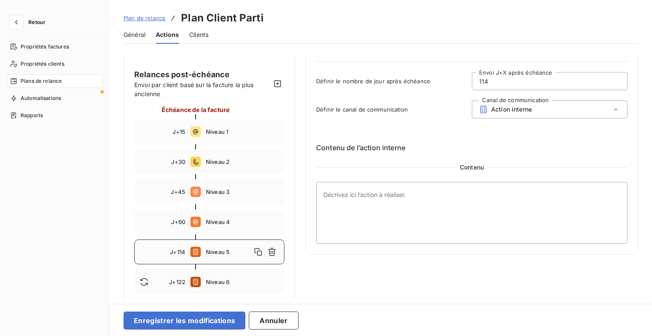
drag, startPoint x: 499, startPoint y: 82, endPoint x: 446, endPoint y: 84, distance: 52.3
click at [446, 84] on div "Définir le nombre de jour après échéance 114 Envoi J+X après échéance" at bounding box center [471, 83] width 311 height 23
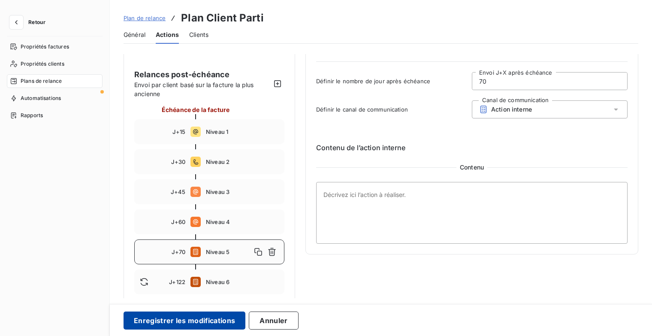
type input "70"
click at [212, 320] on button "Enregistrer les modifications" at bounding box center [184, 320] width 122 height 18
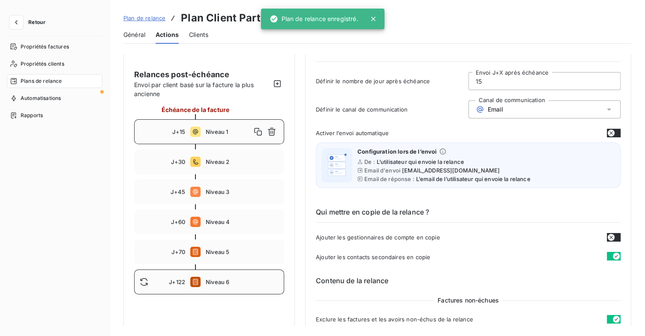
click at [248, 283] on span "Niveau 6" at bounding box center [242, 281] width 73 height 7
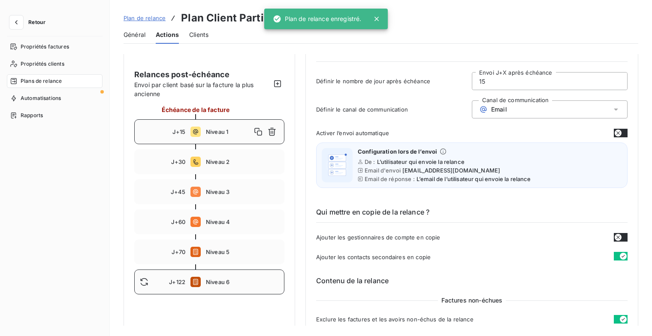
type input "122"
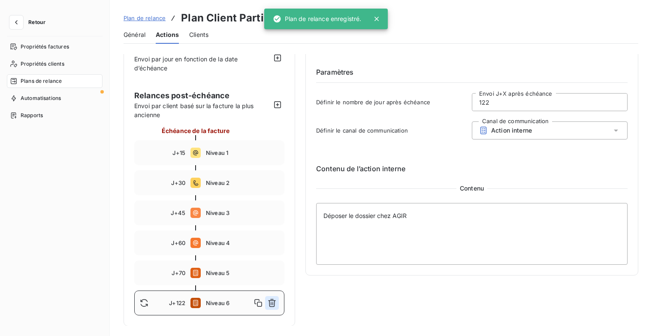
click at [272, 304] on icon "button" at bounding box center [272, 302] width 9 height 9
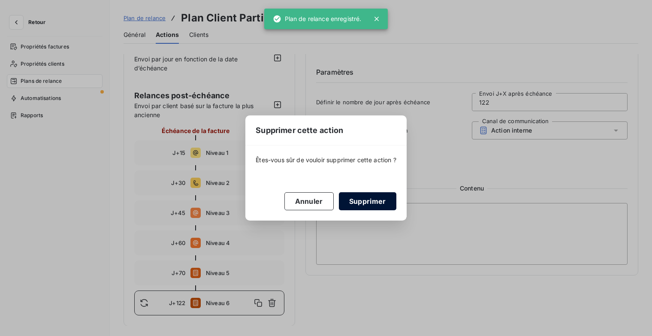
click at [360, 198] on button "Supprimer" at bounding box center [367, 201] width 57 height 18
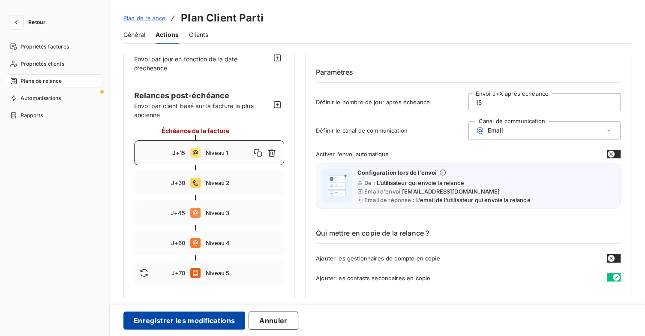
click at [216, 326] on button "Enregistrer les modifications" at bounding box center [184, 320] width 122 height 18
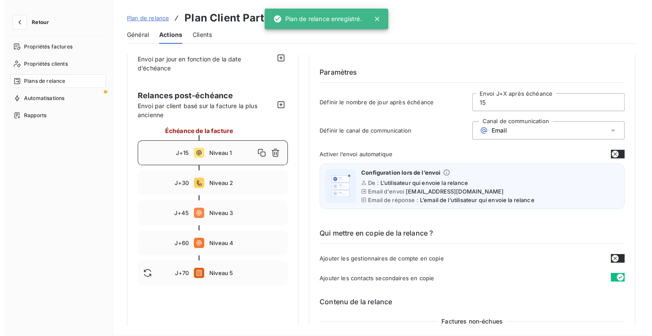
scroll to position [19, 0]
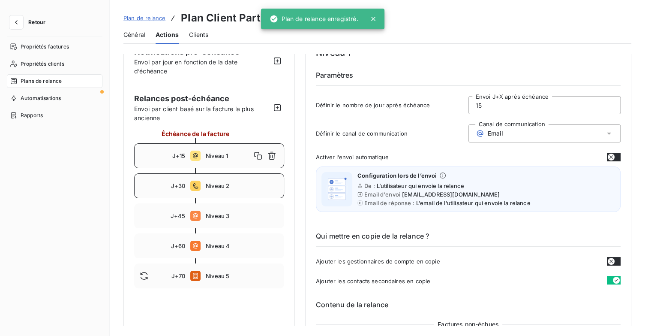
click at [233, 185] on span "Niveau 2" at bounding box center [242, 185] width 73 height 7
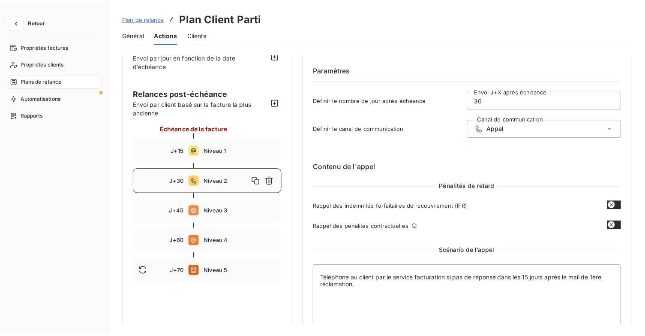
scroll to position [14, 0]
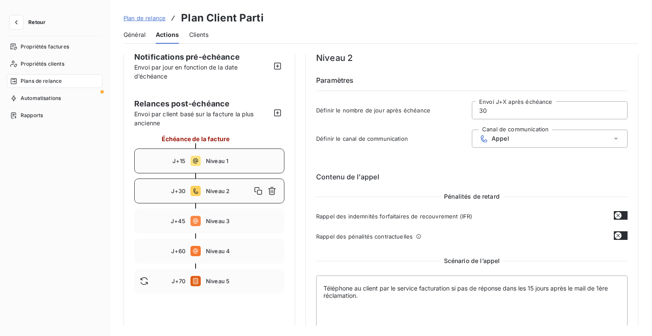
click at [240, 163] on span "Niveau 1" at bounding box center [242, 160] width 73 height 7
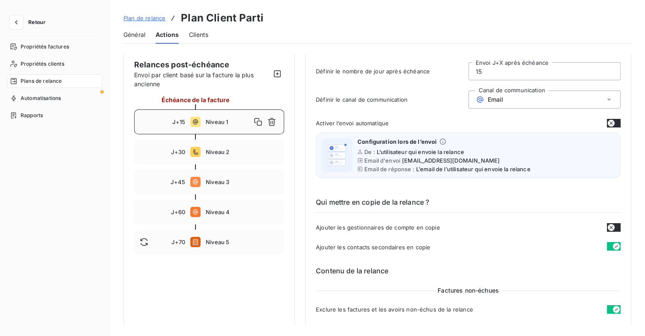
scroll to position [142, 0]
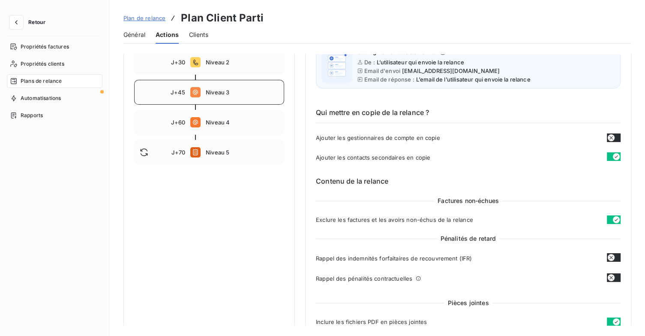
click at [219, 100] on div "J+45 Niveau 3" at bounding box center [209, 92] width 150 height 25
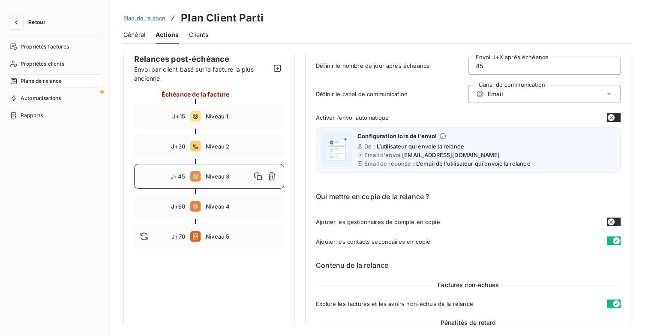
scroll to position [57, 0]
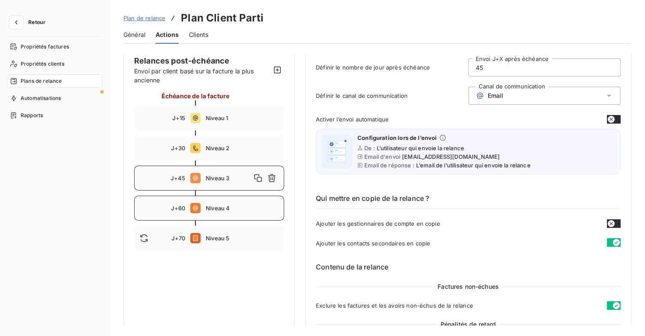
click at [240, 210] on span "Niveau 4" at bounding box center [242, 207] width 73 height 7
type input "60"
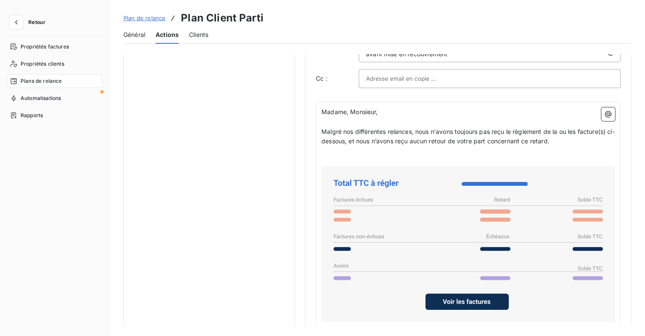
scroll to position [700, 0]
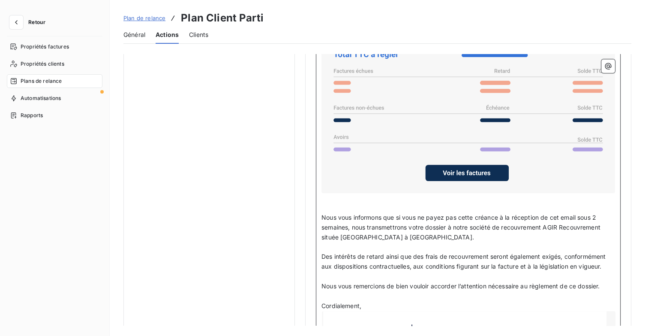
click at [598, 213] on span "Nous vous informons que si vous ne payez pas cette créance à la réception de ce…" at bounding box center [462, 226] width 281 height 27
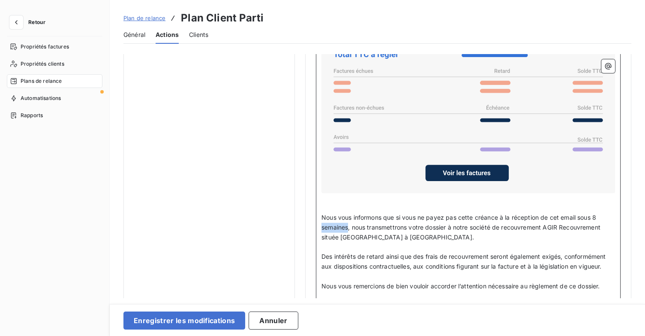
drag, startPoint x: 349, startPoint y: 223, endPoint x: 321, endPoint y: 223, distance: 27.9
click at [321, 223] on div "Madame, Monsieur, ﻿ Malgré nos différentes relances, nous n'avons toujours pas …" at bounding box center [468, 211] width 305 height 476
click at [561, 244] on p "﻿" at bounding box center [469, 247] width 294 height 10
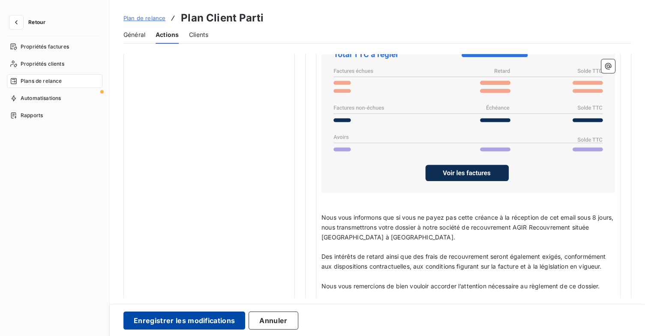
click at [182, 326] on button "Enregistrer les modifications" at bounding box center [184, 320] width 122 height 18
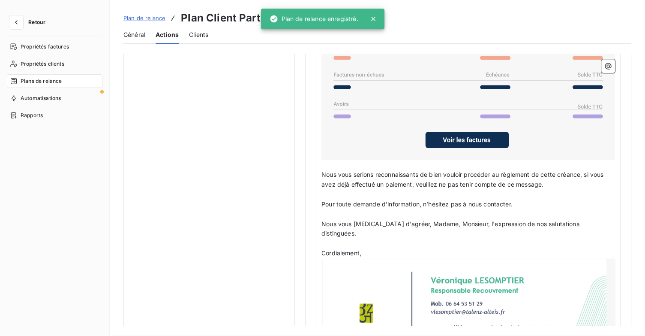
scroll to position [19, 0]
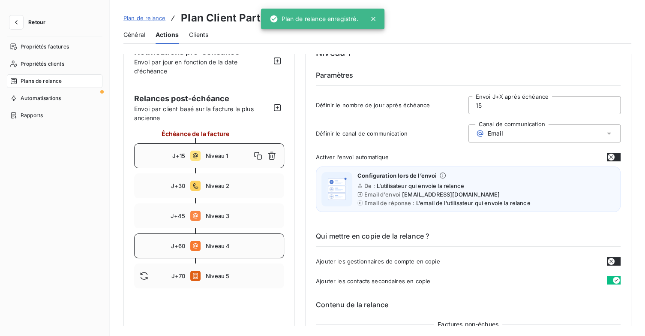
click at [220, 255] on div "J+60 Niveau 4" at bounding box center [209, 245] width 150 height 25
type input "60"
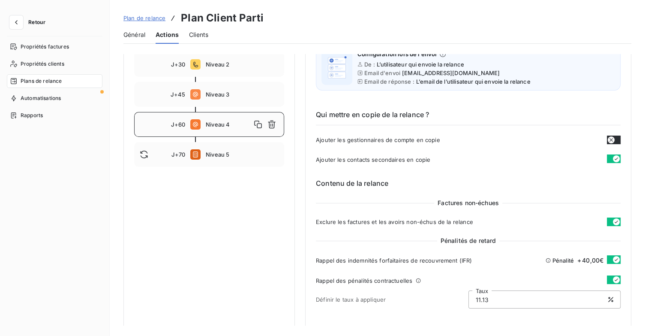
scroll to position [105, 0]
